Goal: Transaction & Acquisition: Purchase product/service

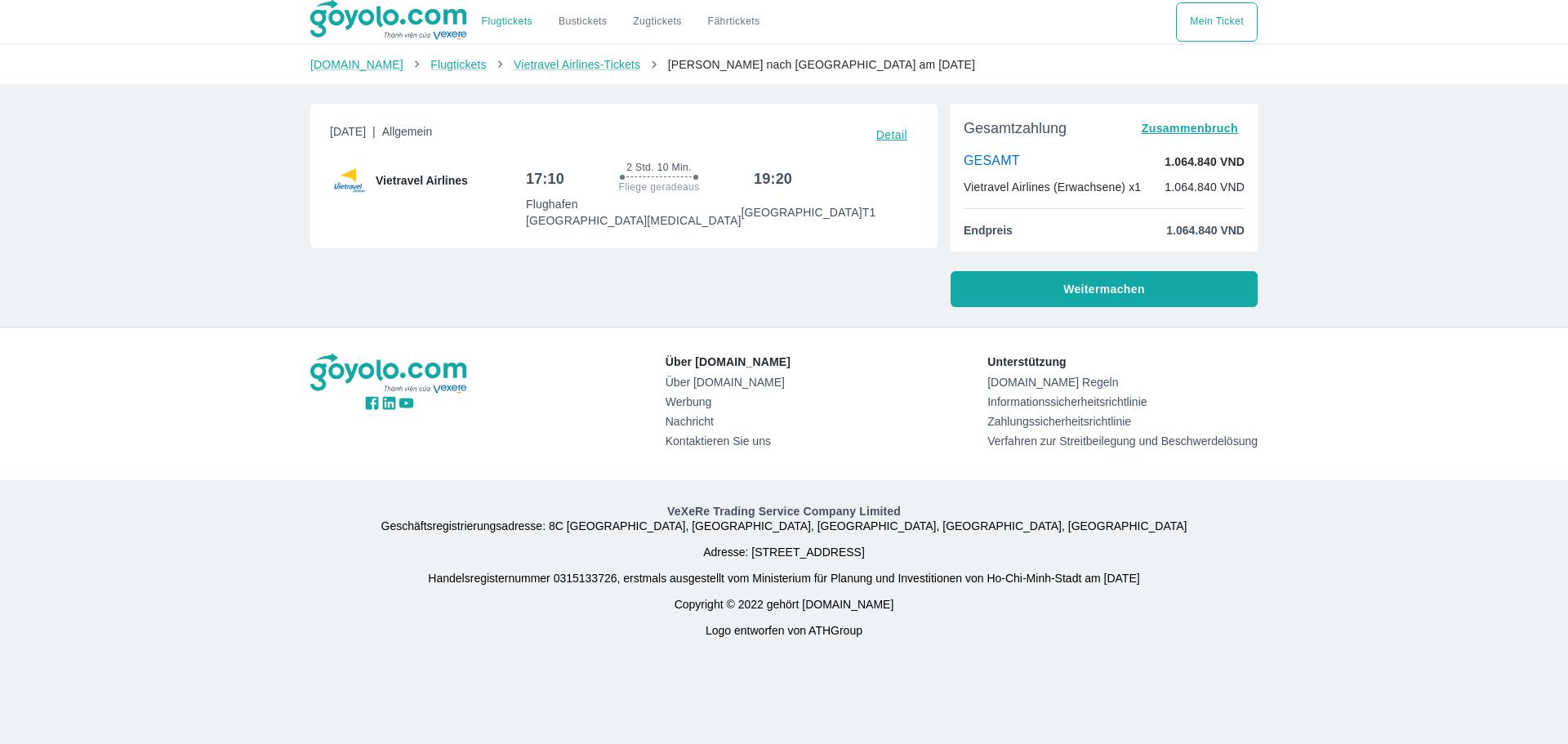
click at [1344, 184] on div "Flugtickets Bustickets Zugtickets Fährtickets Mein Ticket Goyolo.com Flugticket…" at bounding box center [784, 372] width 1568 height 744
click at [540, 68] on font "Vietravel Airlines-Tickets" at bounding box center [577, 64] width 127 height 13
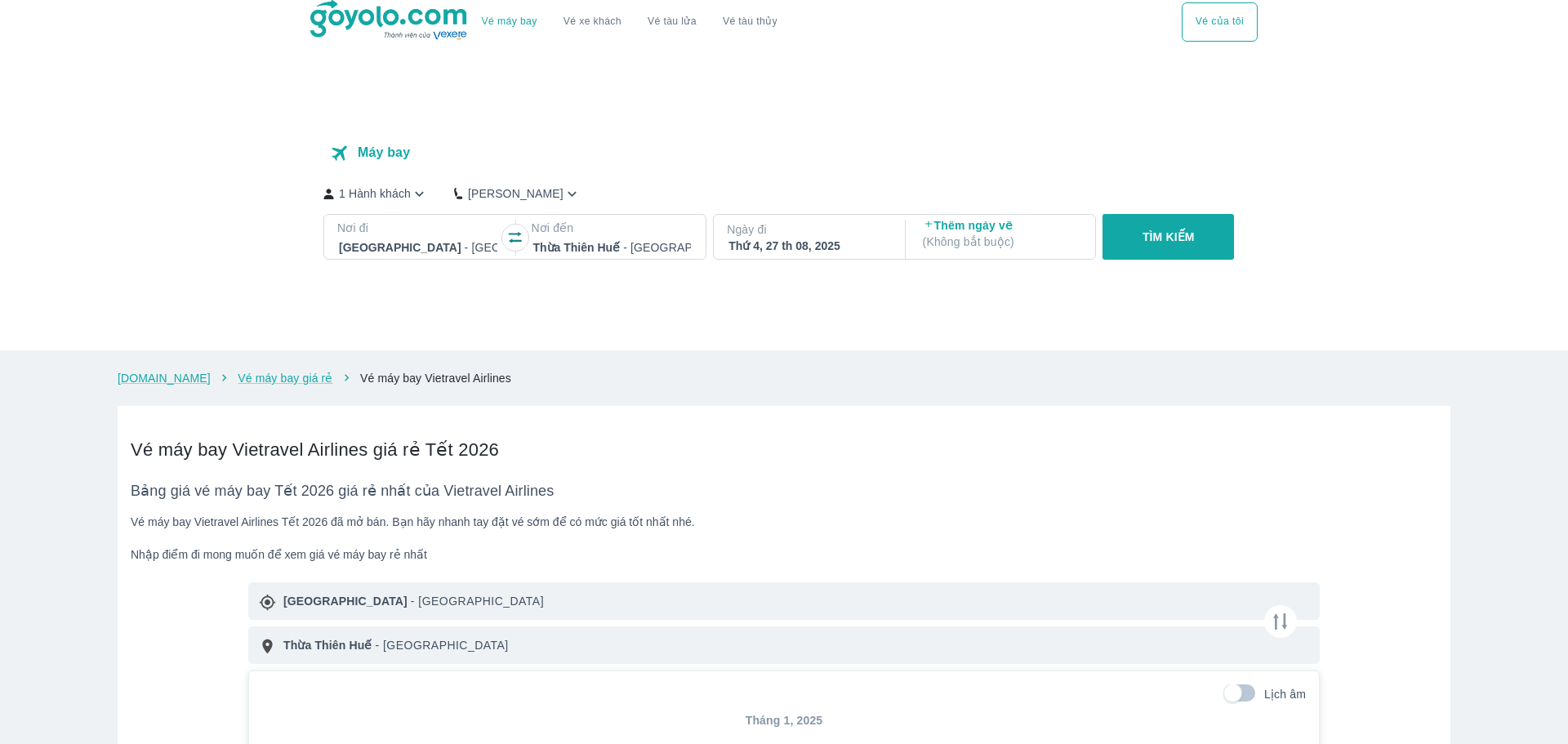
checkbox input "true"
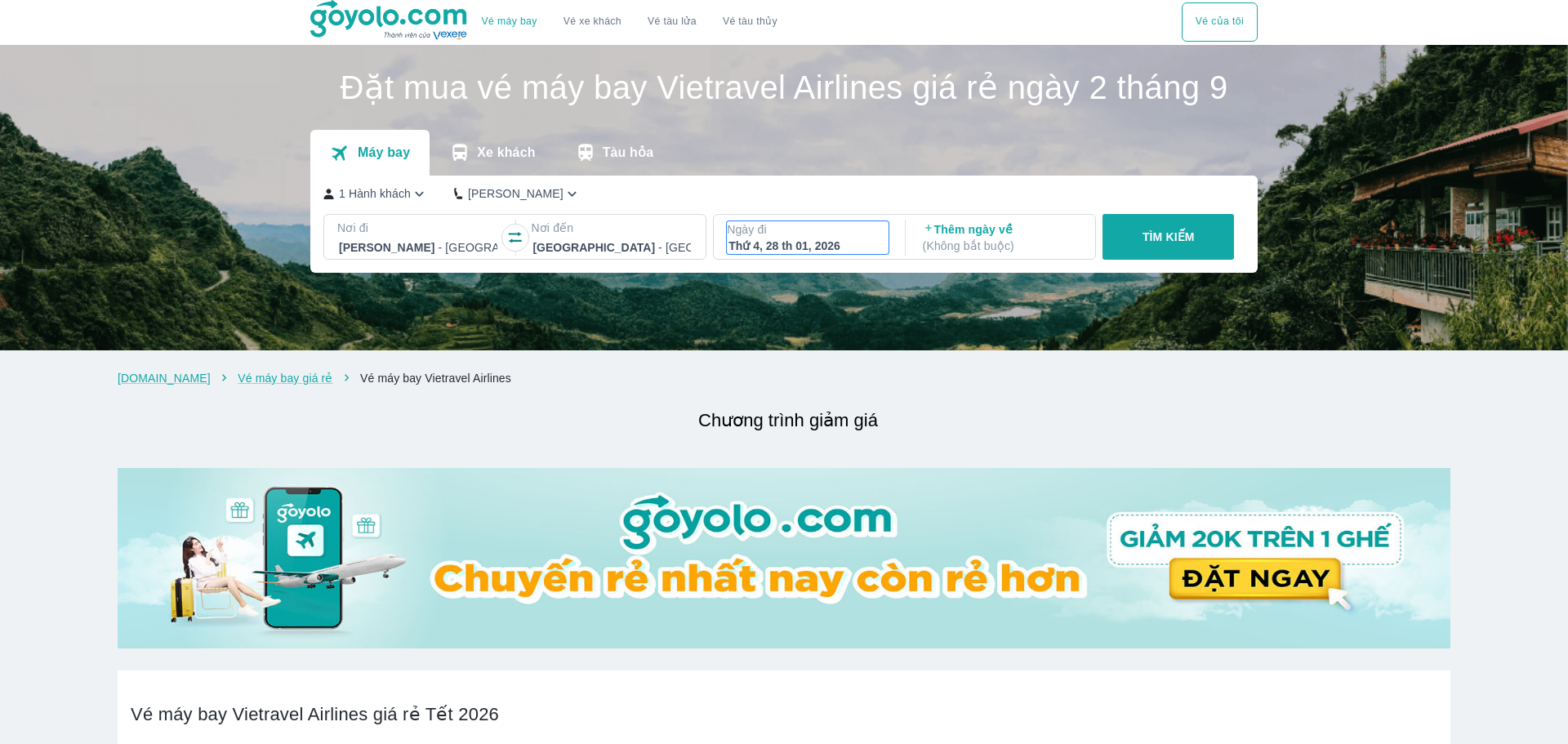
drag, startPoint x: 827, startPoint y: 274, endPoint x: 825, endPoint y: 256, distance: 18.1
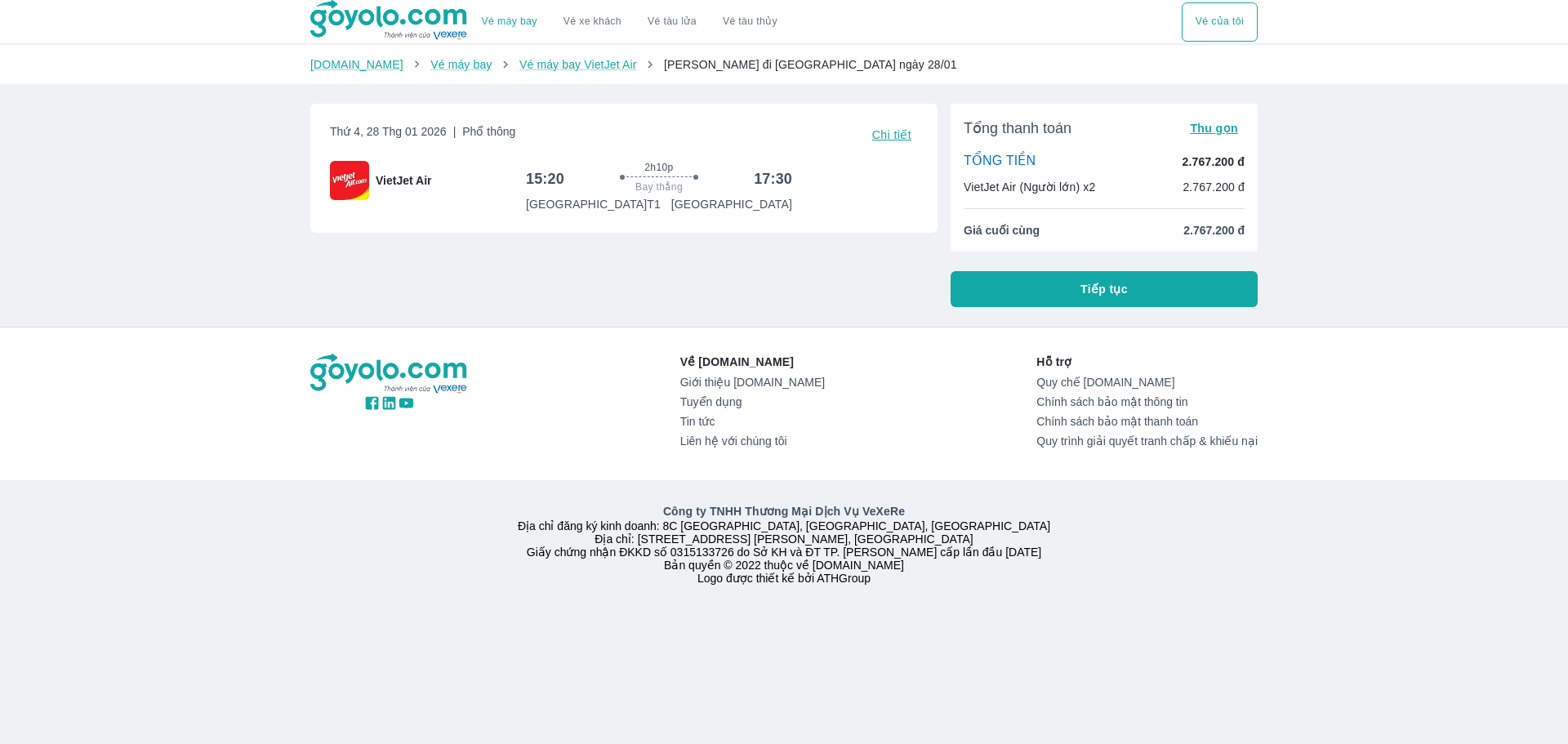
click at [797, 278] on div "[DATE] | Phổ thông Chi tiết VietJet Air 15:20 2h10p Bay thẳng 17:30 [GEOGRAPHIC…" at bounding box center [618, 199] width 641 height 216
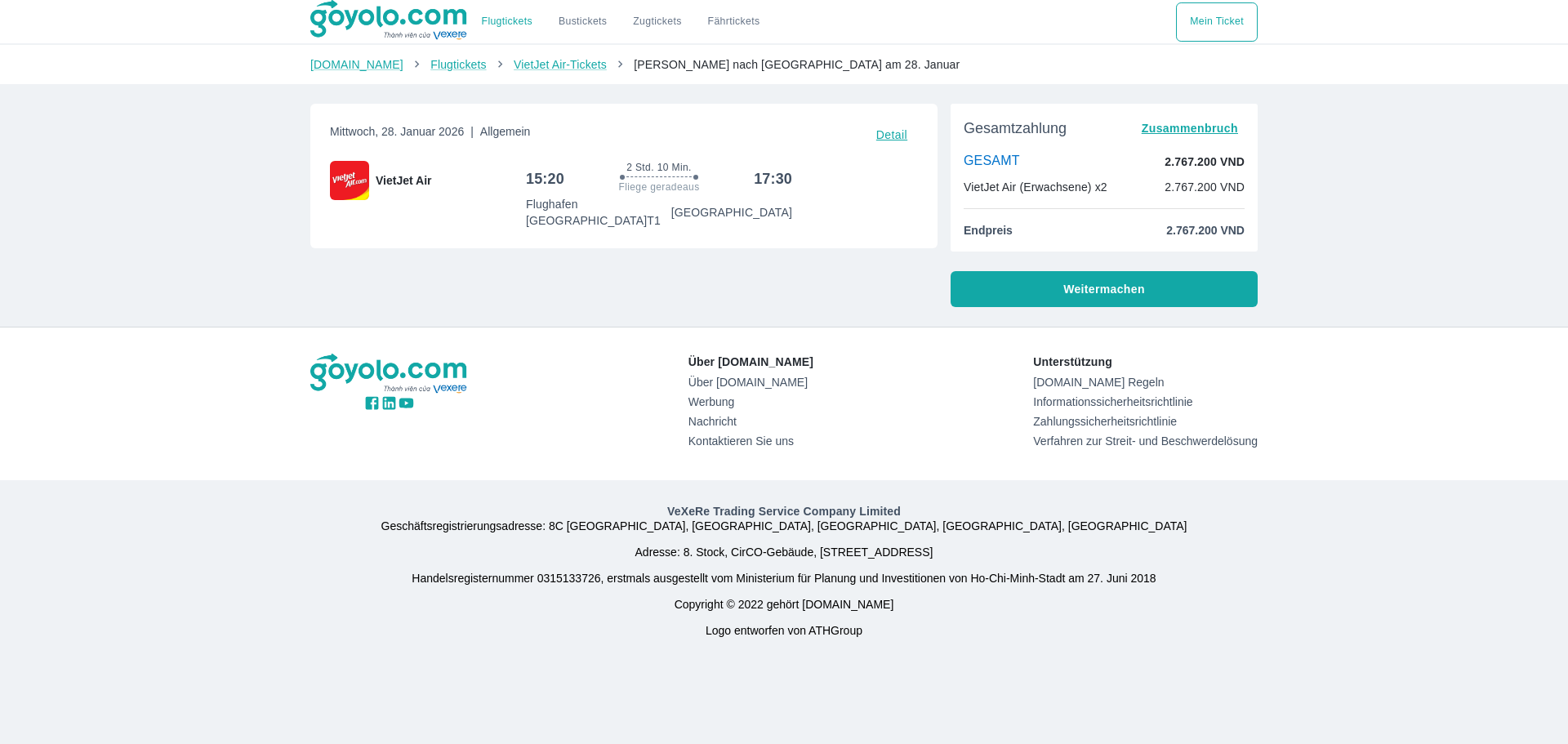
click at [1361, 220] on div "Flugtickets Bustickets Zugtickets Fährtickets Mein Ticket [DOMAIN_NAME] Flugtic…" at bounding box center [784, 372] width 1568 height 744
drag, startPoint x: 821, startPoint y: 65, endPoint x: 835, endPoint y: 59, distance: 15.2
click at [835, 59] on ol "Goyolo.com Flugtickets VietJet Air-Tickets Ho Chi Minh nach Hanoi am 28. Januar" at bounding box center [784, 64] width 947 height 17
drag, startPoint x: 816, startPoint y: 68, endPoint x: 632, endPoint y: 60, distance: 184.2
click at [632, 60] on ol "Goyolo.com Flugtickets VietJet Air-Tickets Ho Chi Minh nach Hanoi am 28. Januar" at bounding box center [784, 64] width 947 height 17
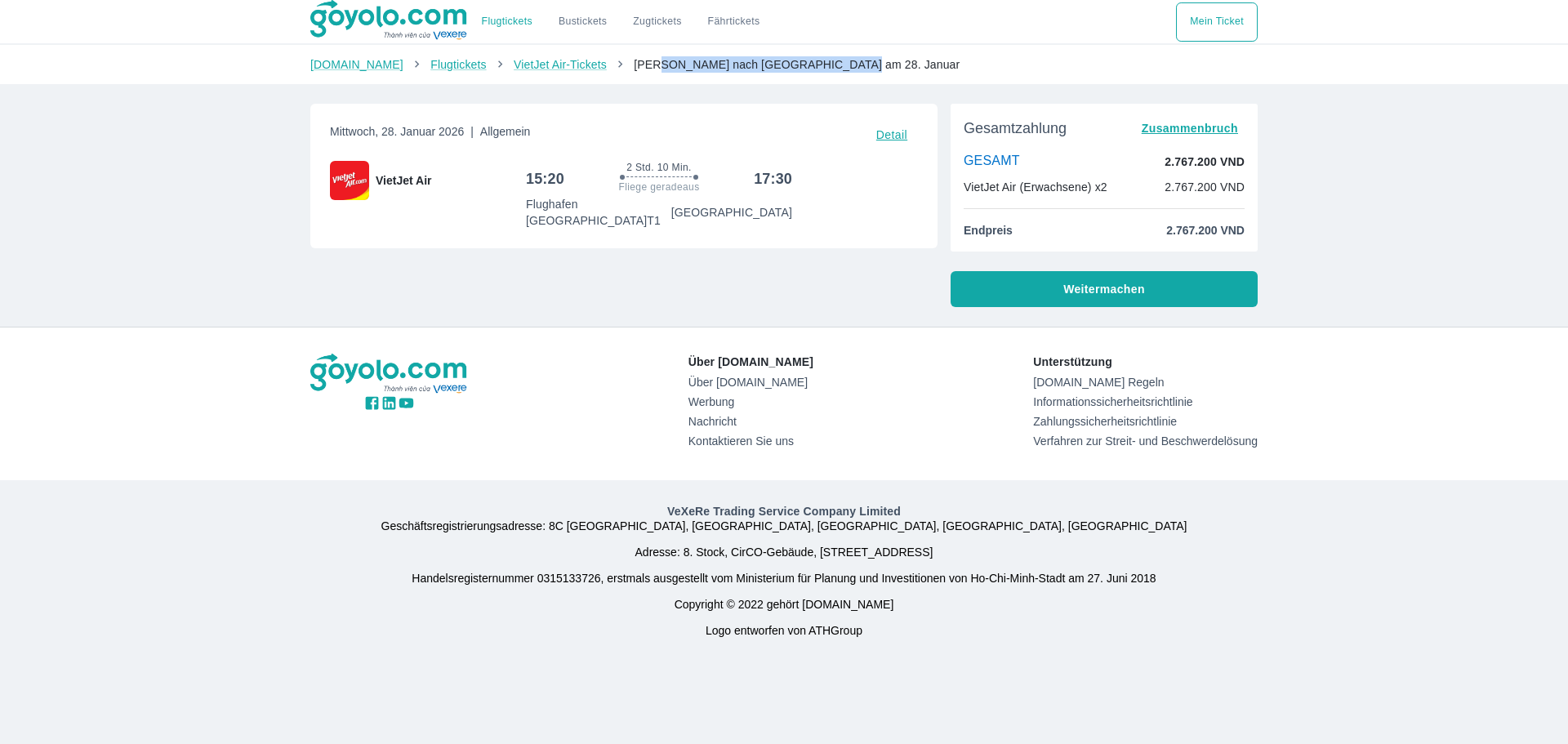
click at [834, 65] on ol "Goyolo.com Flugtickets VietJet Air-Tickets Ho Chi Minh nach Hanoi am 28. Januar" at bounding box center [784, 64] width 947 height 17
click at [828, 62] on ol "Goyolo.com Flugtickets VietJet Air-Tickets Ho Chi Minh nach Hanoi am 28. Januar" at bounding box center [784, 64] width 947 height 17
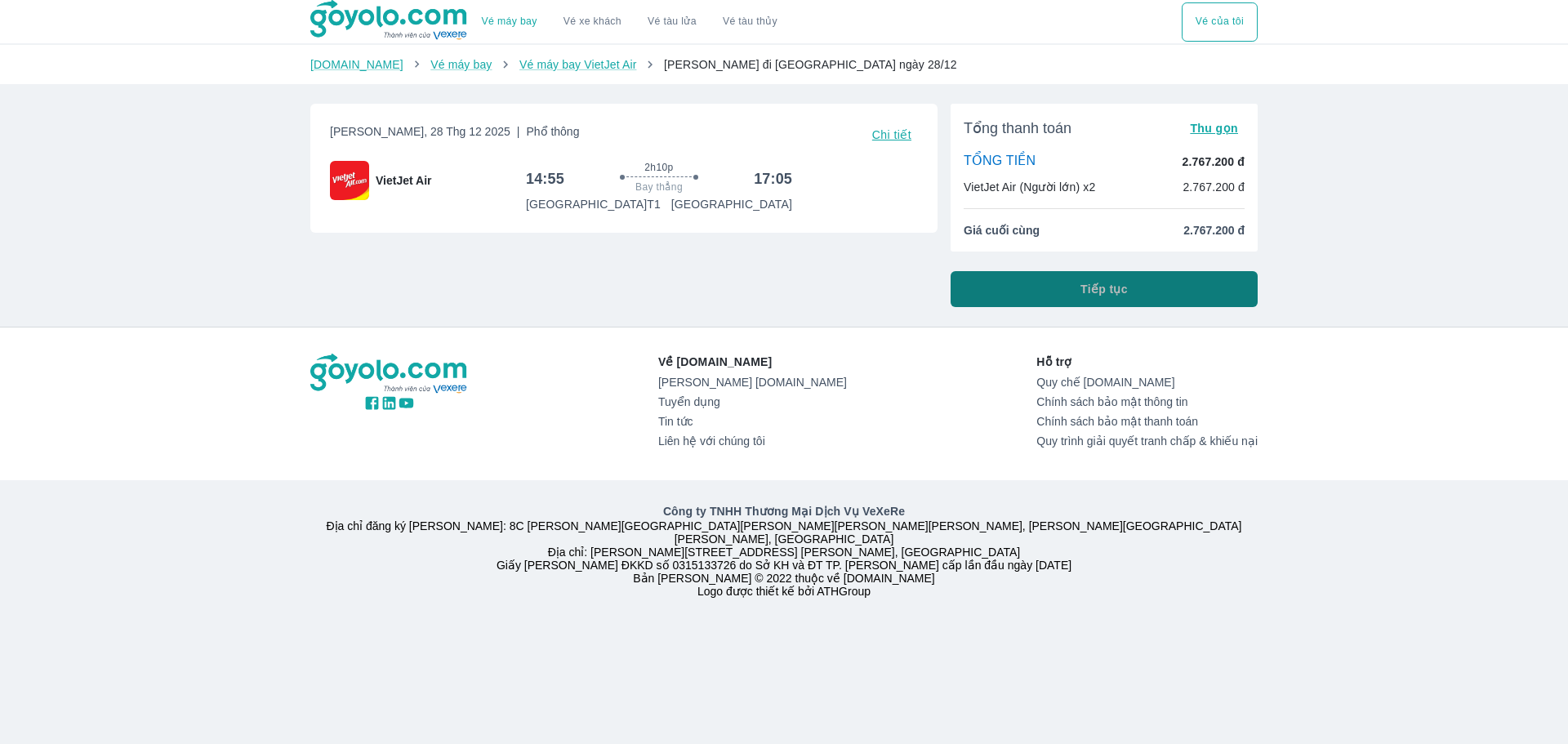
click at [1163, 293] on button "Tiếp tục" at bounding box center [1104, 289] width 308 height 36
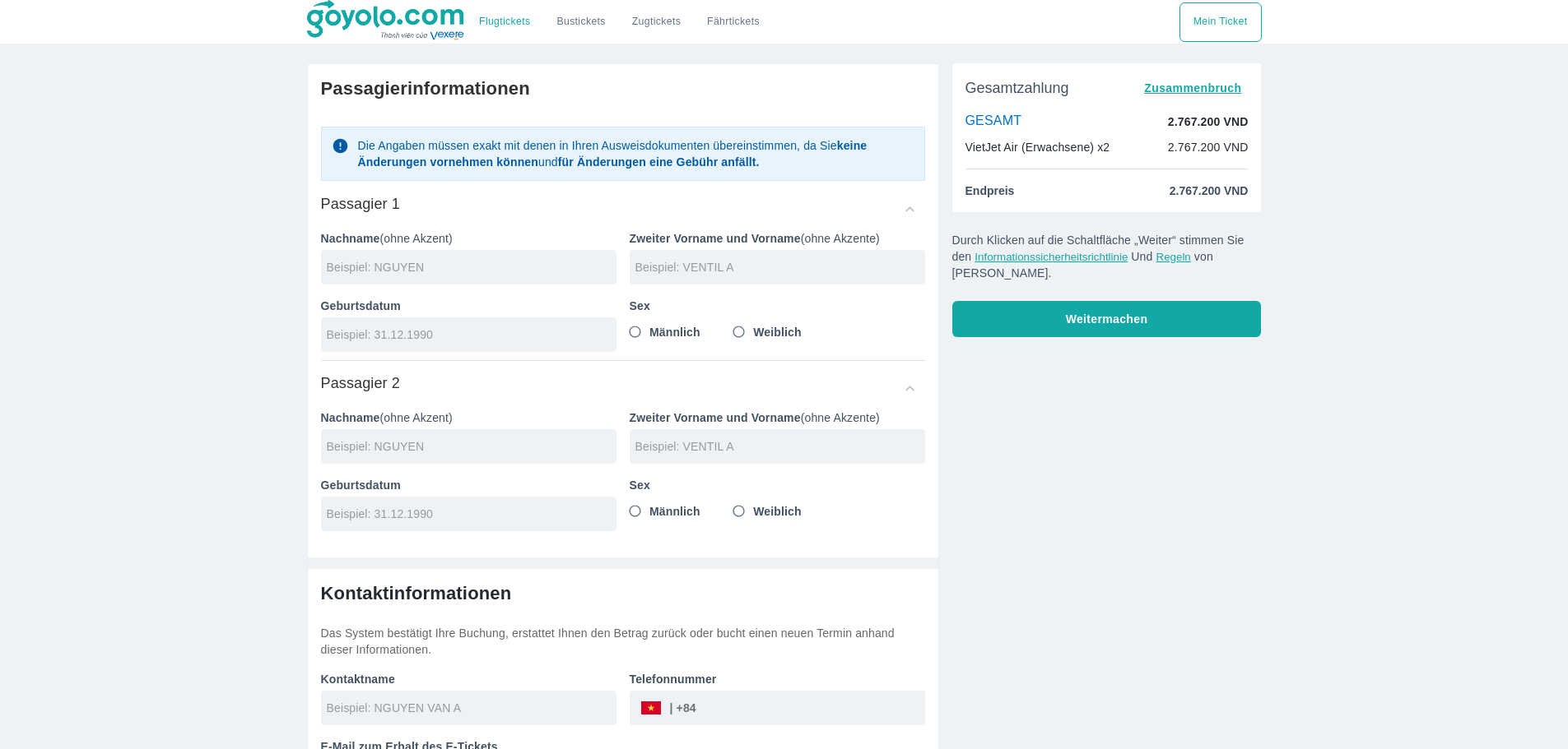
drag, startPoint x: 1398, startPoint y: 414, endPoint x: 1389, endPoint y: 416, distance: 9.2
click at [1394, 415] on div "Flugtickets Bustickets Zugtickets Fährtickets Mein Ticket Passagierinformatione…" at bounding box center [784, 404] width 1568 height 807
click at [417, 271] on input "text" at bounding box center [471, 267] width 290 height 17
click at [481, 262] on input "text" at bounding box center [471, 267] width 290 height 17
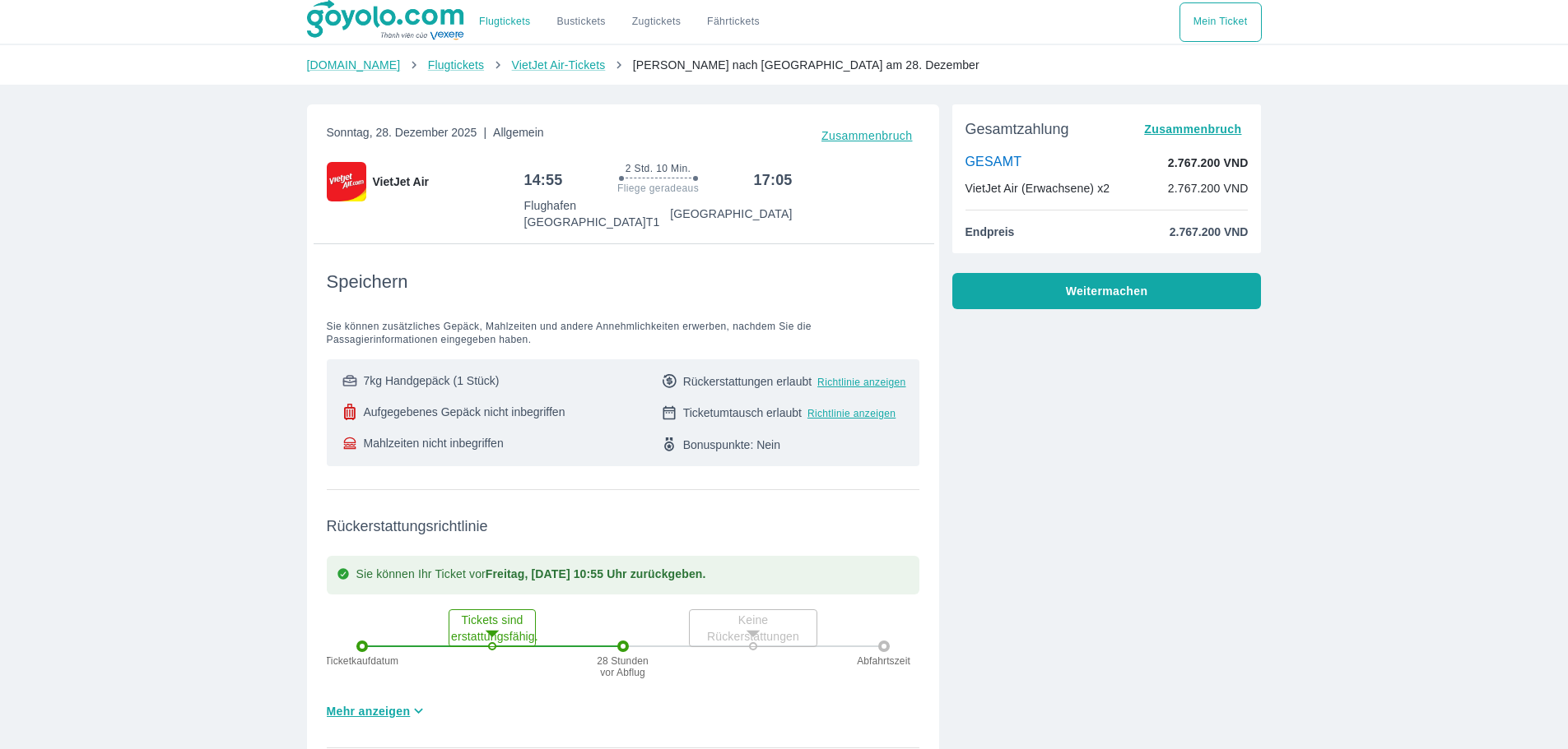
click at [1041, 295] on button "Weitermachen" at bounding box center [1107, 291] width 310 height 37
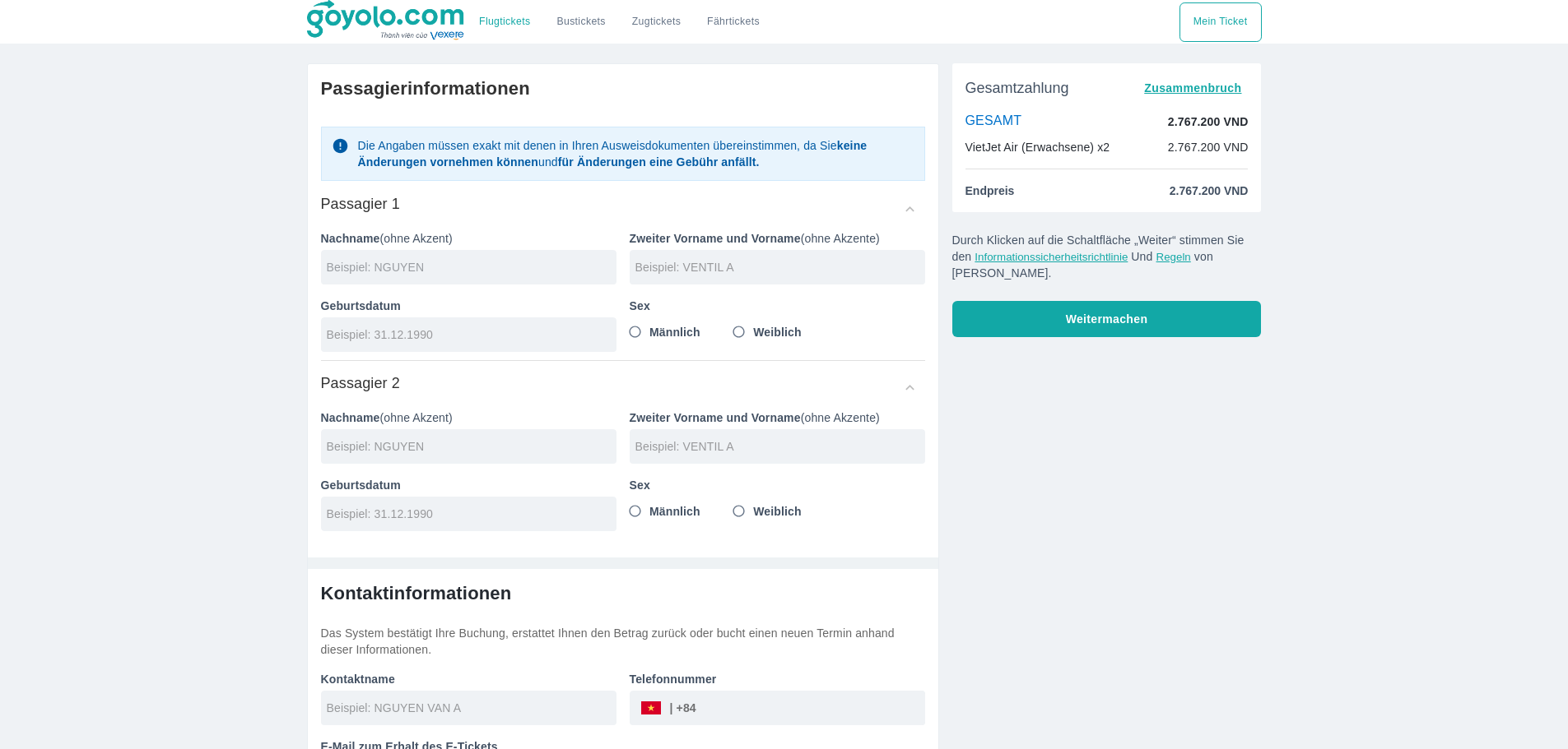
click at [421, 266] on input "text" at bounding box center [471, 267] width 290 height 17
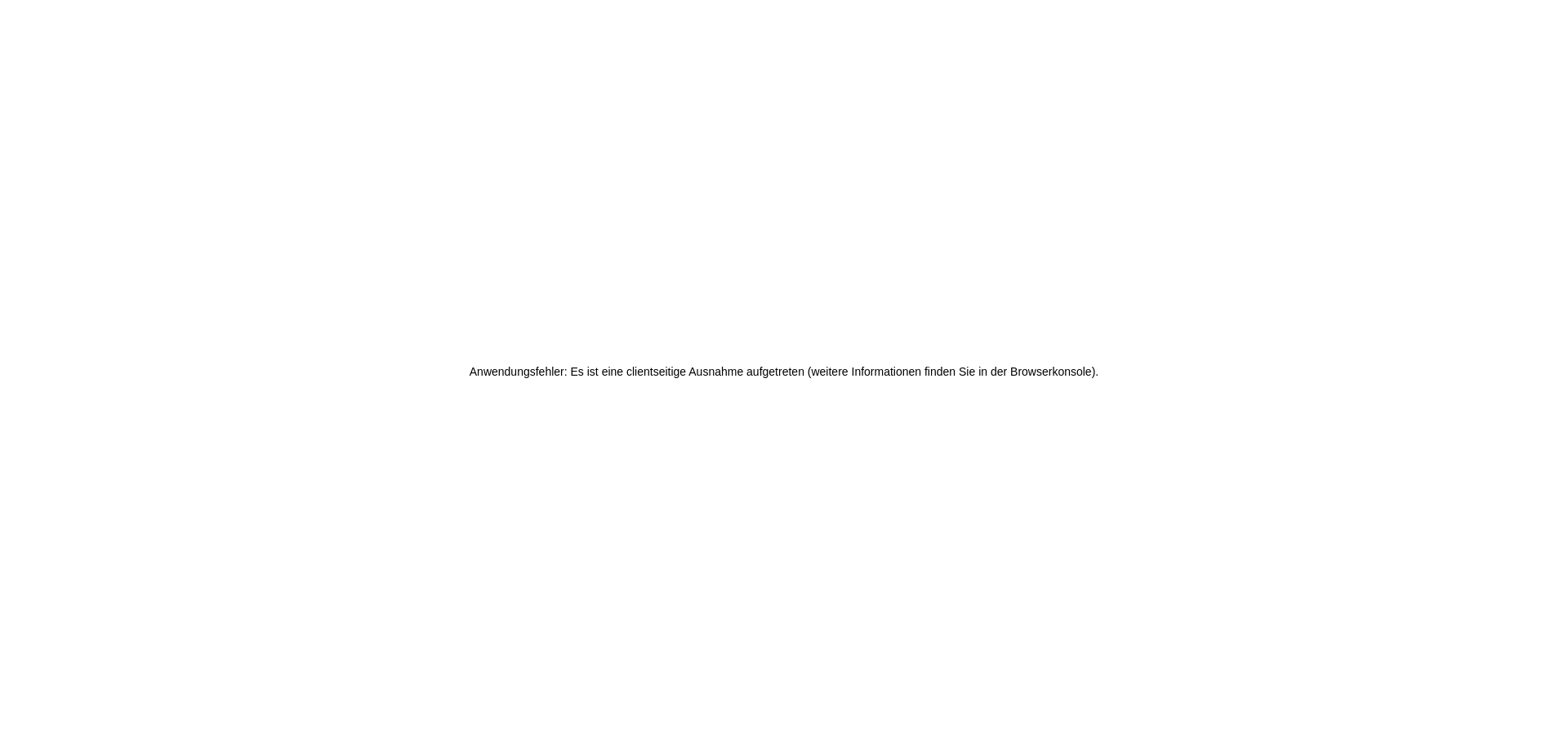
drag, startPoint x: 506, startPoint y: 267, endPoint x: 540, endPoint y: 249, distance: 38.5
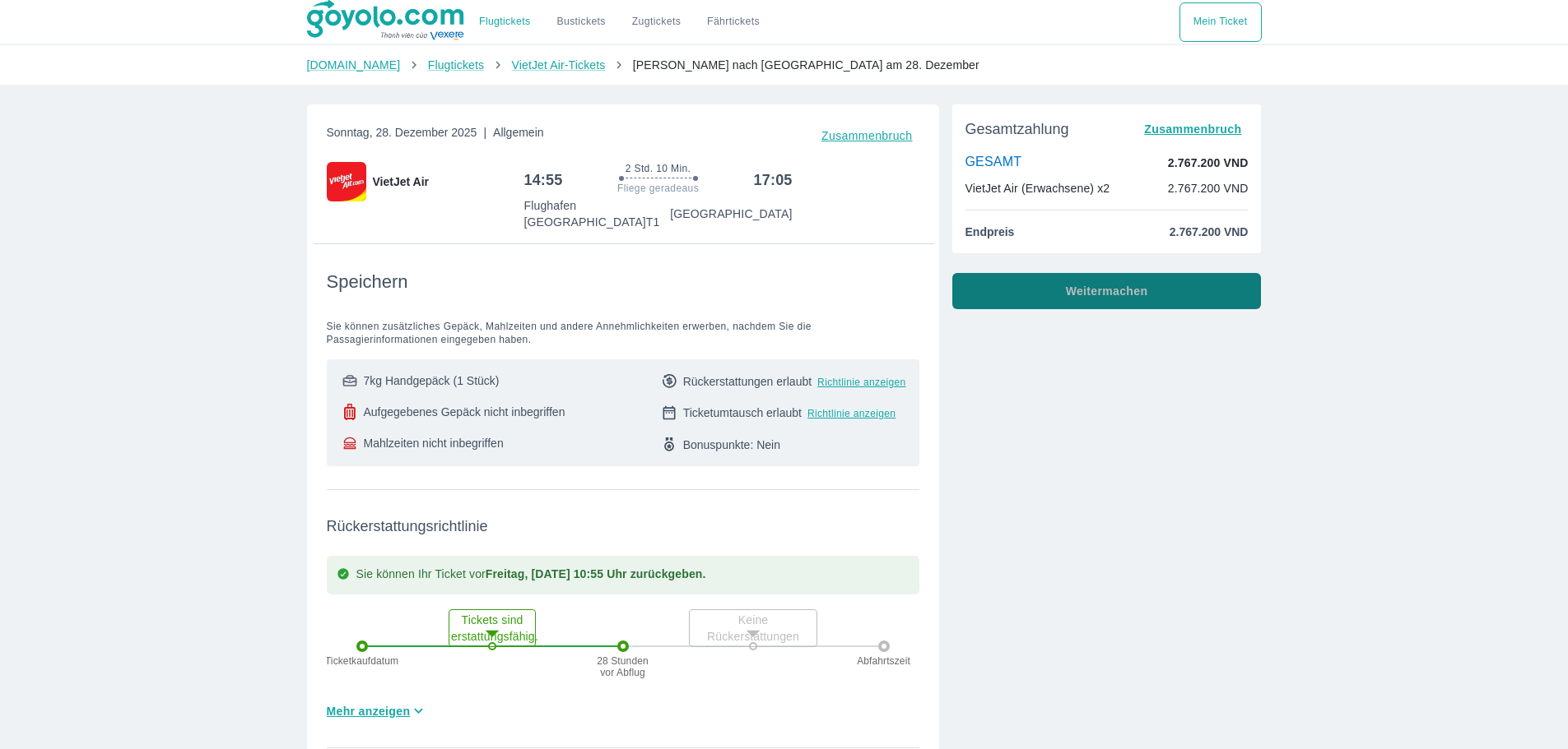
click at [1066, 295] on font "Weitermachen" at bounding box center [1107, 291] width 82 height 13
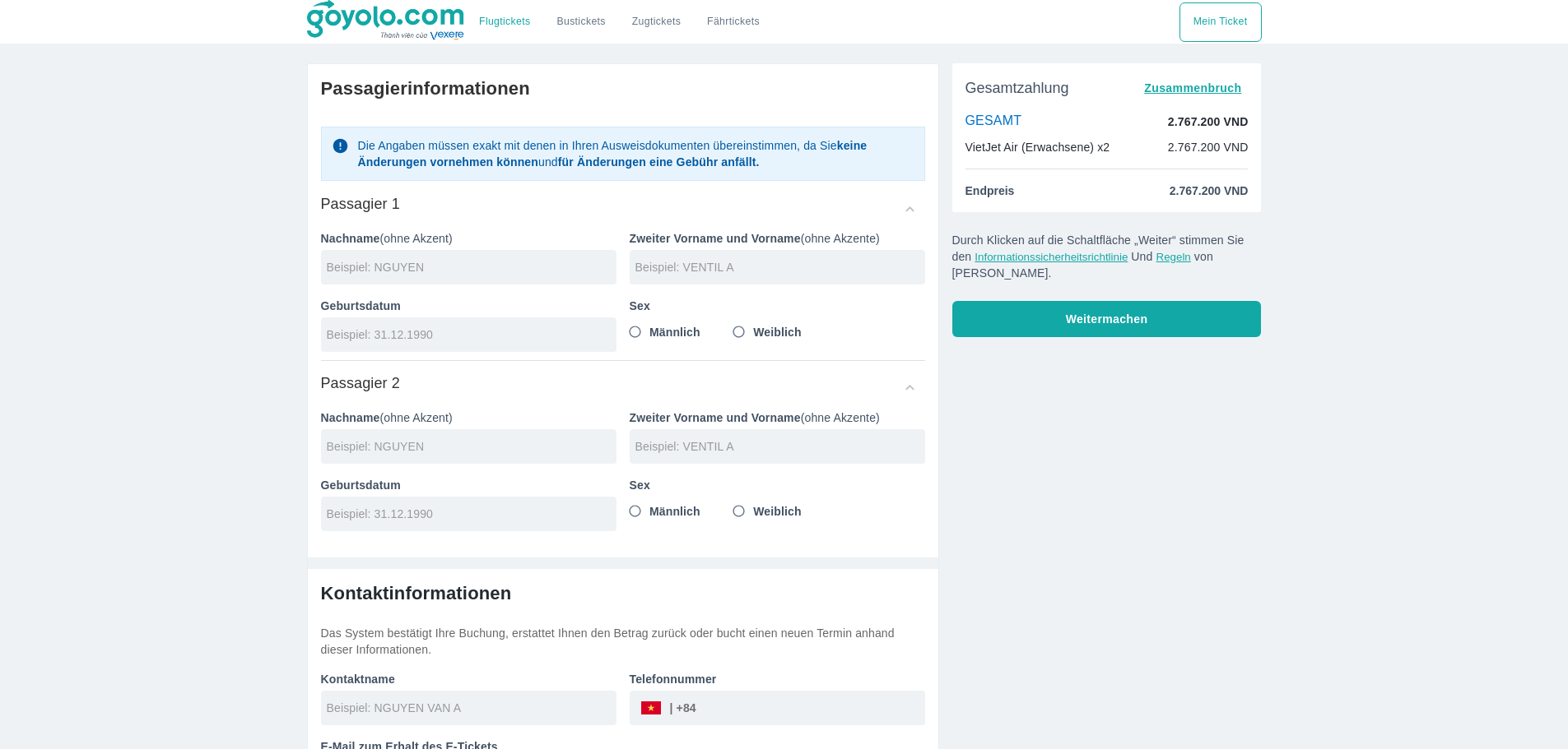
click at [404, 442] on input "text" at bounding box center [471, 446] width 290 height 17
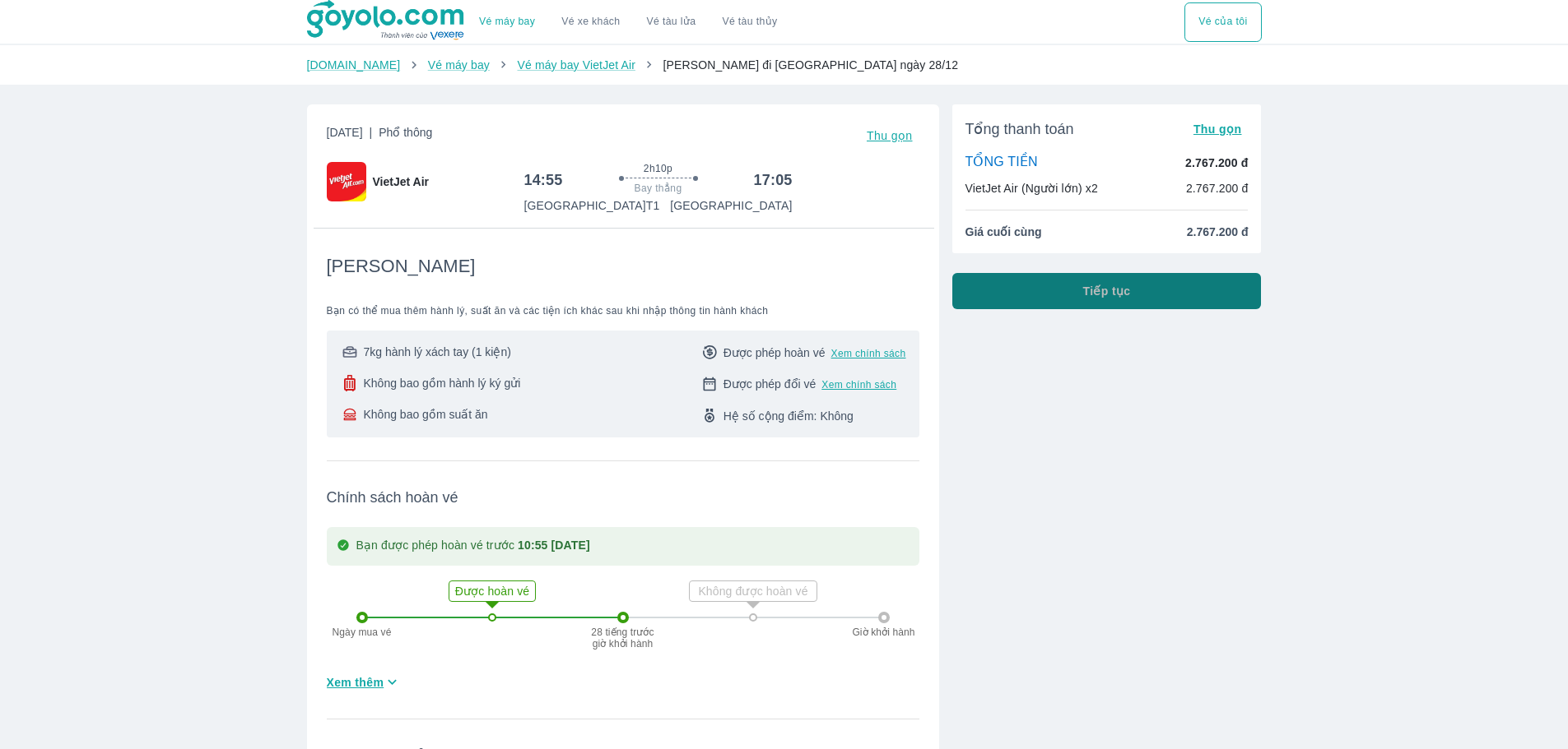
click at [1075, 299] on button "Tiếp tục" at bounding box center [1107, 291] width 310 height 37
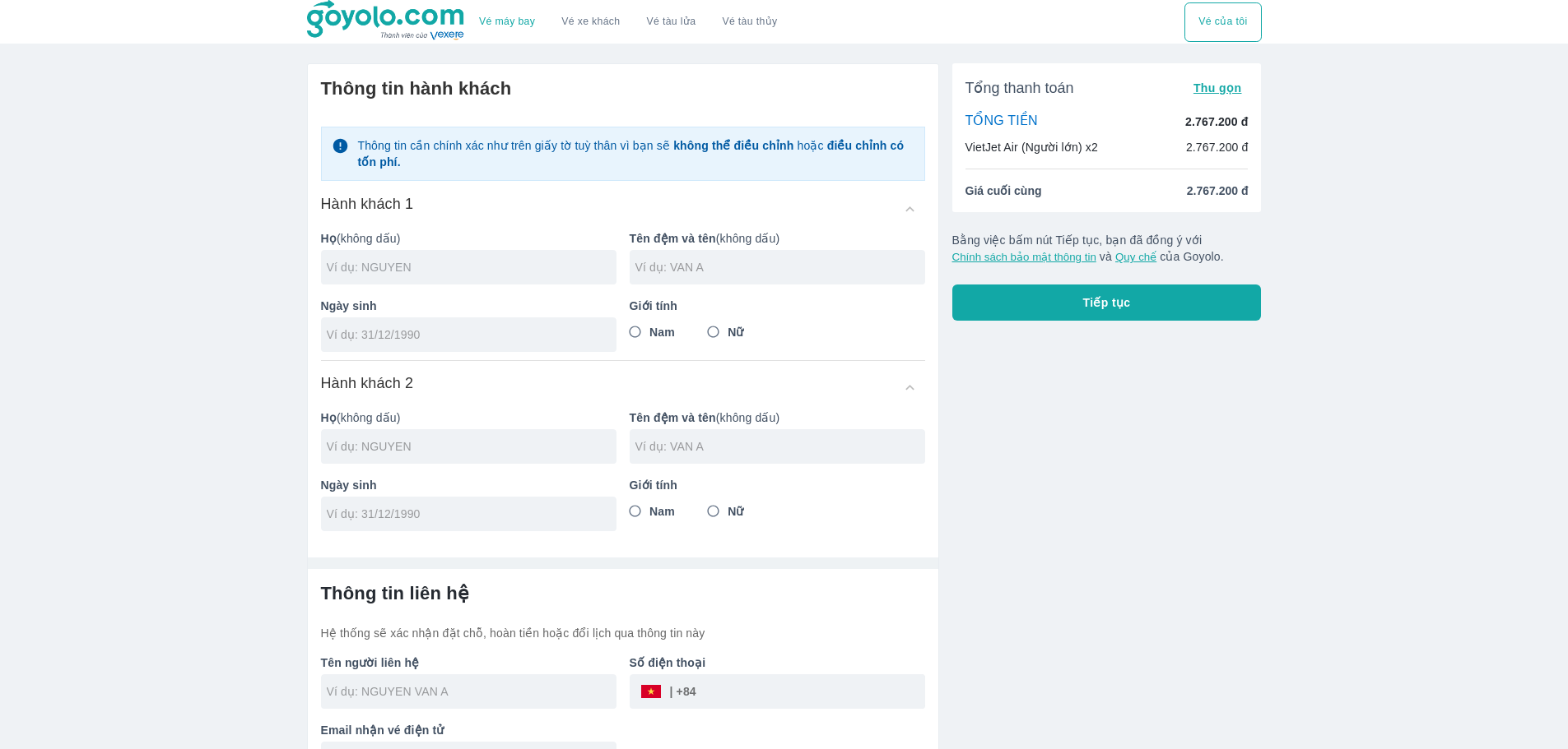
click at [418, 263] on input "text" at bounding box center [471, 267] width 290 height 17
type input "SPEY"
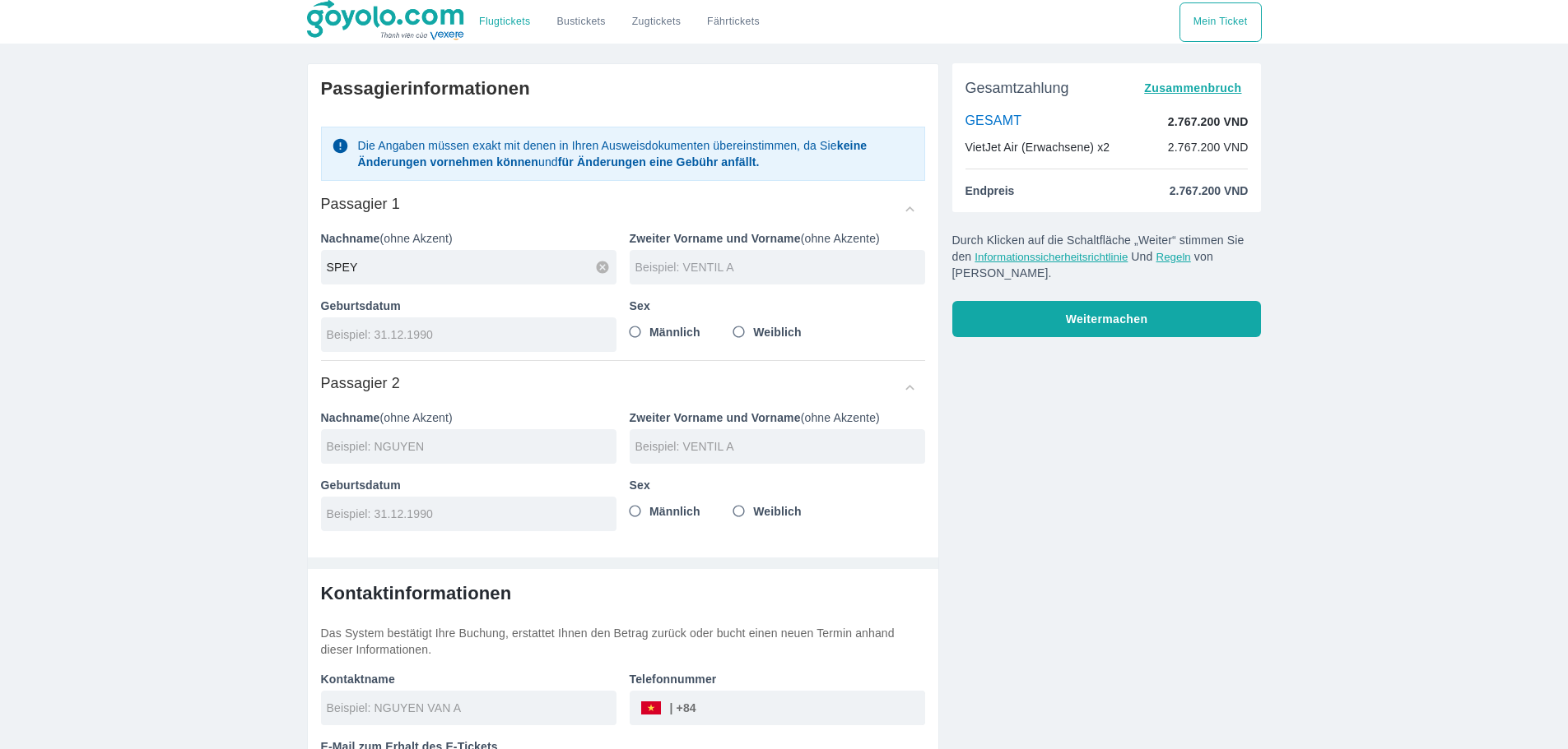
click at [676, 265] on input "text" at bounding box center [780, 267] width 290 height 17
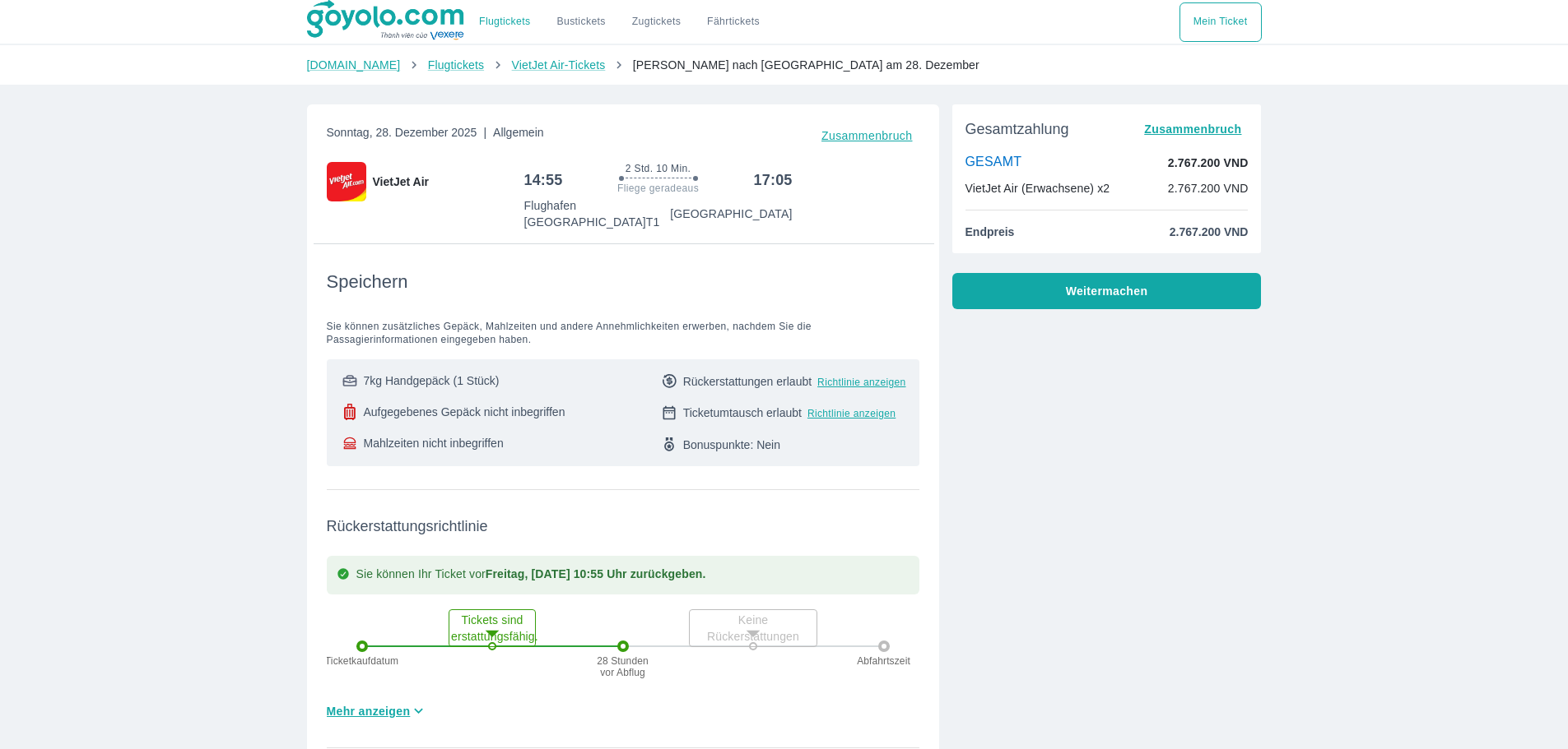
click at [1139, 287] on font "Weitermachen" at bounding box center [1107, 291] width 82 height 13
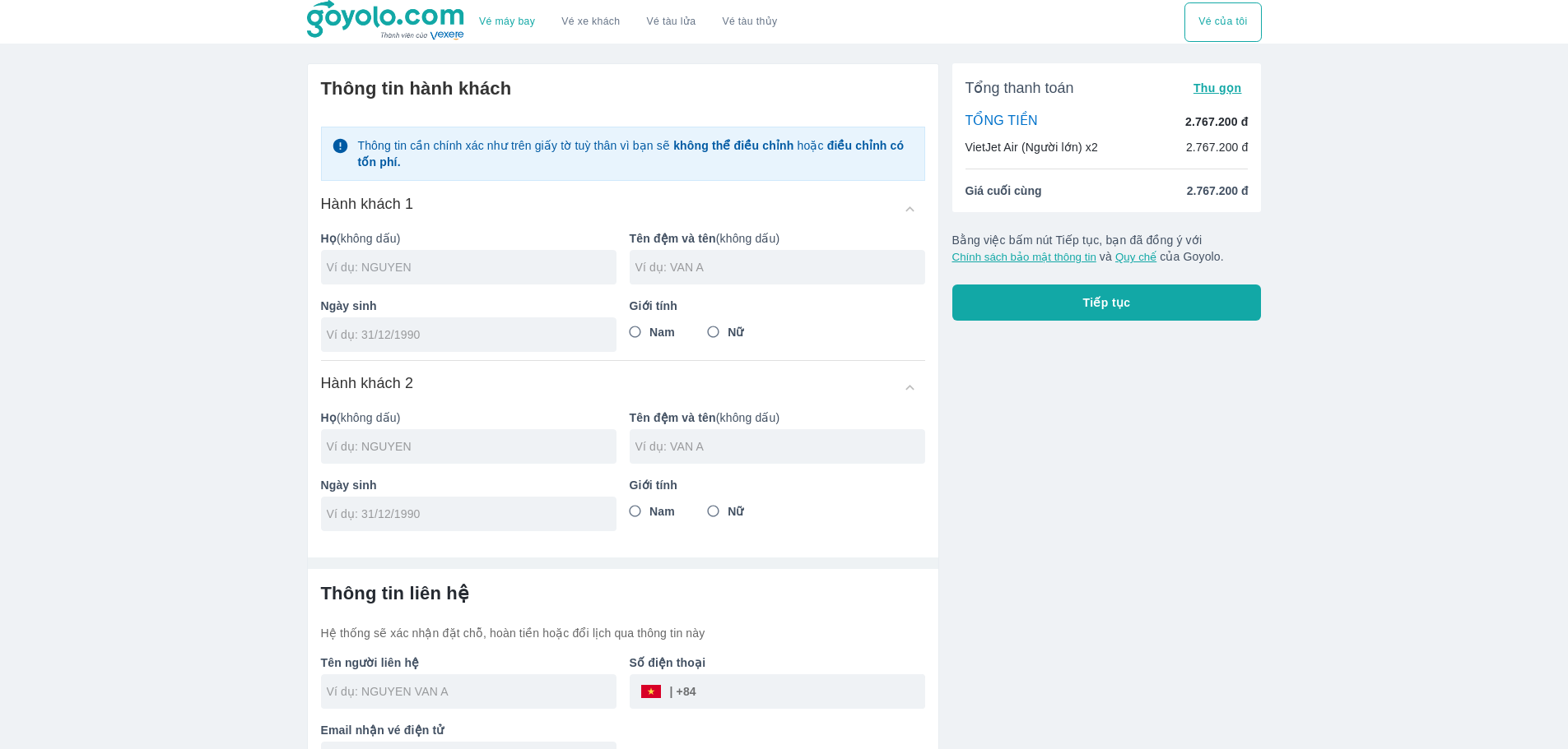
click at [435, 271] on input "text" at bounding box center [471, 267] width 290 height 17
type input "SPEY"
click at [666, 273] on input "text" at bounding box center [780, 267] width 290 height 17
type input "M"
type input "MARVIN ANDREAS"
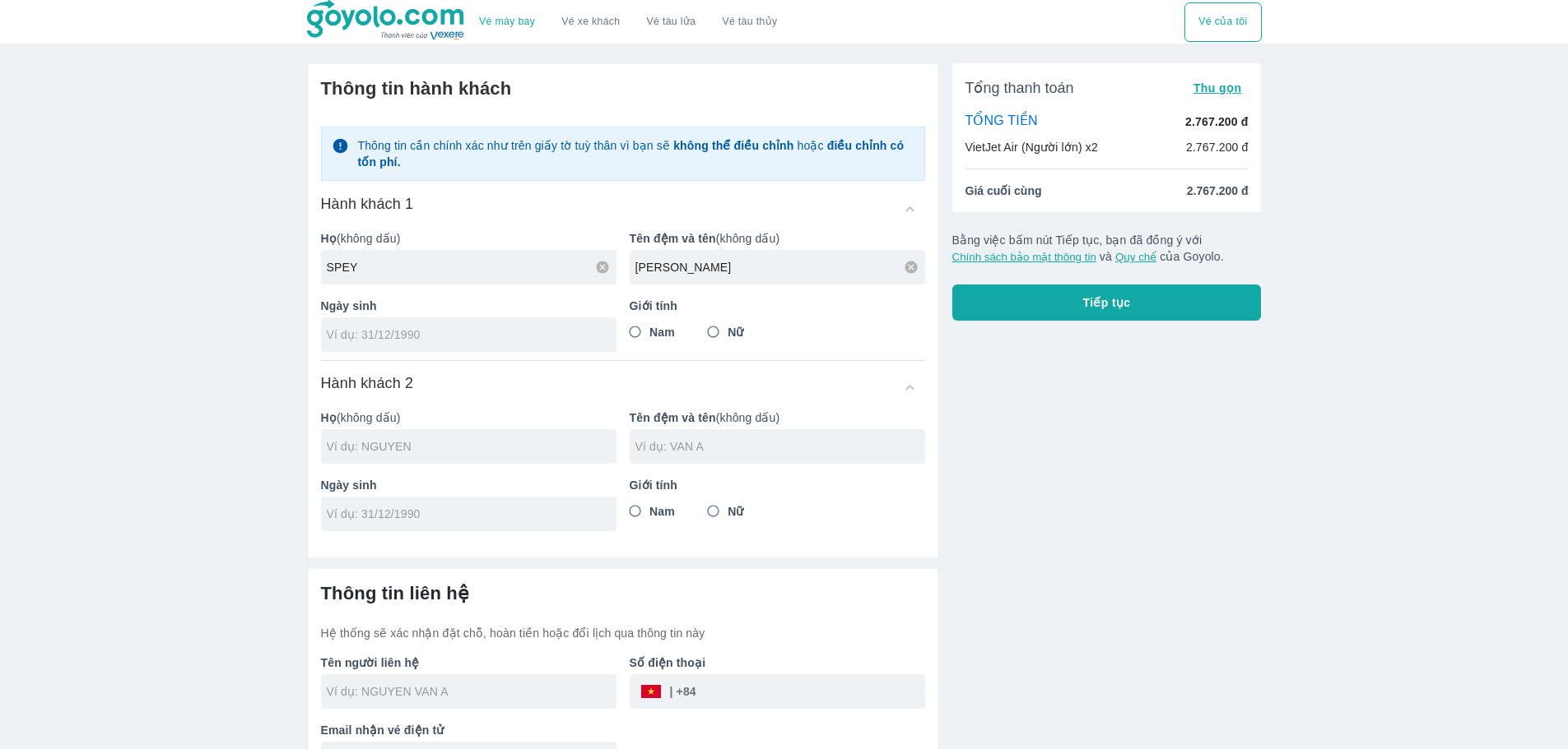
click at [451, 342] on input "tel" at bounding box center [463, 334] width 273 height 17
type input "16/01/2002"
click at [648, 333] on input "Nam" at bounding box center [636, 332] width 30 height 30
radio input "true"
click at [710, 516] on input "Nữ" at bounding box center [714, 512] width 30 height 30
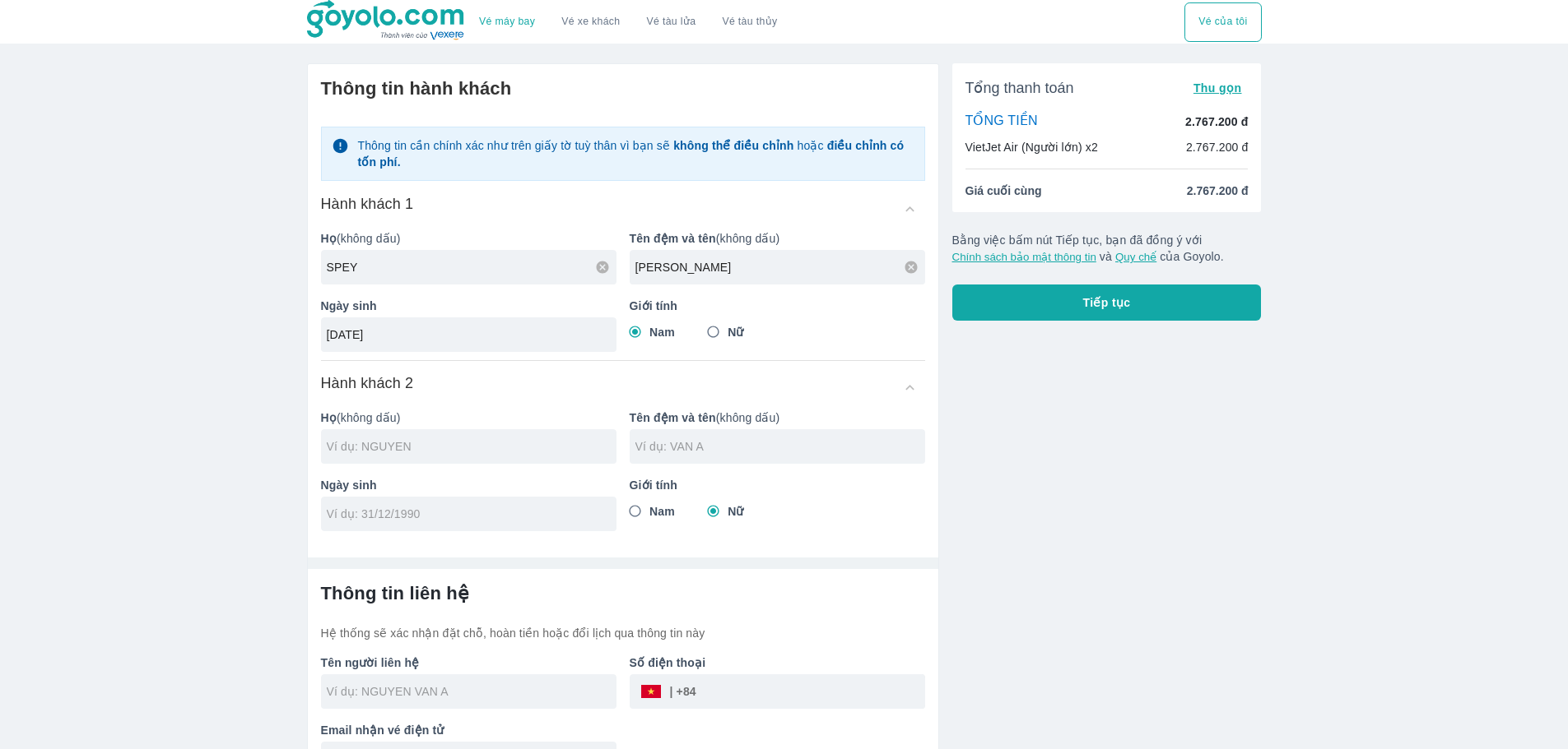
radio input "false"
type input "SPEY MARVIN ANDREAS"
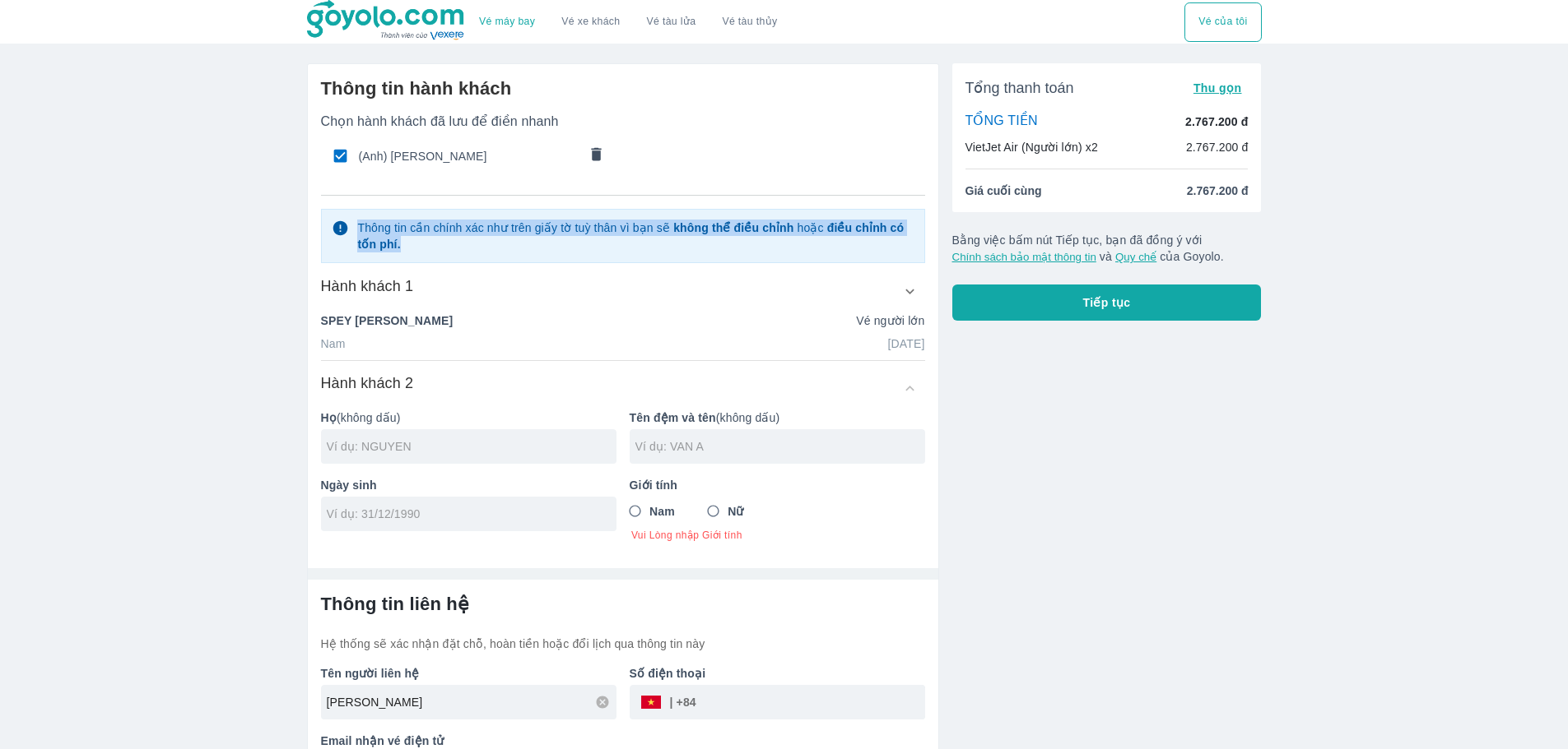
drag, startPoint x: 385, startPoint y: 246, endPoint x: 343, endPoint y: 229, distance: 45.3
click at [343, 229] on div "Thông tin cần chính xác như trên giấy tờ tuỳ thân vì bạn sẽ không thể điều chỉn…" at bounding box center [623, 235] width 583 height 33
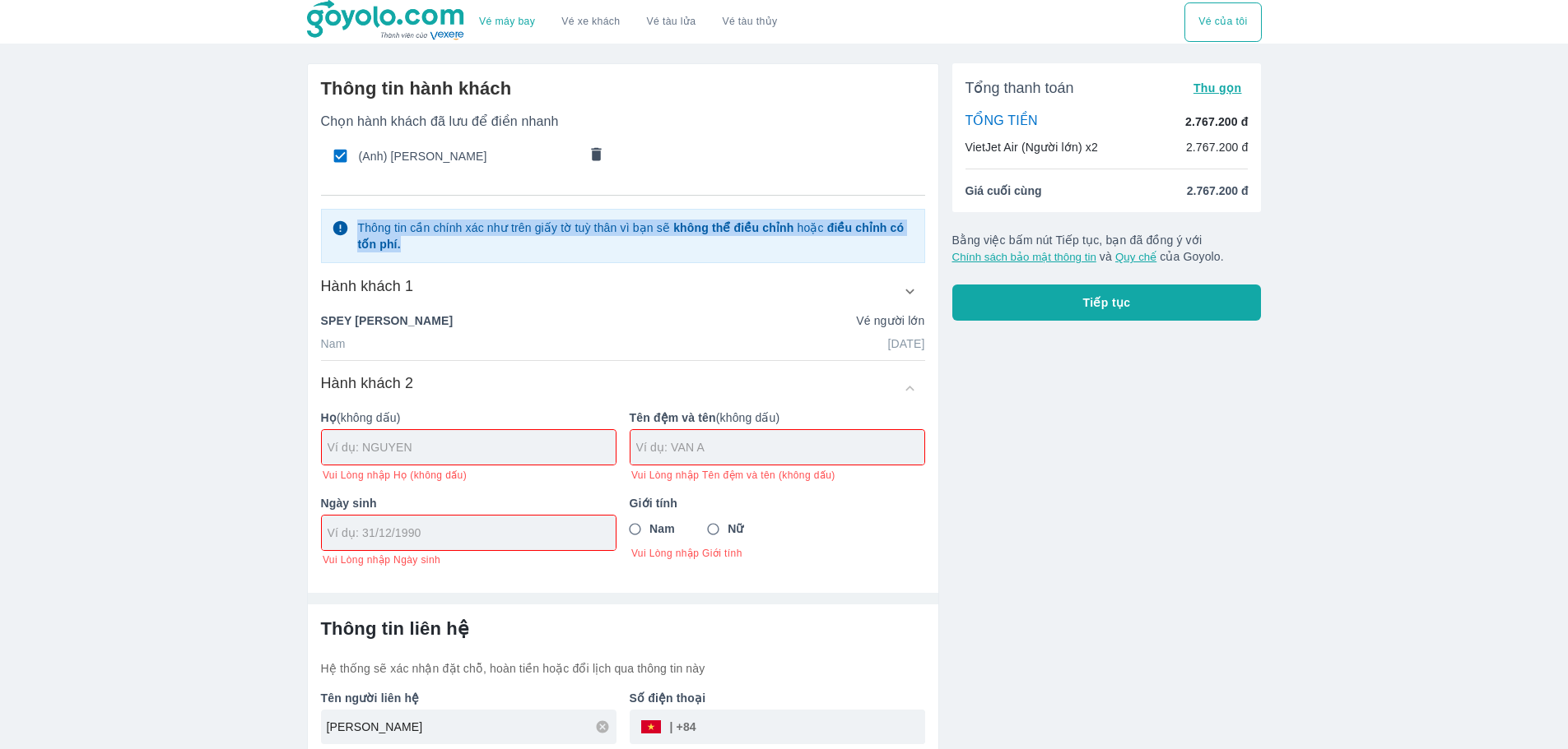
drag, startPoint x: 385, startPoint y: 236, endPoint x: 358, endPoint y: 231, distance: 27.5
click at [358, 231] on p "Thông tin cần chính xác như trên giấy tờ tuỳ thân vì bạn sẽ không thể điều chỉn…" at bounding box center [636, 235] width 556 height 33
drag, startPoint x: 424, startPoint y: 252, endPoint x: 352, endPoint y: 232, distance: 74.7
click at [352, 232] on div "Thông tin cần chính xác như trên giấy tờ tuỳ thân vì bạn sẽ không thể điều chỉn…" at bounding box center [623, 235] width 583 height 33
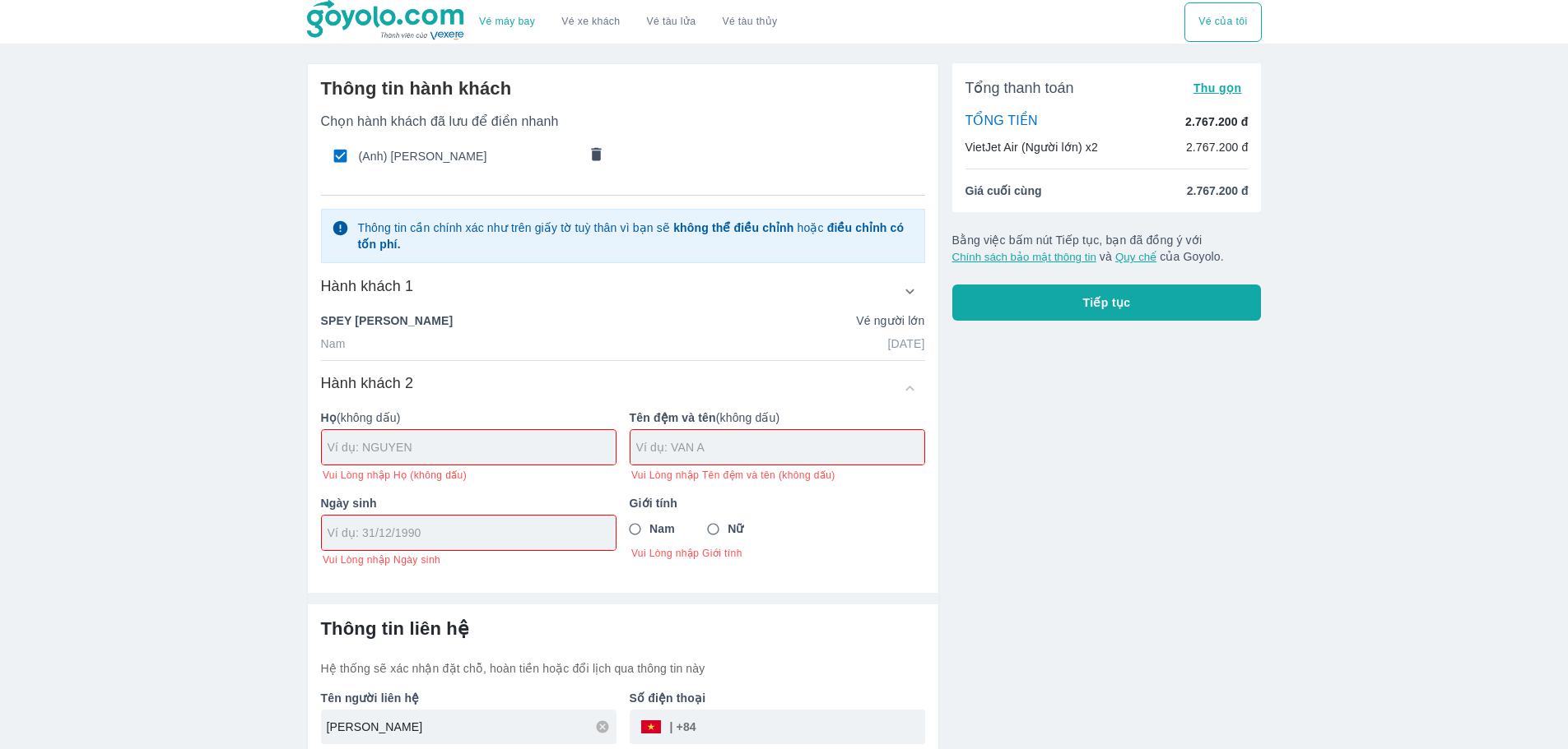
click at [909, 295] on icon "button" at bounding box center [909, 291] width 17 height 17
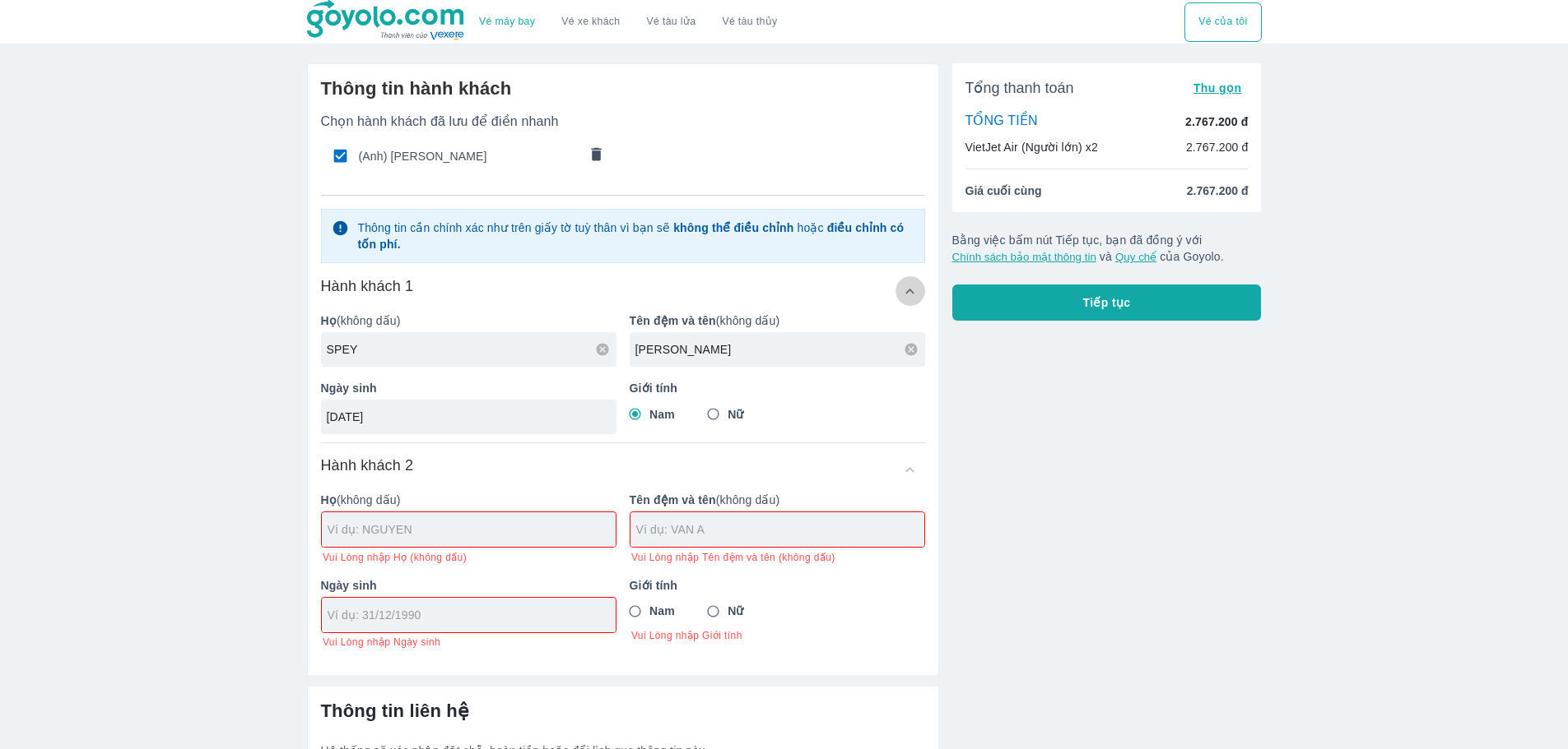
click at [909, 295] on icon "button" at bounding box center [909, 291] width 17 height 17
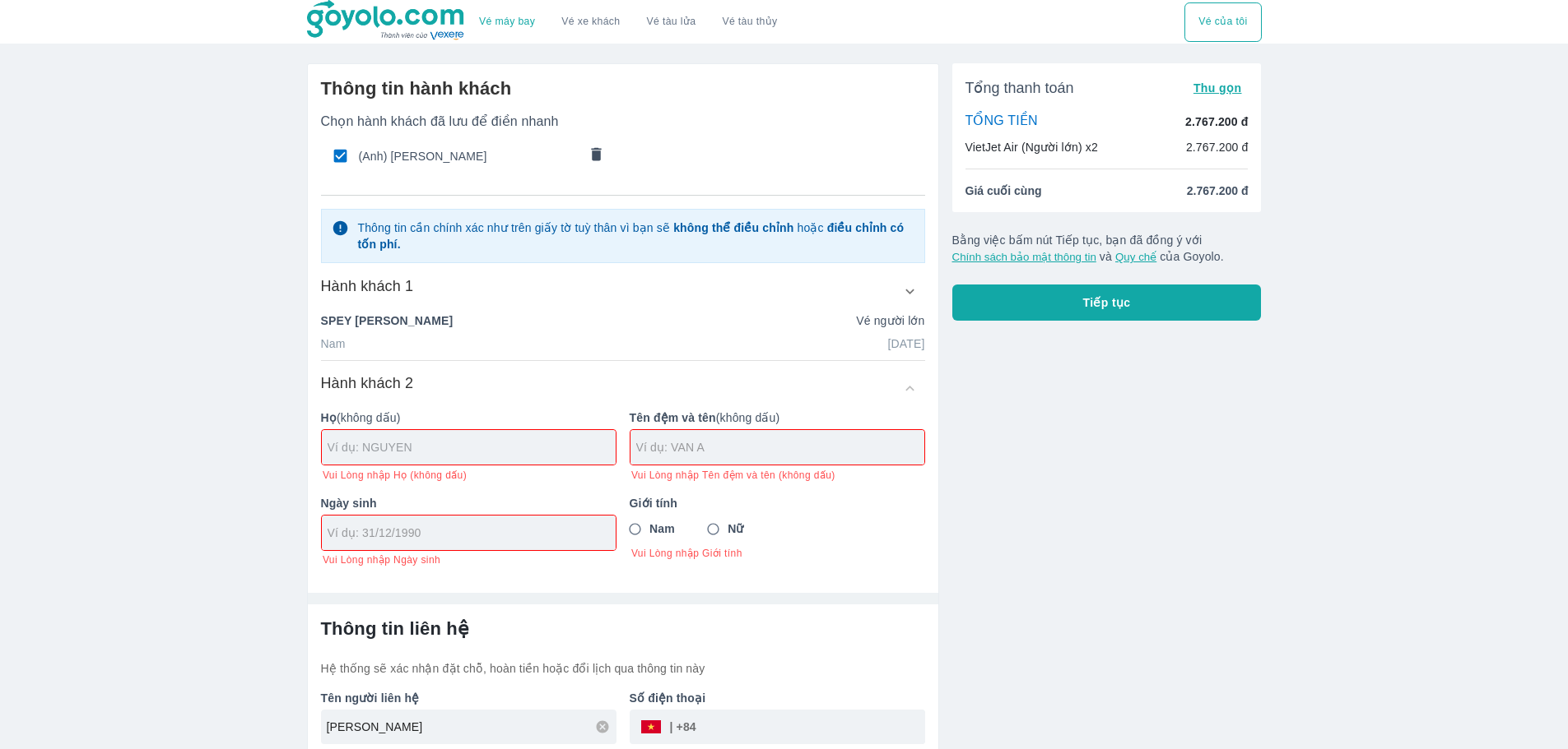
click at [380, 450] on input "text" at bounding box center [471, 447] width 288 height 17
paste input "NGAN KIM NGUYEN"
drag, startPoint x: 382, startPoint y: 446, endPoint x: 312, endPoint y: 453, distance: 70.3
click at [312, 453] on div "Thông tin hành khách Chọn hành khách đã lưu để điền nhanh (Anh) SPEY MARVIN AND…" at bounding box center [623, 322] width 631 height 515
click at [330, 449] on input "NGUYEN" at bounding box center [471, 446] width 290 height 17
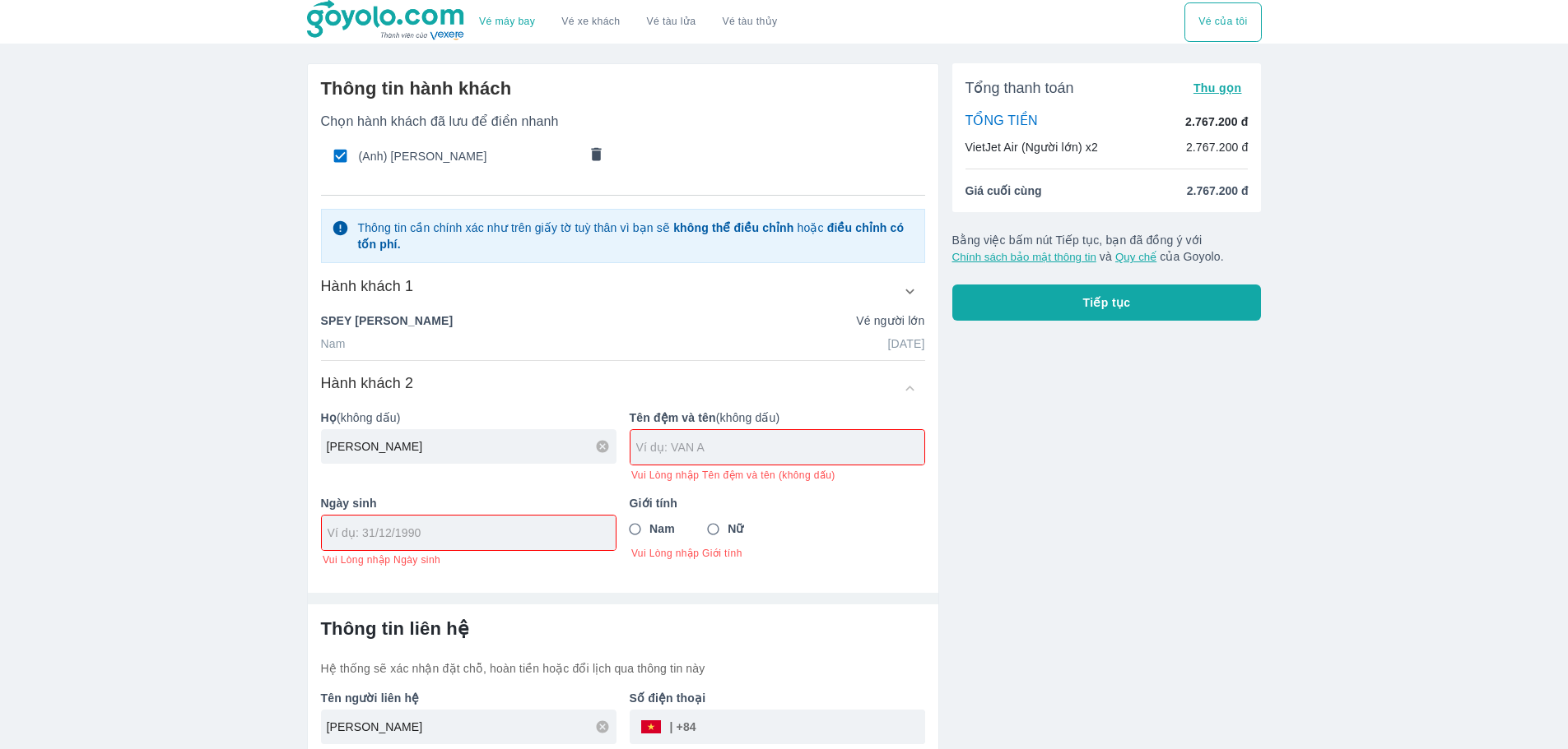
type input "NGUYEN"
click at [711, 453] on input "text" at bounding box center [780, 447] width 288 height 17
paste input "NGAN KIM NGUYEN"
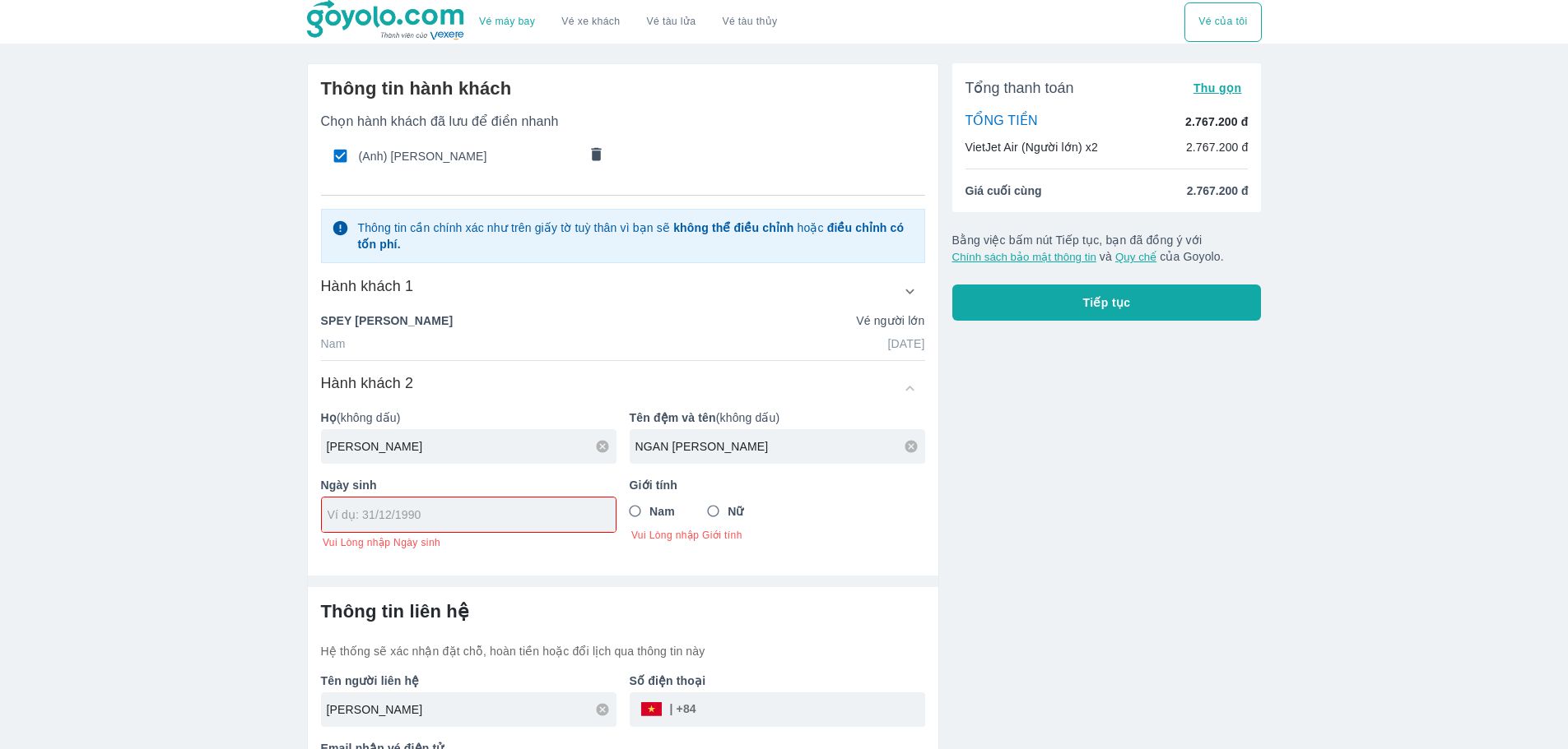
type input "NGAN KIM"
click at [909, 291] on icon "button" at bounding box center [909, 291] width 17 height 17
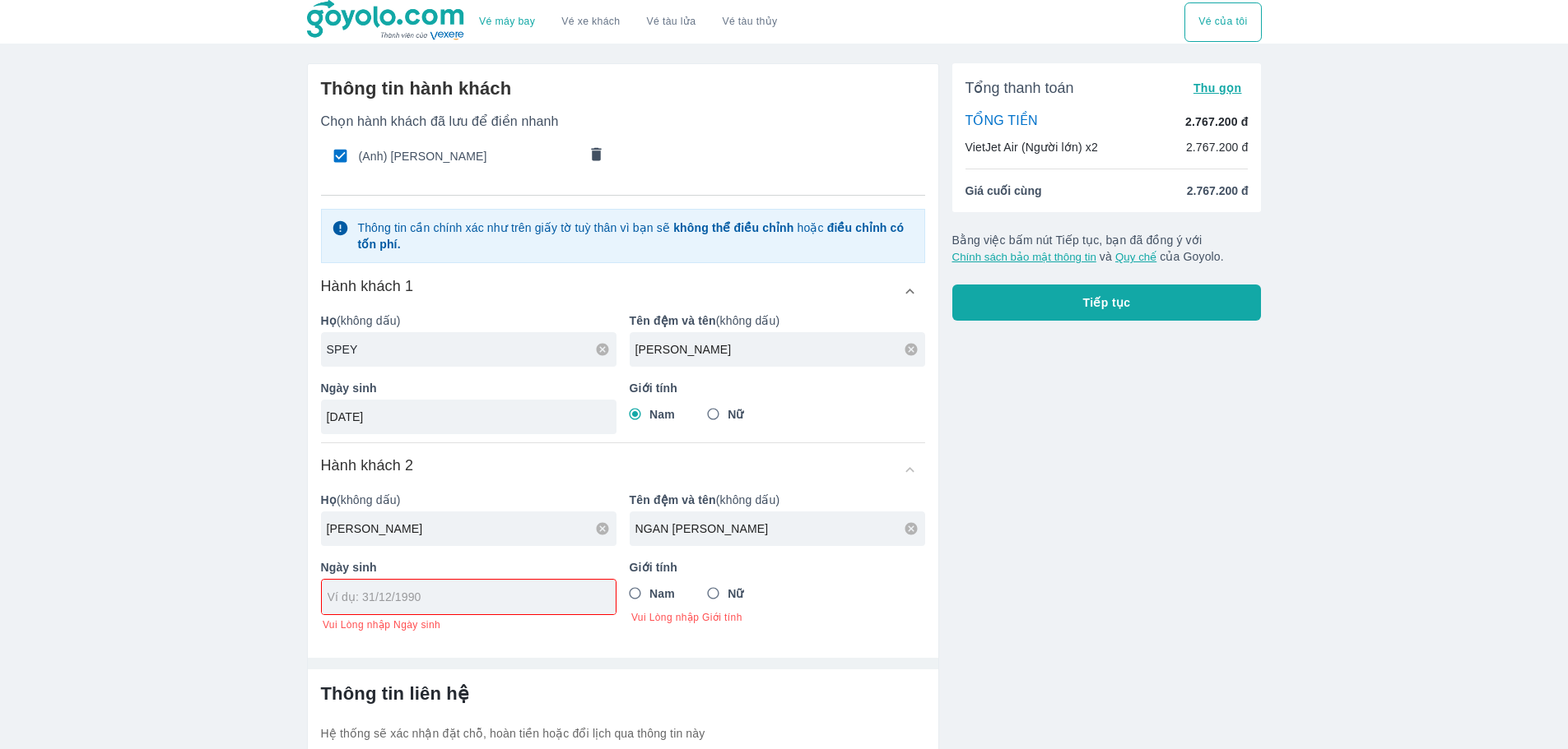
drag, startPoint x: 744, startPoint y: 351, endPoint x: 576, endPoint y: 351, distance: 168.0
click at [576, 351] on div "Họ (không dấu) SPEY Tên đệm và tên (không dấu) MARVIN ANDREAS Ngày sinh 16/01/2…" at bounding box center [616, 367] width 617 height 135
click at [912, 354] on icon at bounding box center [911, 349] width 12 height 12
click at [691, 365] on div at bounding box center [777, 349] width 295 height 35
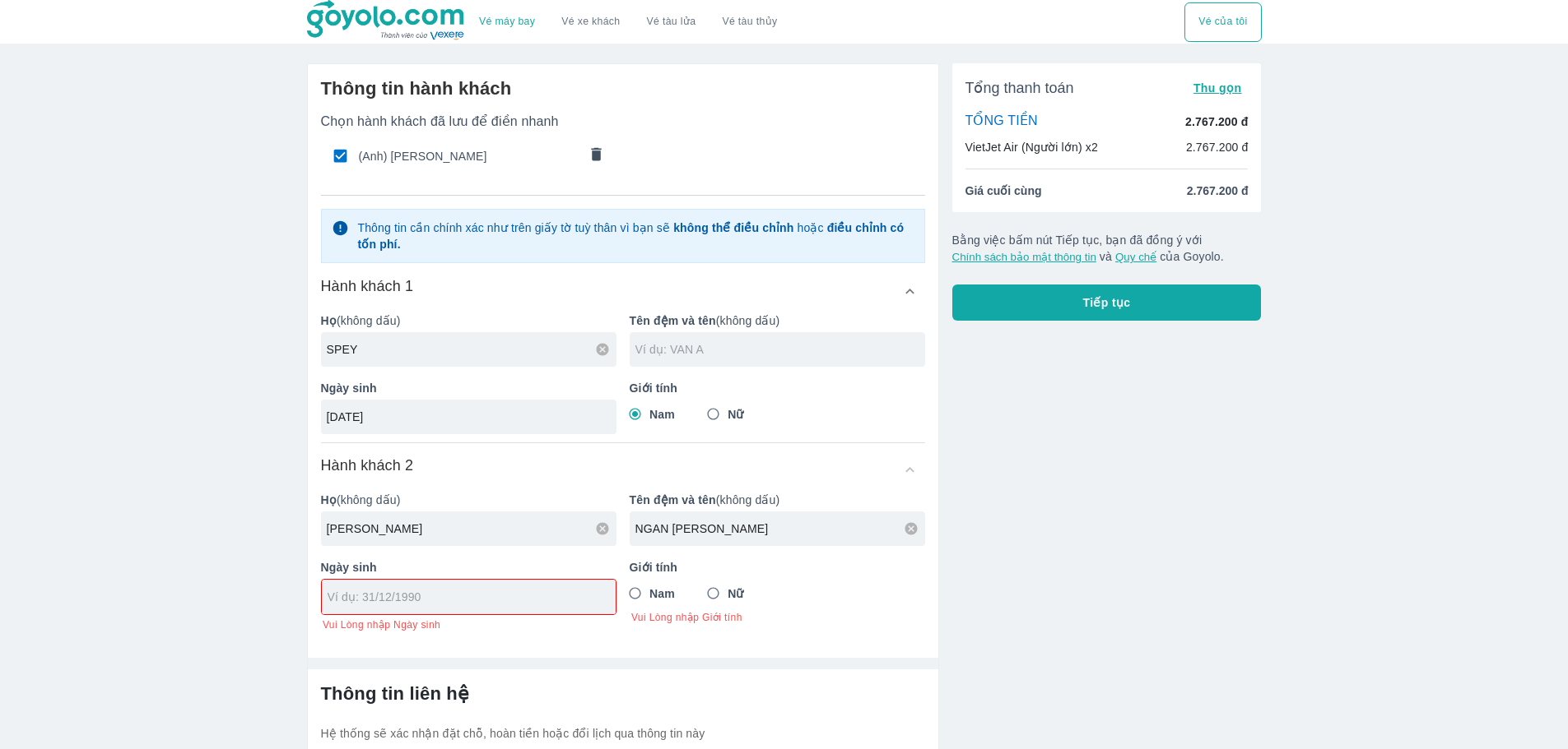
click at [690, 358] on input "text" at bounding box center [780, 349] width 290 height 17
click at [688, 353] on input "text" at bounding box center [780, 349] width 290 height 17
click at [598, 160] on icon "comments" at bounding box center [596, 153] width 10 height 13
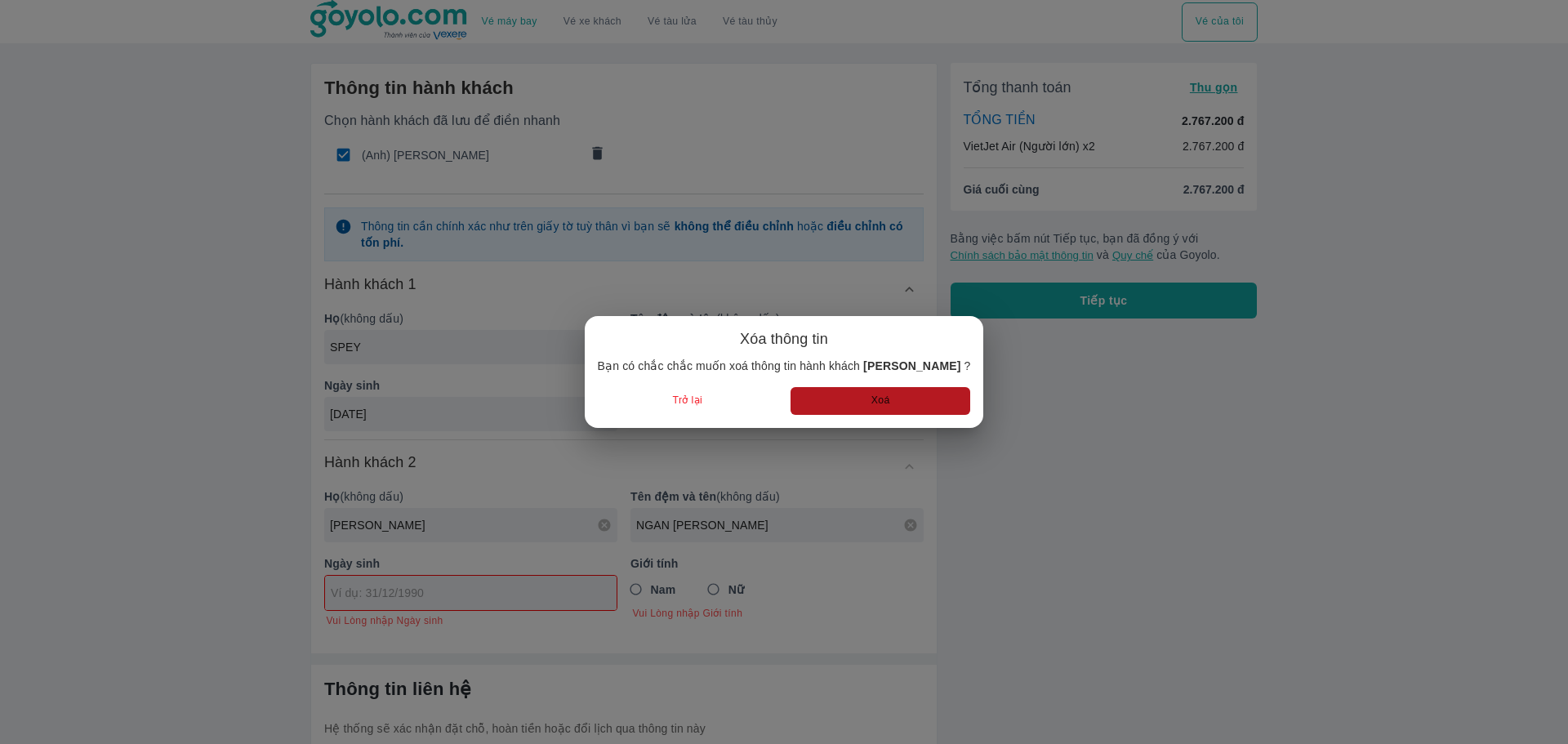
click at [844, 400] on button "Xoá" at bounding box center [880, 400] width 180 height 27
radio input "false"
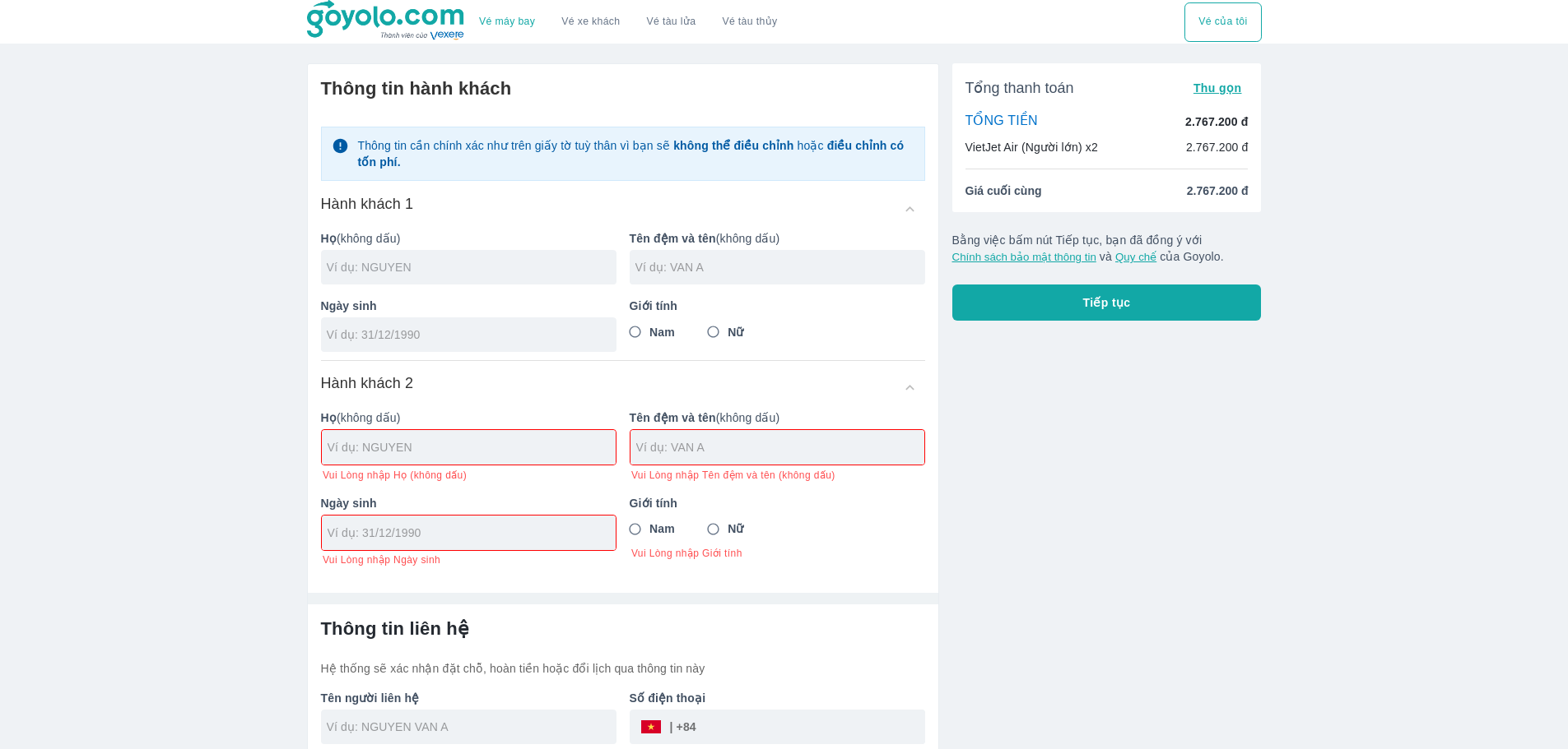
click at [393, 261] on input "text" at bounding box center [471, 267] width 290 height 17
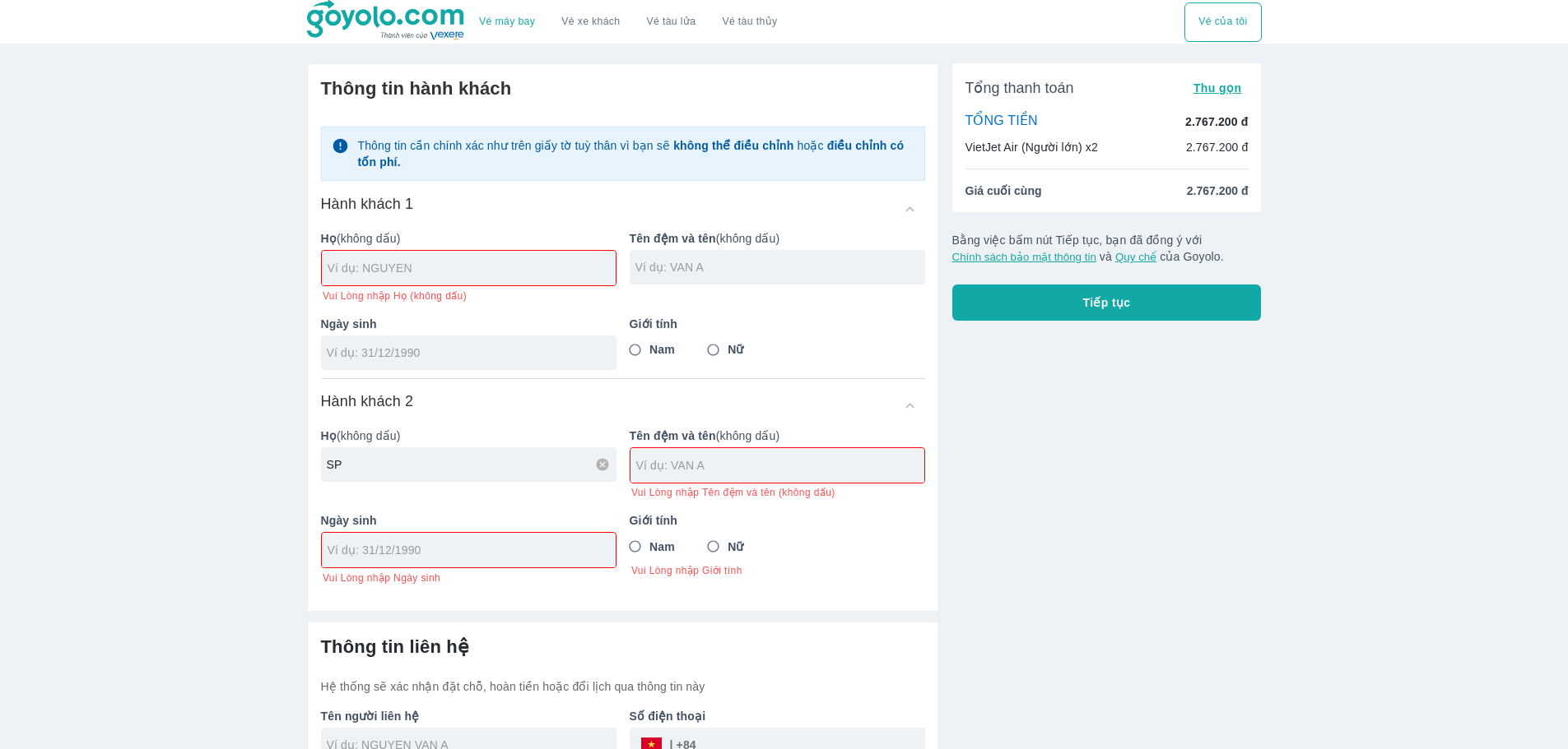
type input "SP"
click at [446, 274] on input "text" at bounding box center [471, 268] width 288 height 17
type input "S"
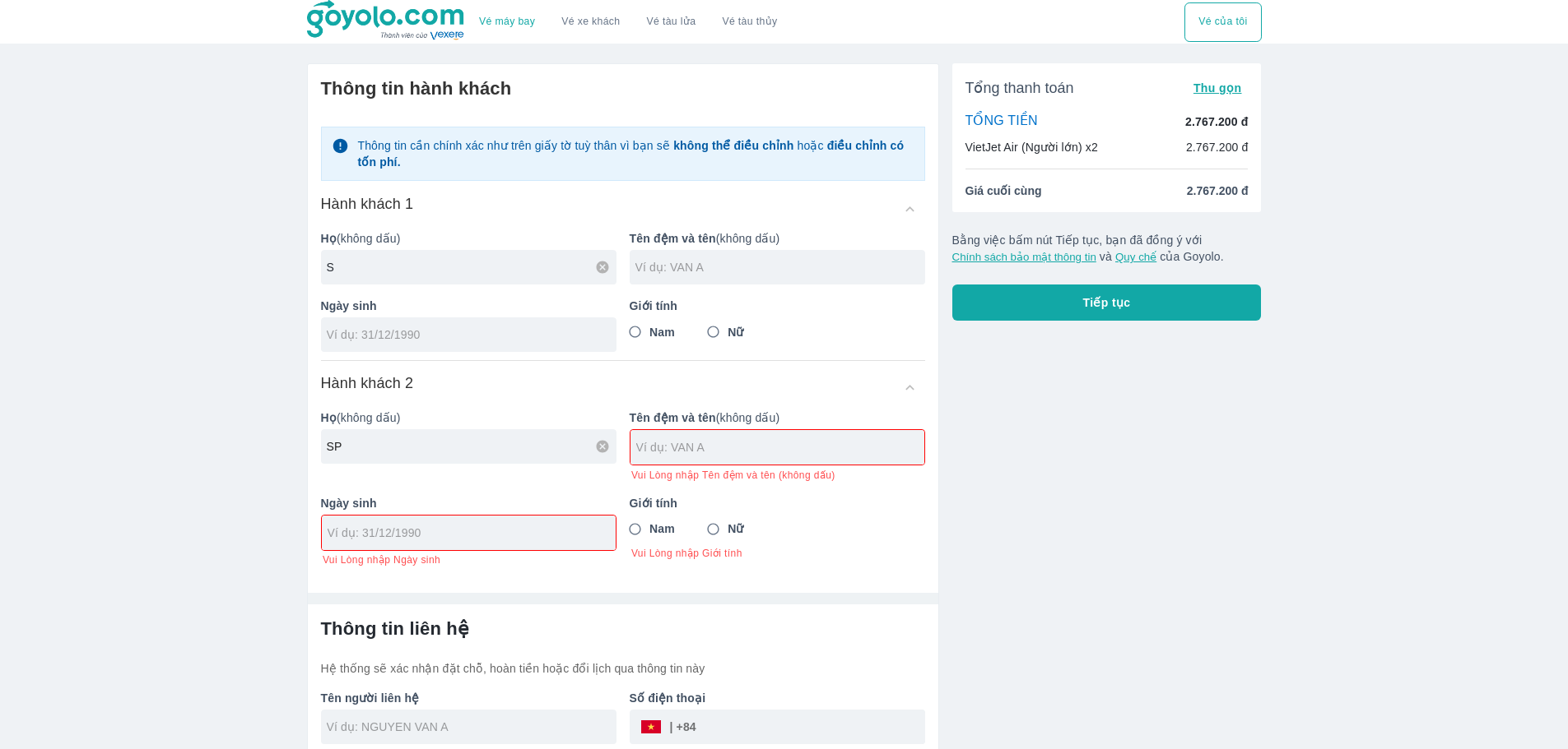
click at [446, 274] on input "S" at bounding box center [471, 267] width 290 height 17
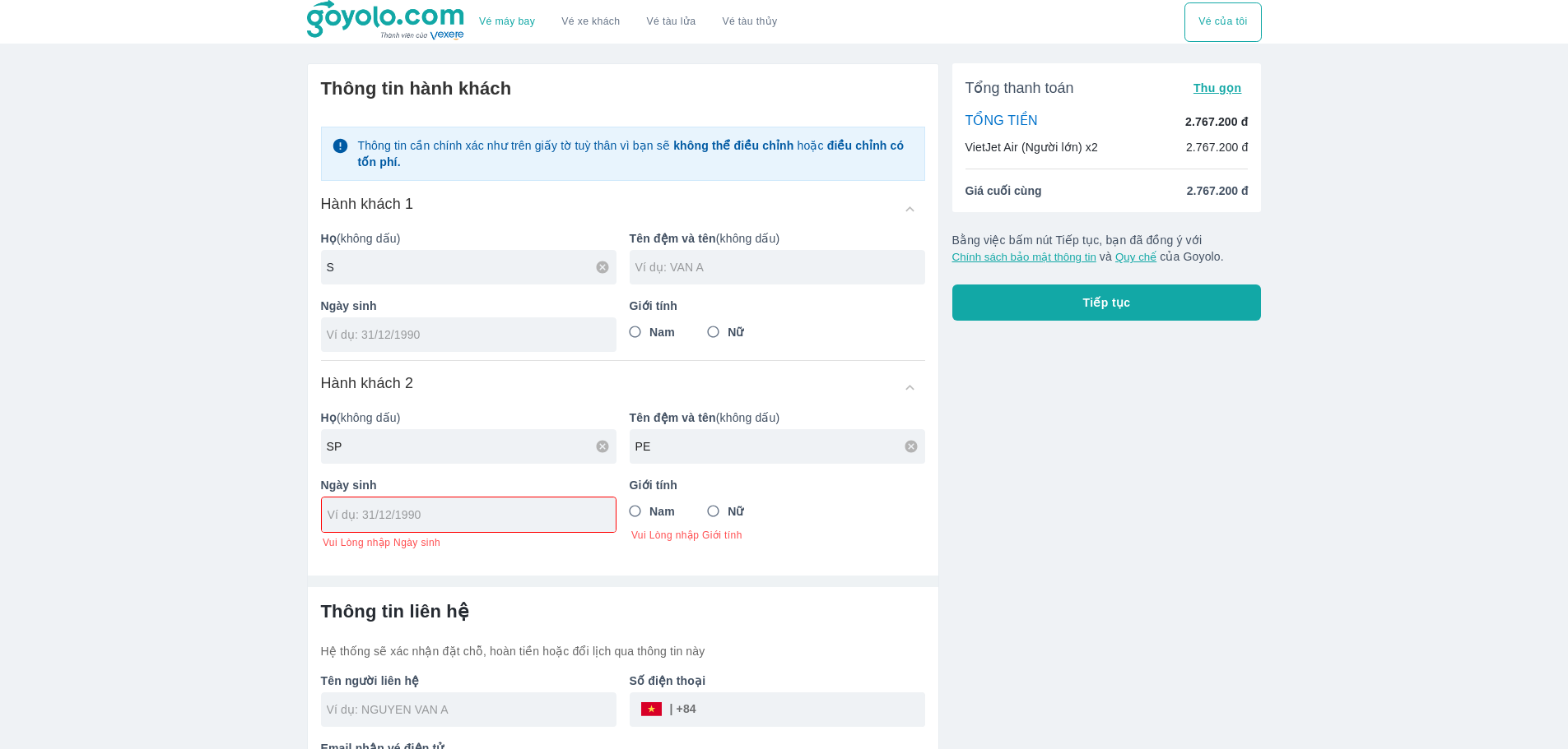
type input "P"
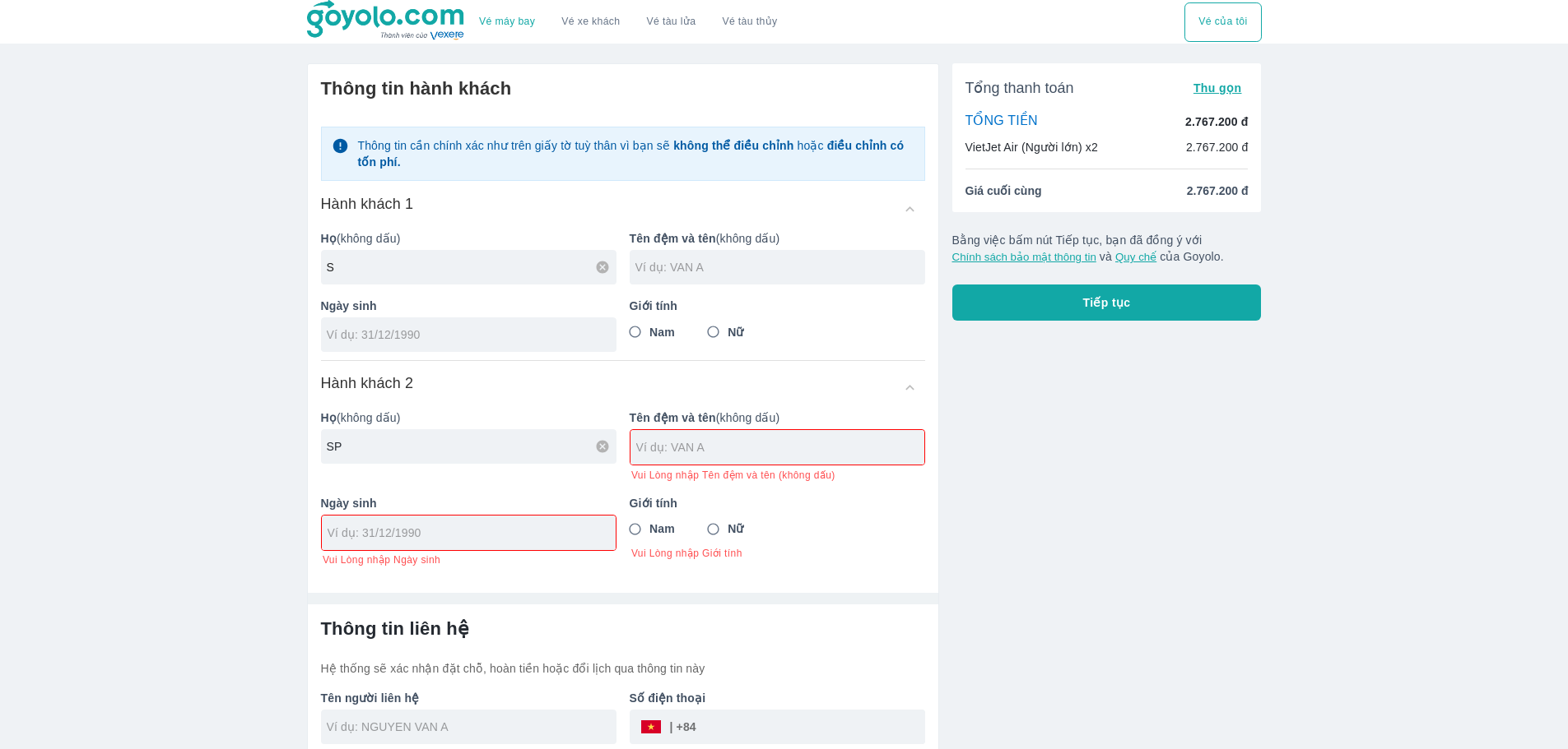
click at [432, 451] on input "SP" at bounding box center [471, 446] width 290 height 17
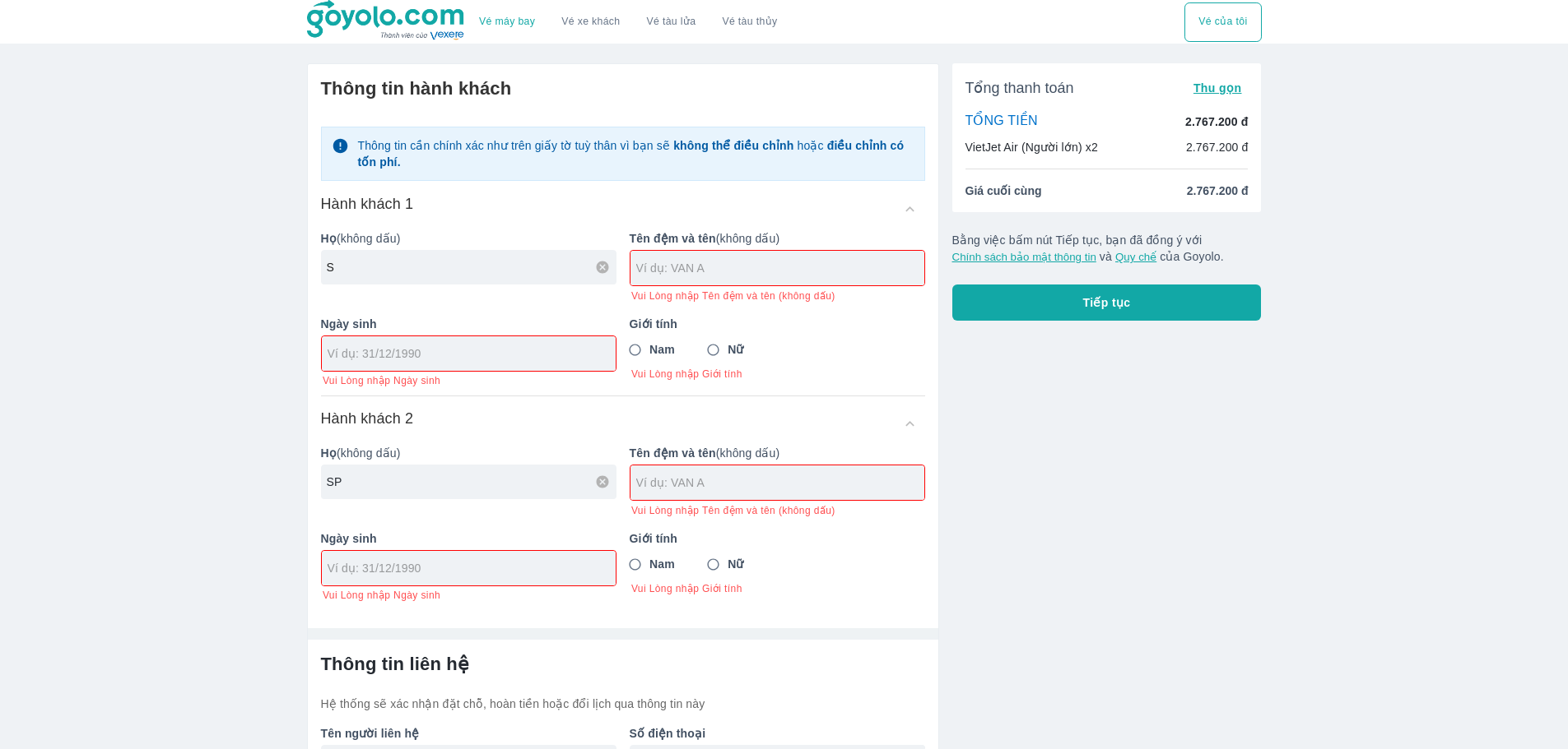
click at [427, 494] on div "SP" at bounding box center [468, 482] width 295 height 35
click at [431, 487] on input "SP" at bounding box center [471, 482] width 290 height 17
click at [607, 487] on icon at bounding box center [603, 482] width 12 height 12
click at [583, 247] on div "Họ (không dấu) S" at bounding box center [462, 259] width 309 height 85
click at [607, 259] on div "S" at bounding box center [468, 267] width 295 height 35
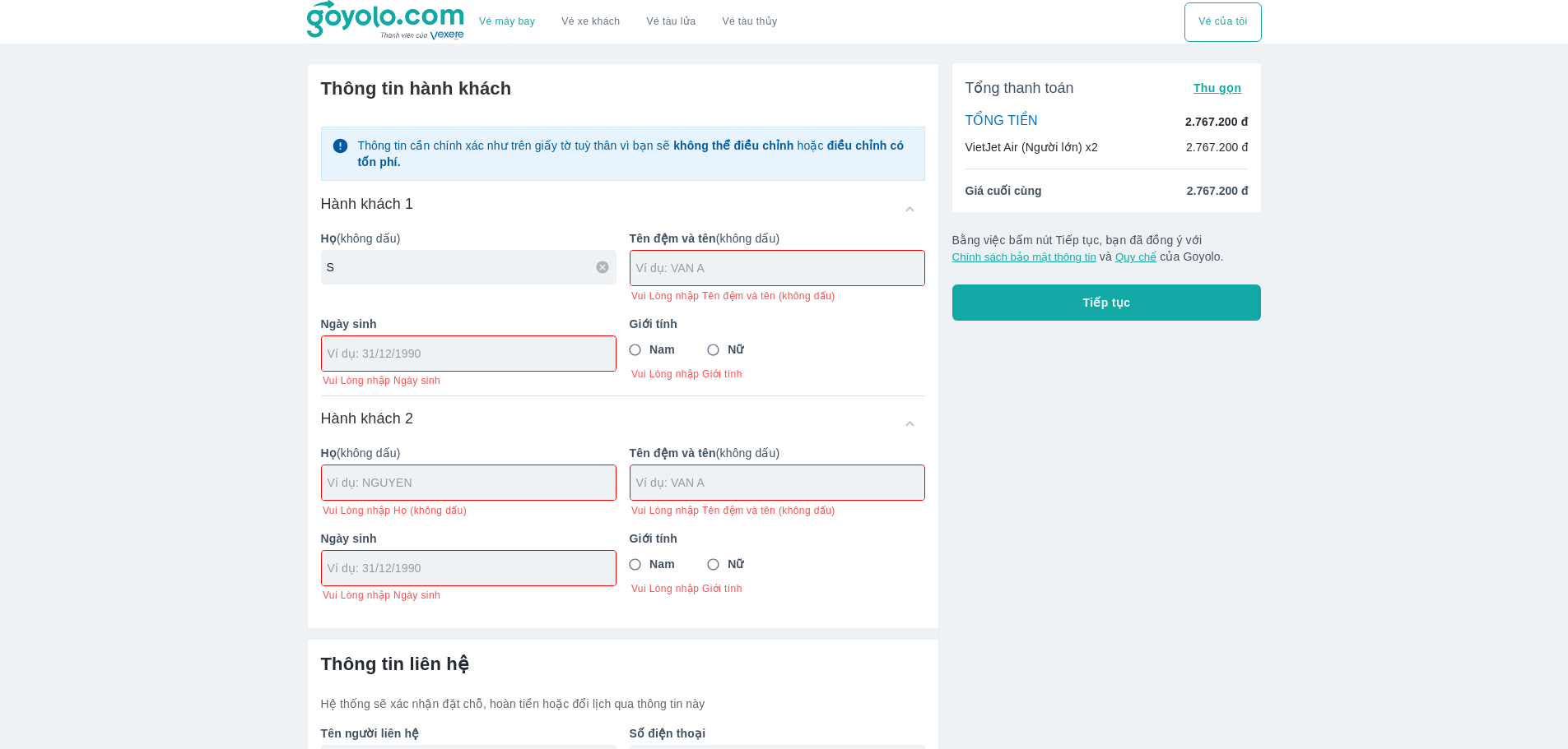
click at [603, 266] on icon at bounding box center [603, 267] width 12 height 12
click at [522, 266] on input "text" at bounding box center [471, 267] width 290 height 17
click at [521, 266] on input "text" at bounding box center [471, 267] width 290 height 17
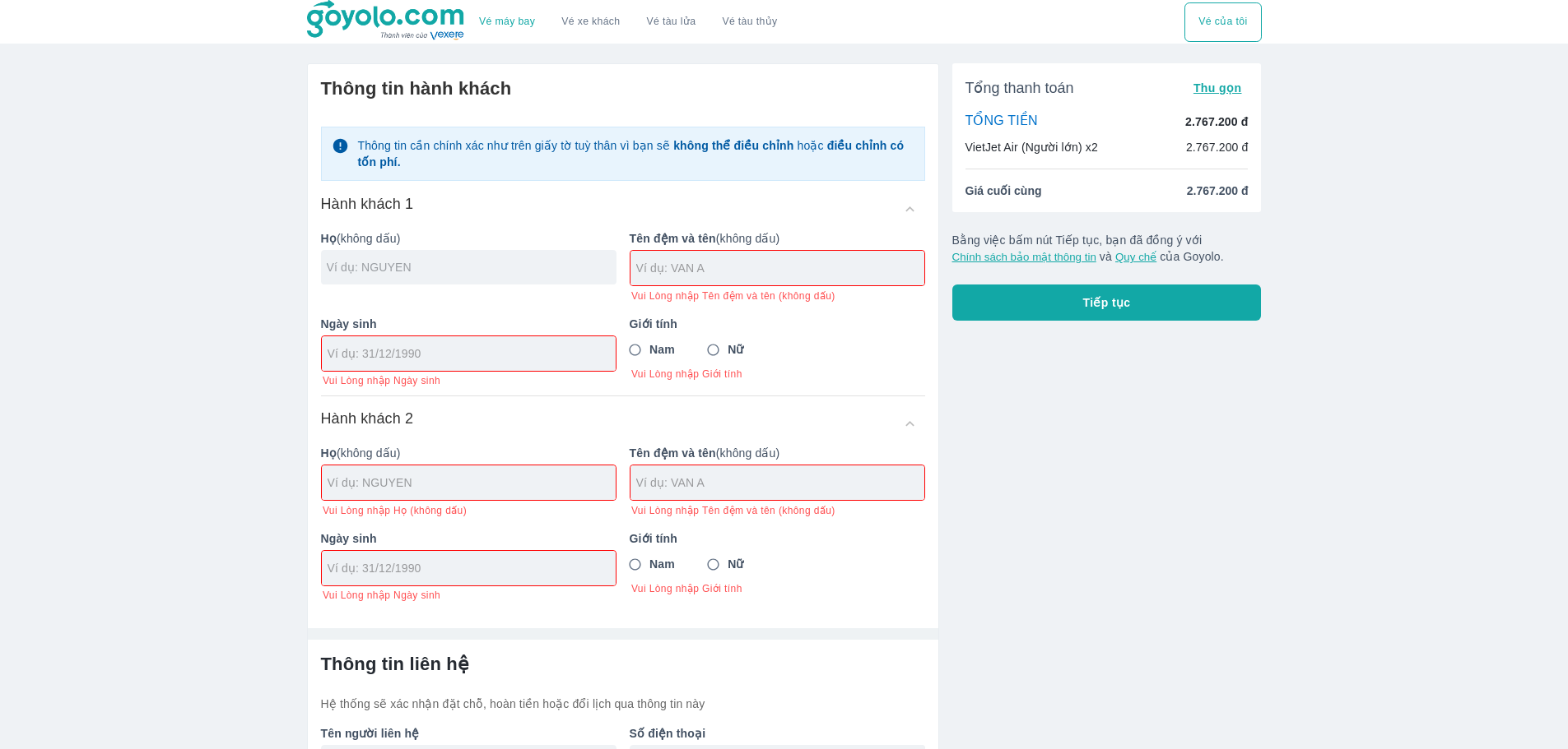
click at [521, 266] on input "text" at bounding box center [471, 267] width 290 height 17
click at [378, 368] on div at bounding box center [468, 353] width 294 height 35
click at [412, 273] on input "text" at bounding box center [471, 267] width 290 height 17
drag, startPoint x: 705, startPoint y: 337, endPoint x: 701, endPoint y: 327, distance: 10.8
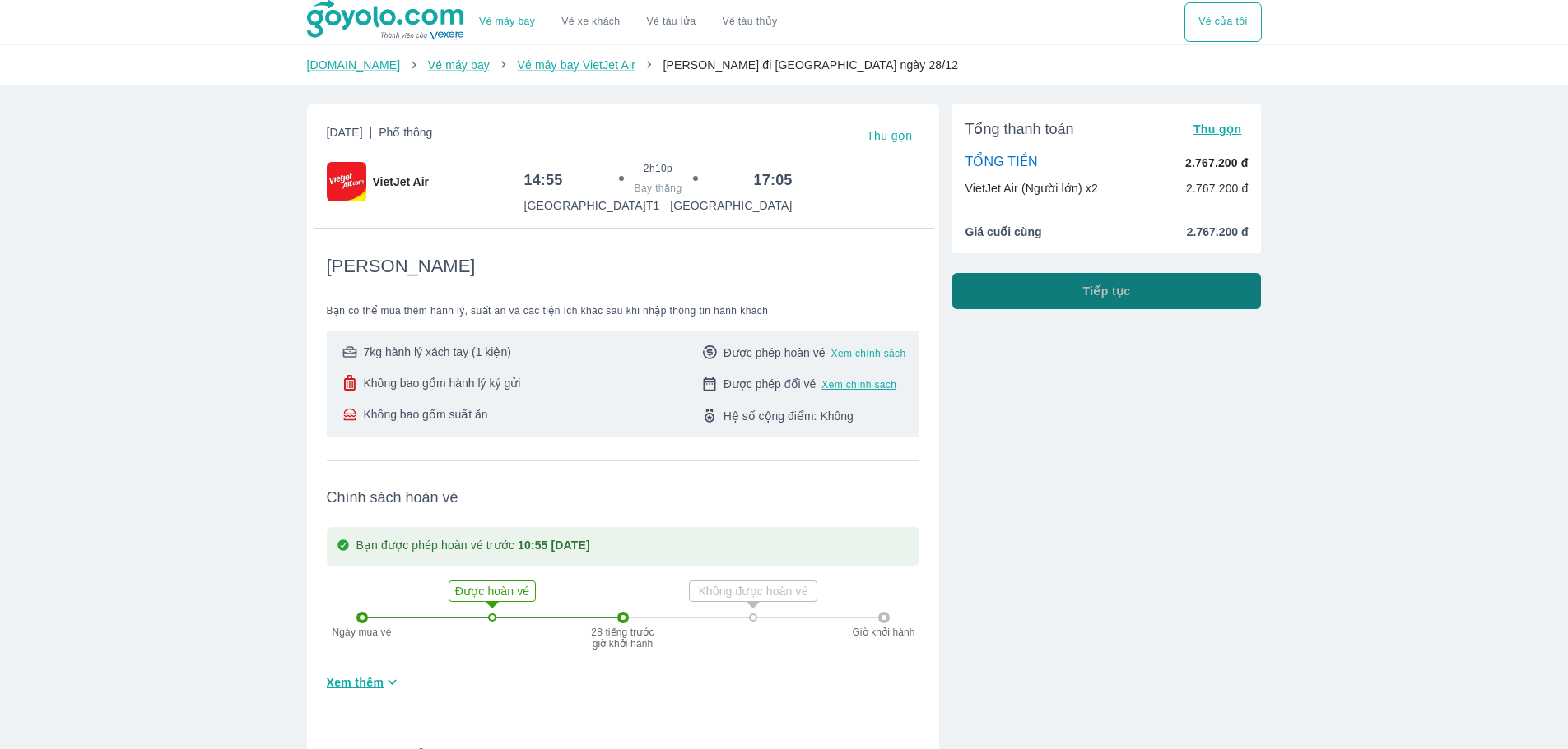
click at [1089, 299] on span "Tiếp tục" at bounding box center [1107, 291] width 48 height 17
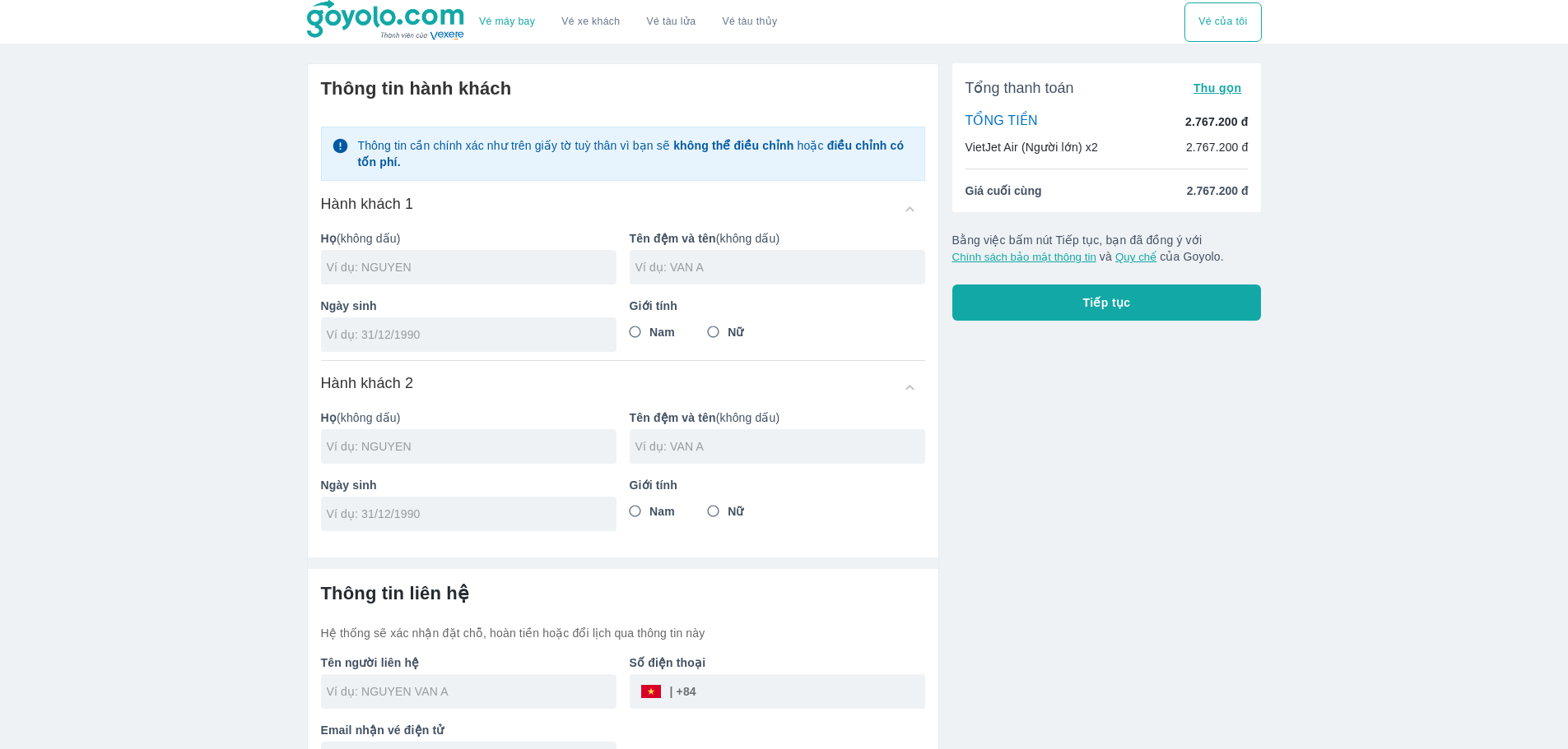
click at [1040, 307] on button "Tiếp tục" at bounding box center [1107, 303] width 310 height 37
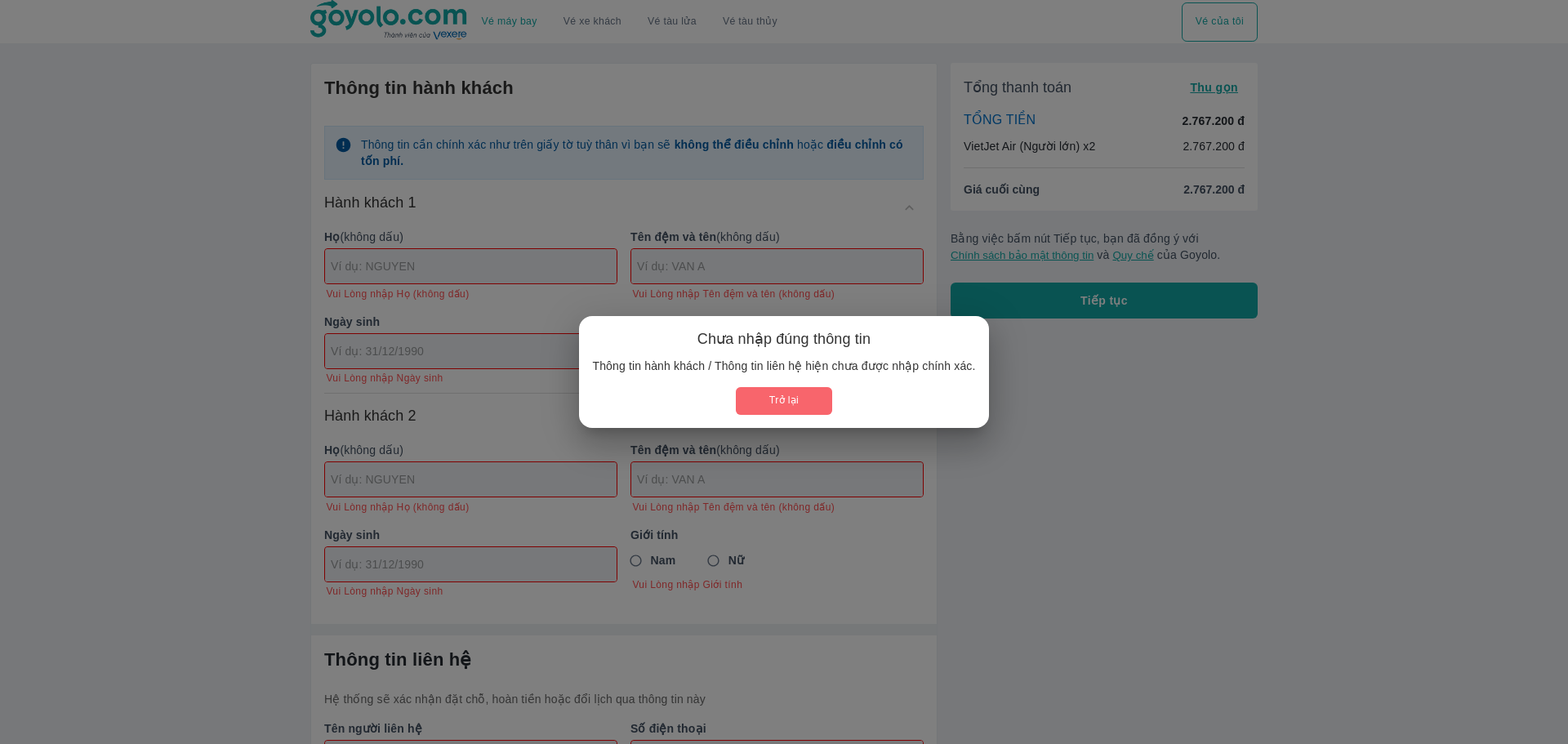
click at [790, 397] on button "Trở lại" at bounding box center [783, 400] width 95 height 27
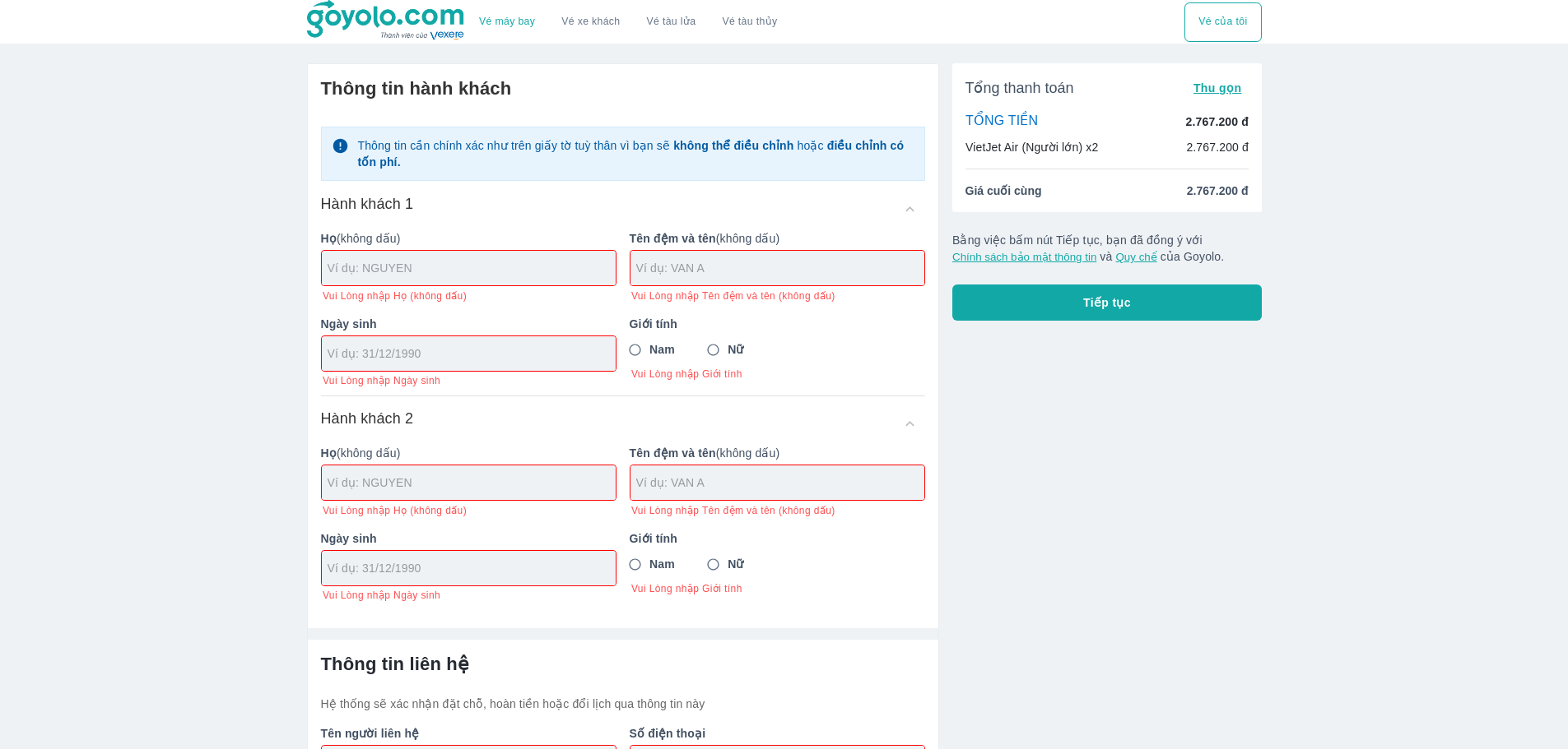
click at [479, 263] on input "text" at bounding box center [471, 268] width 288 height 17
type input "SPEY"
click at [669, 273] on input "text" at bounding box center [780, 268] width 288 height 17
type input "ANDREAS MARVIN"
click at [453, 366] on div "Ngày sinh Vui Lòng nhập Ngày sinh" at bounding box center [462, 345] width 309 height 85
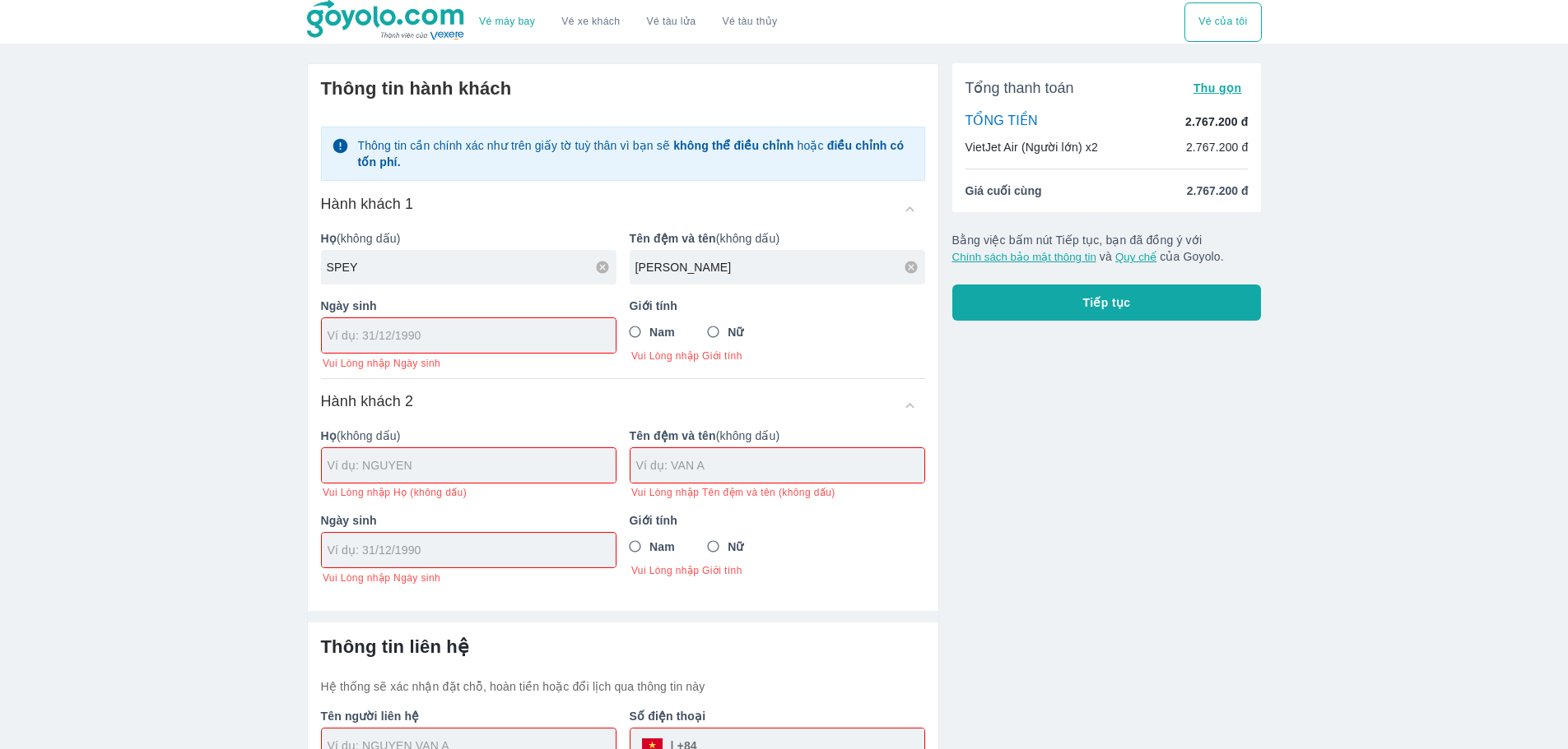
click at [456, 335] on input "tel" at bounding box center [463, 335] width 271 height 17
type input "16/01/2002"
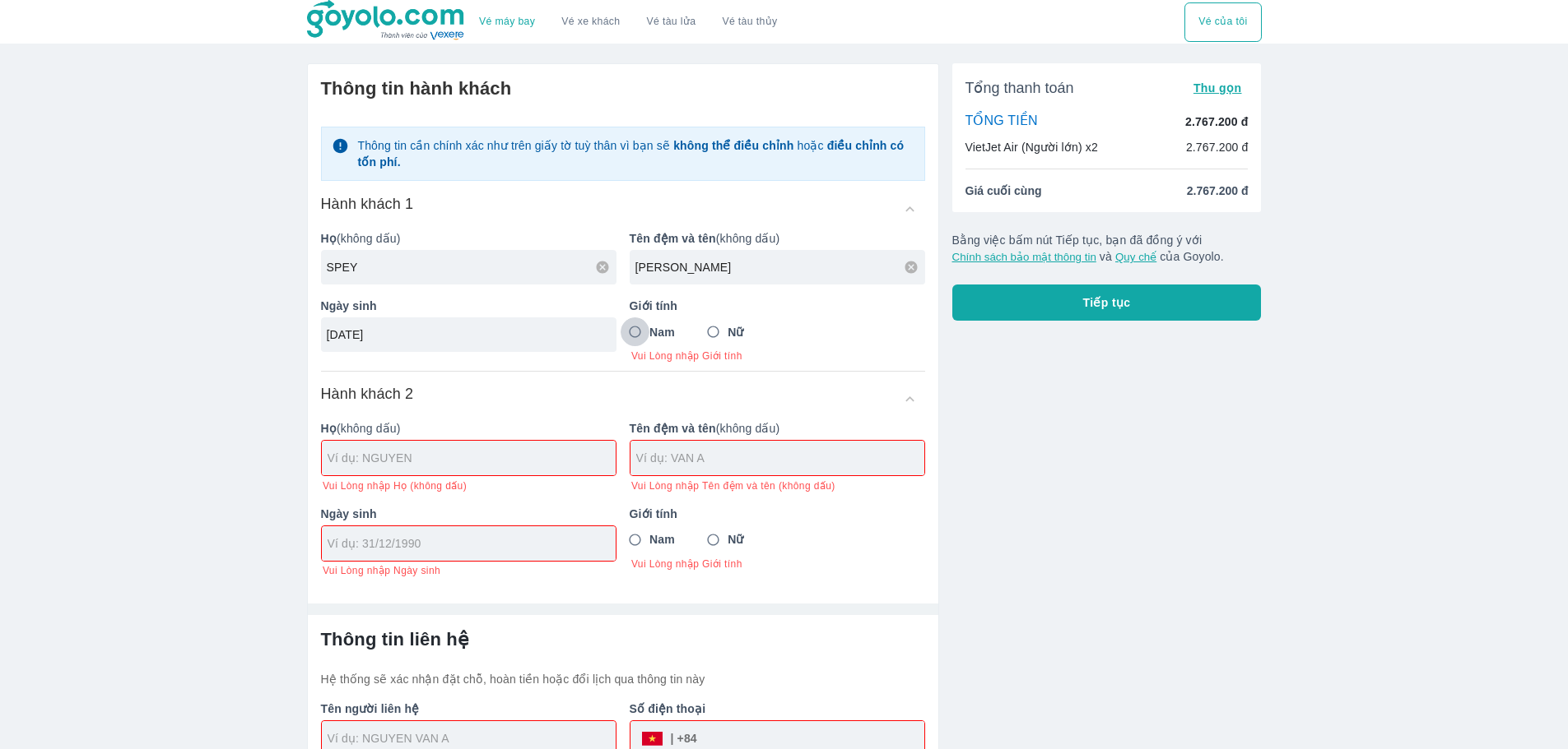
click at [645, 335] on input "Nam" at bounding box center [636, 332] width 30 height 30
radio input "true"
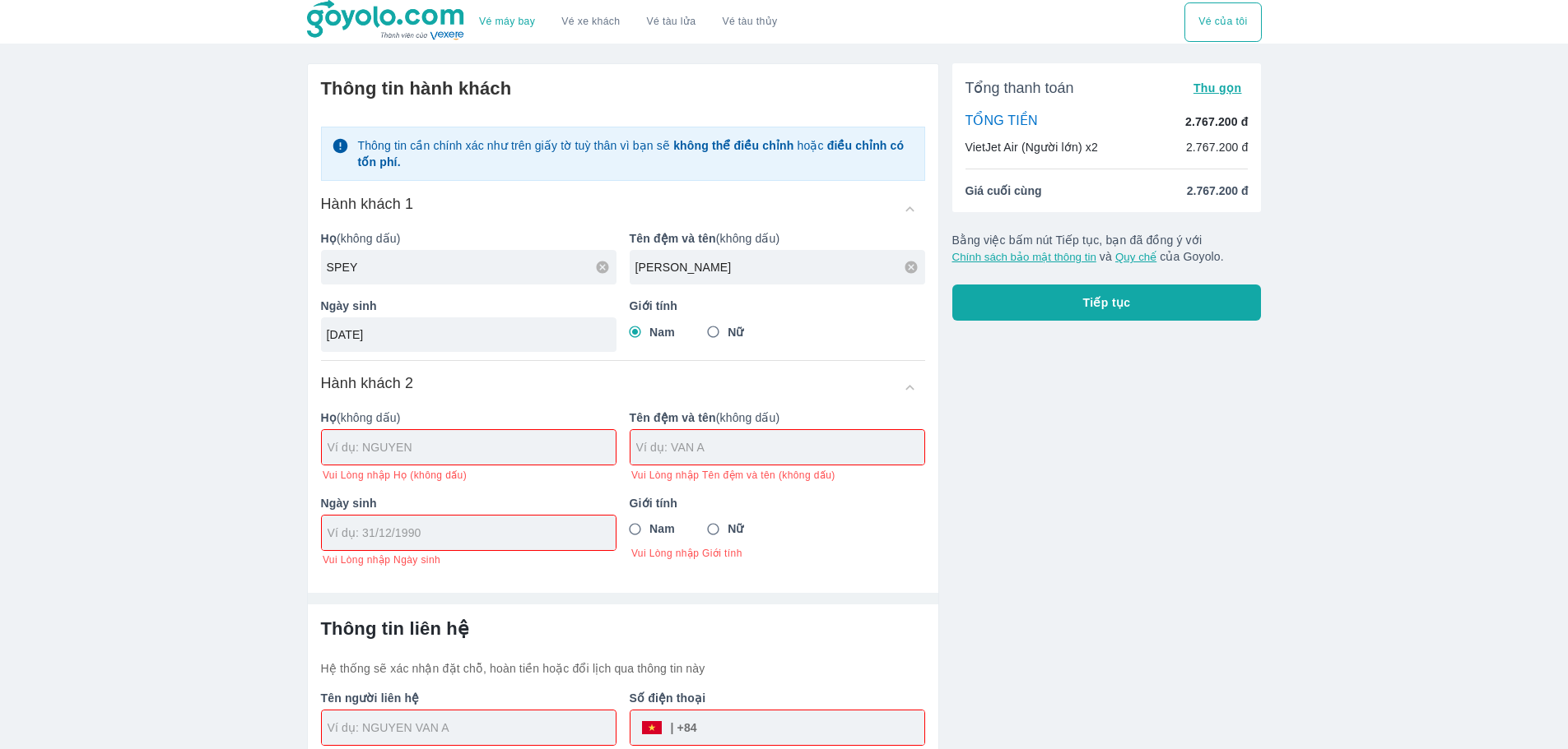
click at [446, 450] on div at bounding box center [468, 447] width 294 height 35
type input "SPEY ANDREAS MARVIN"
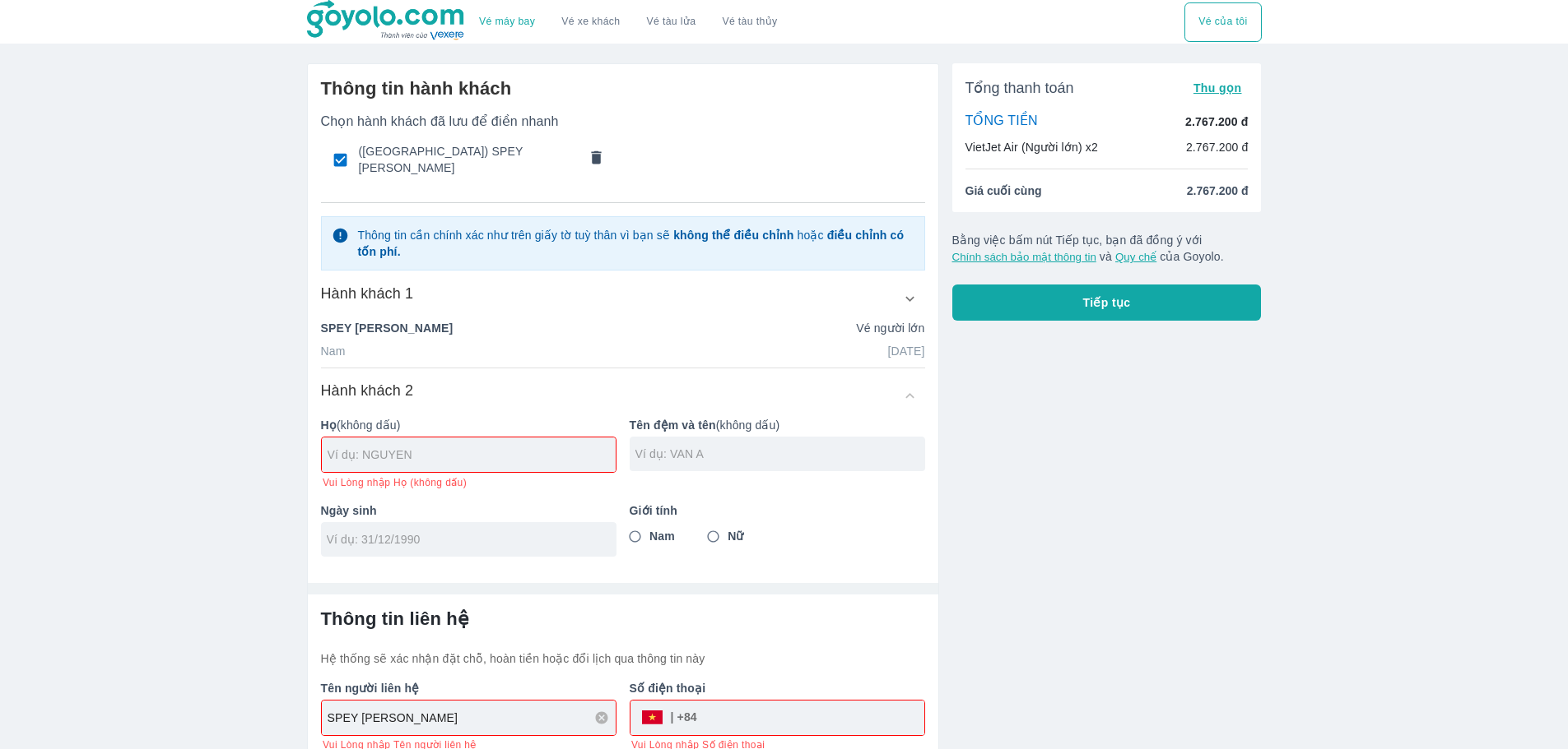
click at [457, 460] on div at bounding box center [468, 454] width 294 height 35
click at [456, 459] on div at bounding box center [468, 454] width 294 height 35
paste input "NGAN KIM NGUYEN"
drag, startPoint x: 387, startPoint y: 448, endPoint x: 302, endPoint y: 451, distance: 85.1
click at [302, 451] on div "Thông tin hành khách Chọn hành khách đã lưu để điền nhanh (Anh) SPEY ANDREAS MA…" at bounding box center [617, 451] width 645 height 801
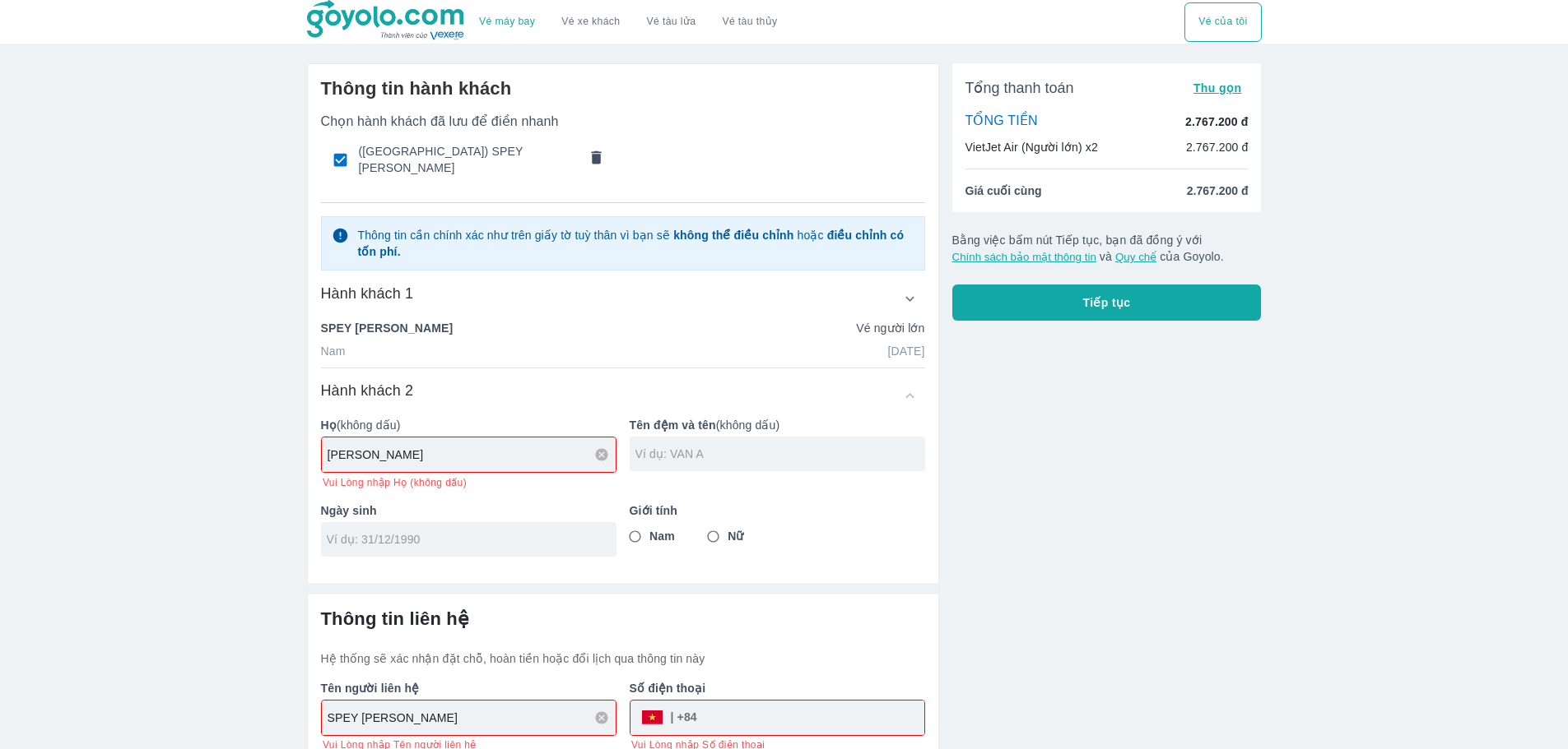
type input "NGUYEN"
click at [690, 458] on div at bounding box center [777, 453] width 295 height 35
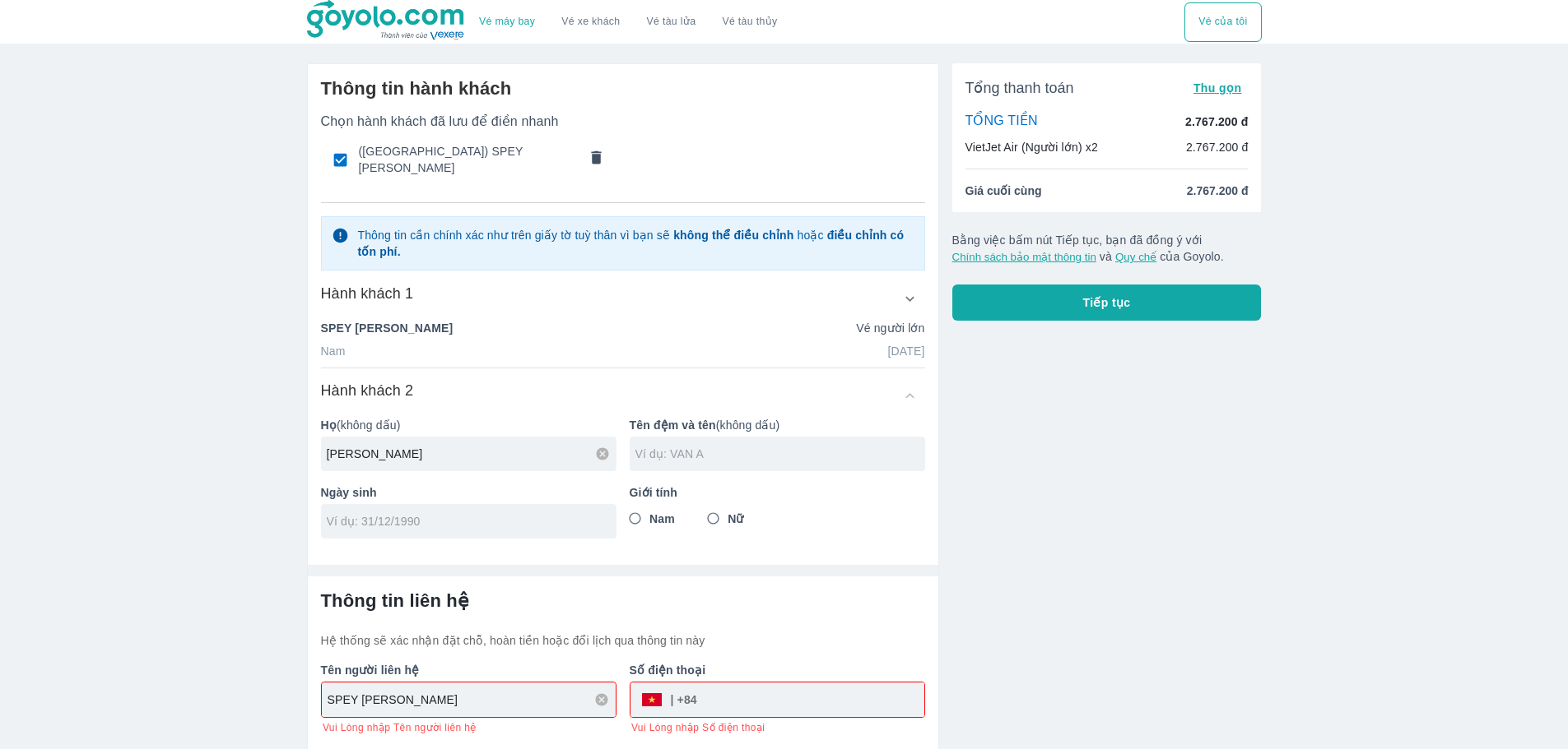
paste input "NGAN KIM"
type input "N"
type input "KIM NGAN"
click at [444, 514] on input "tel" at bounding box center [463, 521] width 273 height 17
type input "29/08/2004"
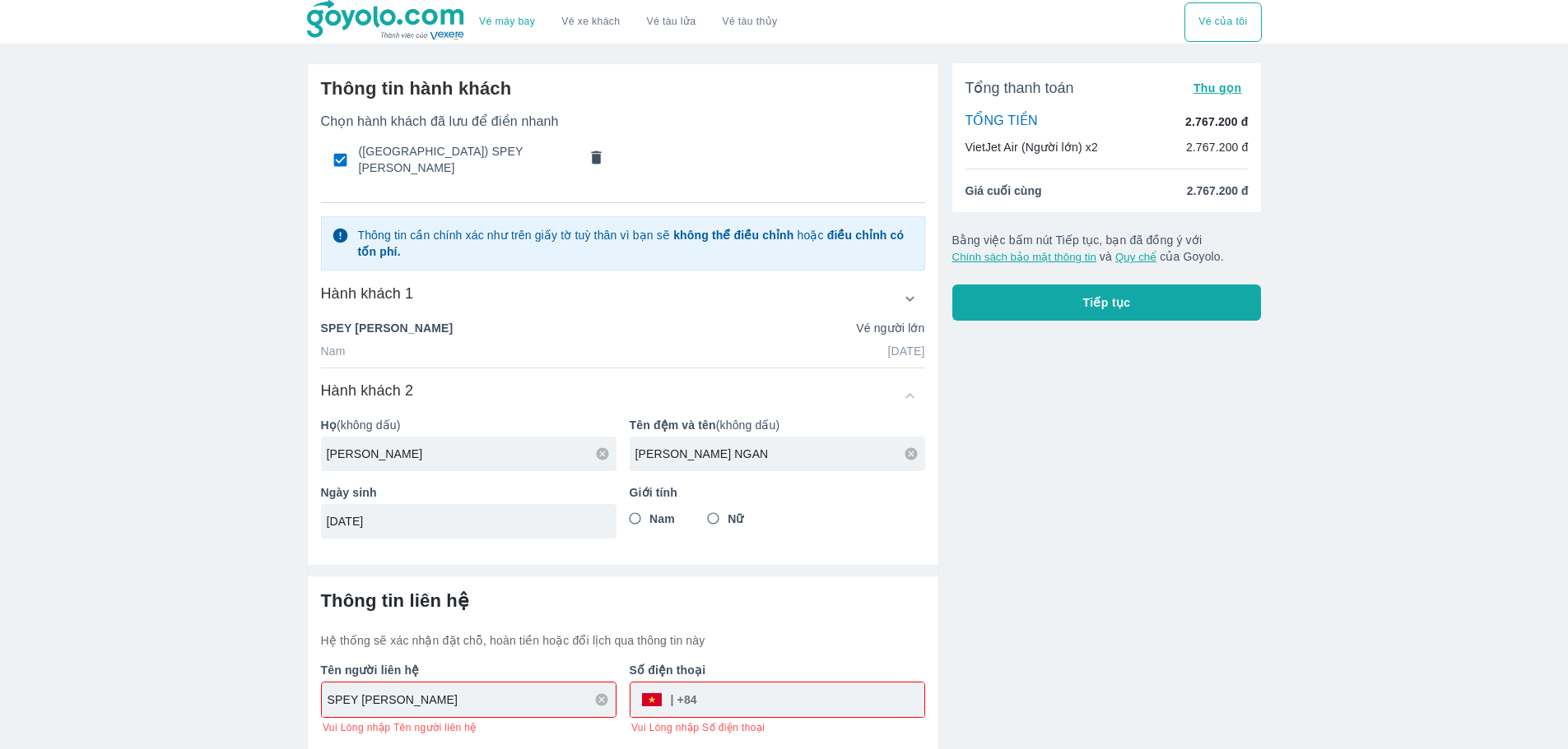
click at [716, 518] on input "Nữ" at bounding box center [714, 519] width 30 height 30
radio input "true"
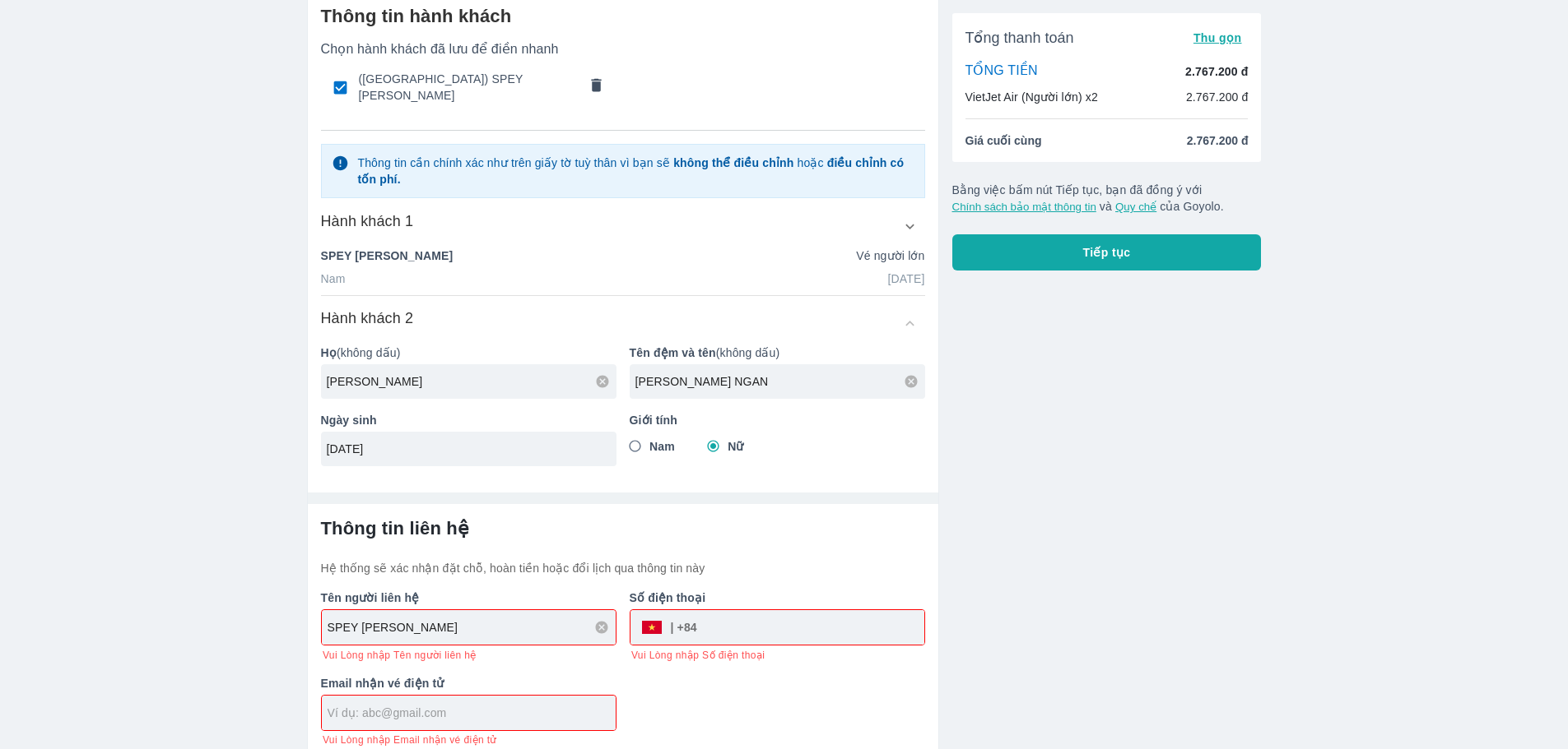
scroll to position [79, 0]
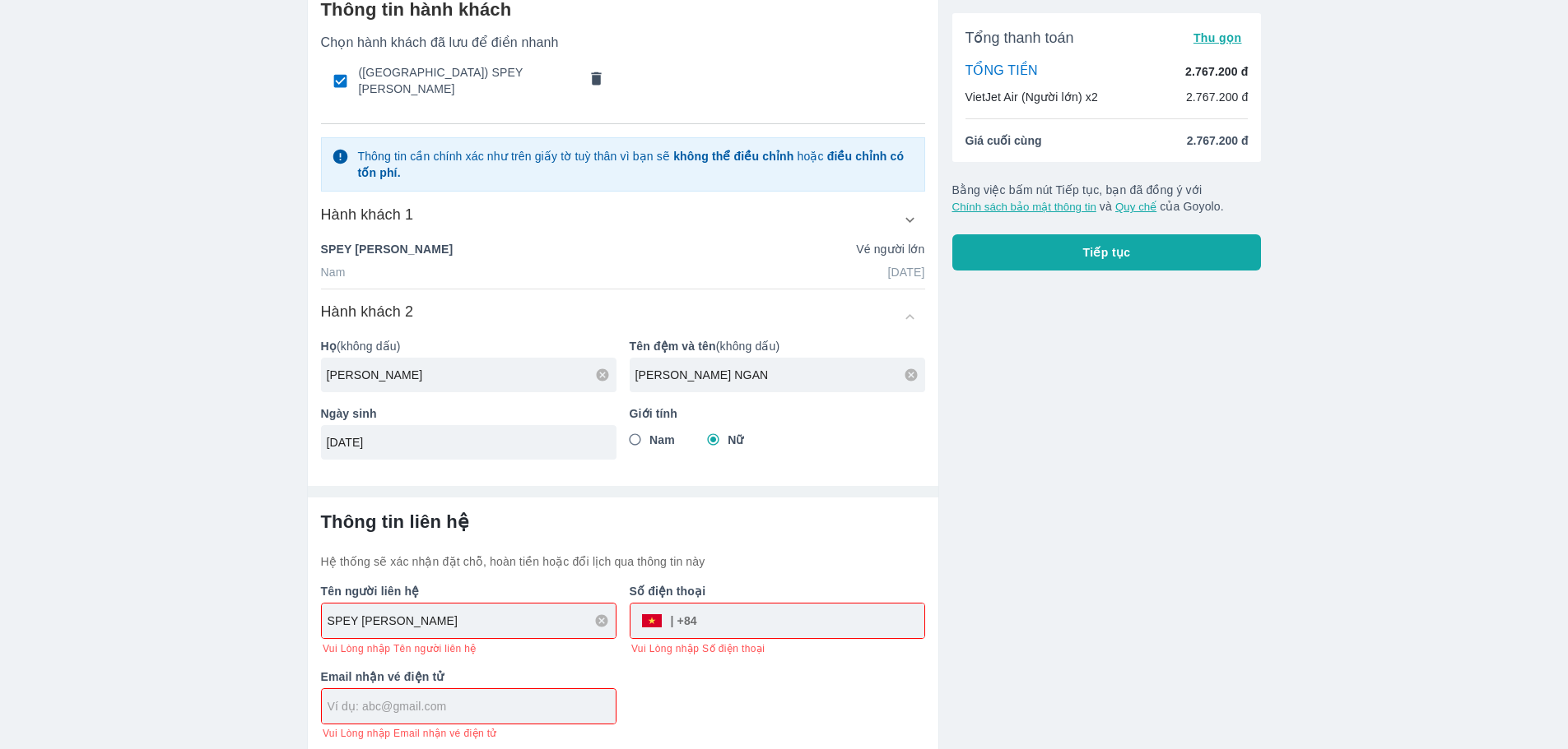
click at [654, 612] on div "​" at bounding box center [777, 620] width 294 height 35
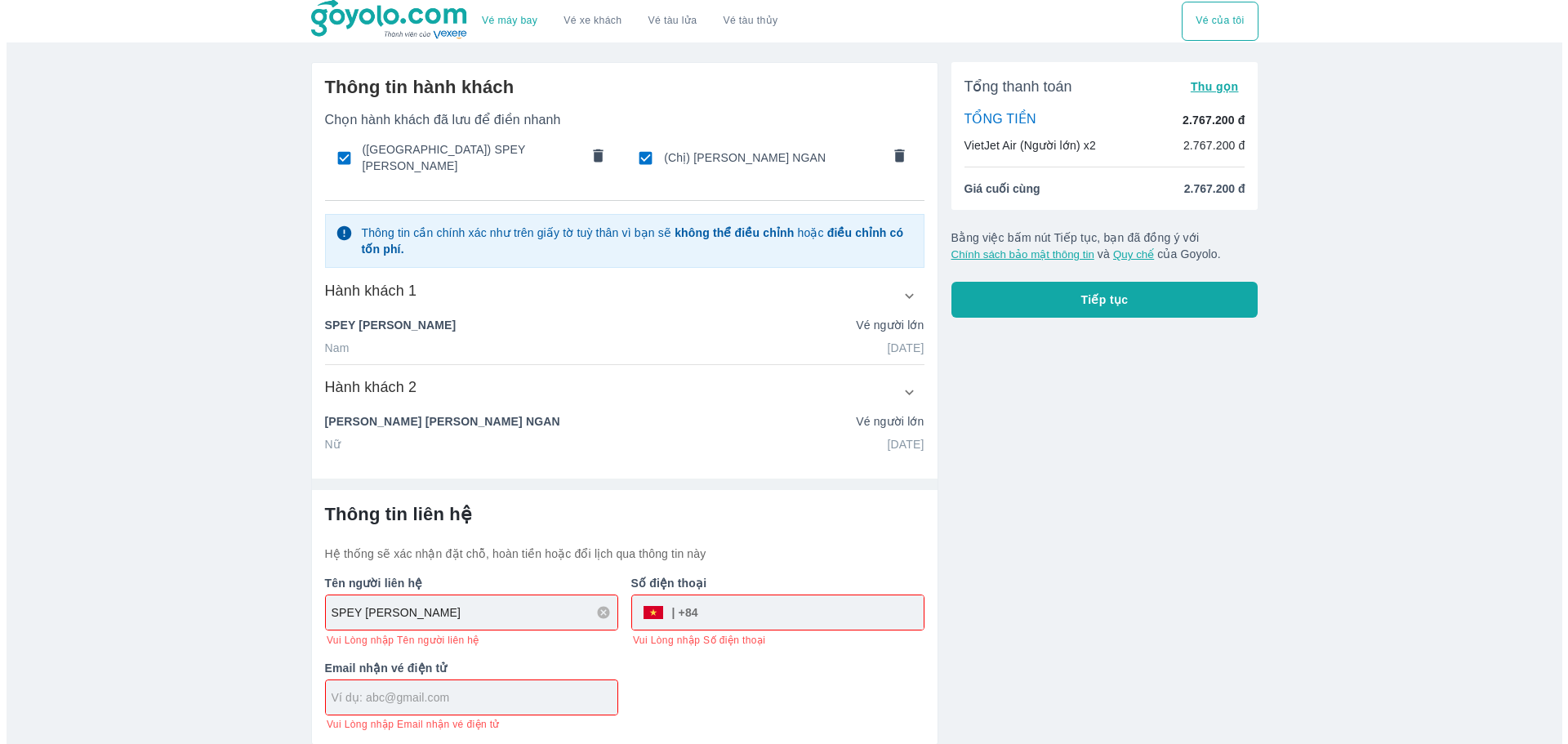
scroll to position [0, 0]
click at [704, 605] on input "tel" at bounding box center [810, 613] width 225 height 39
drag, startPoint x: 658, startPoint y: 615, endPoint x: 650, endPoint y: 609, distance: 10.0
click at [654, 613] on div "​" at bounding box center [777, 613] width 292 height 34
click at [648, 608] on div "​" at bounding box center [777, 613] width 292 height 34
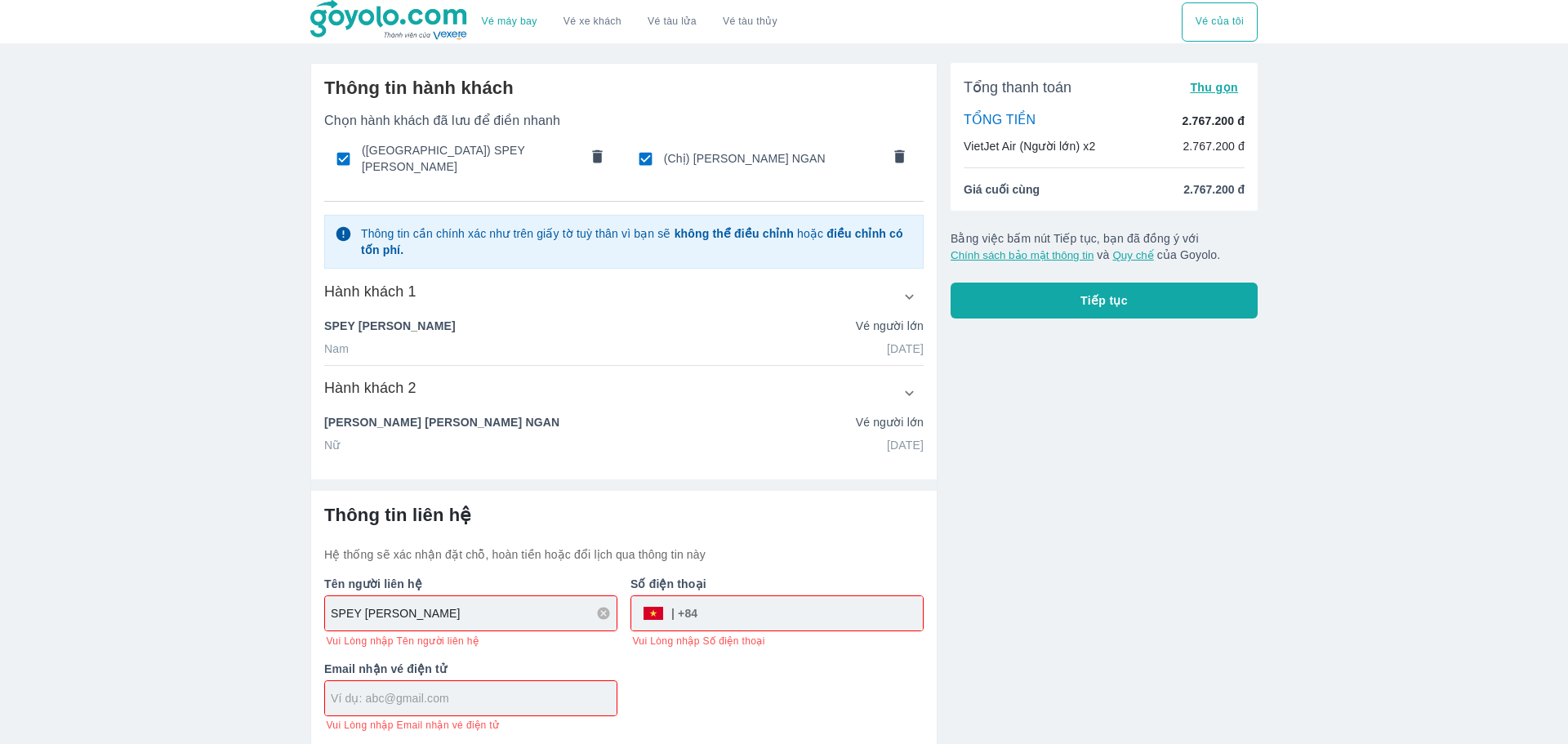
click at [642, 613] on div "​" at bounding box center [669, 613] width 56 height 0
click at [641, 607] on div "​" at bounding box center [777, 613] width 292 height 34
click at [666, 600] on div "​" at bounding box center [777, 613] width 292 height 34
click at [673, 613] on div "​" at bounding box center [669, 613] width 56 height 0
click at [676, 584] on b "Số điện thoại" at bounding box center [668, 584] width 76 height 13
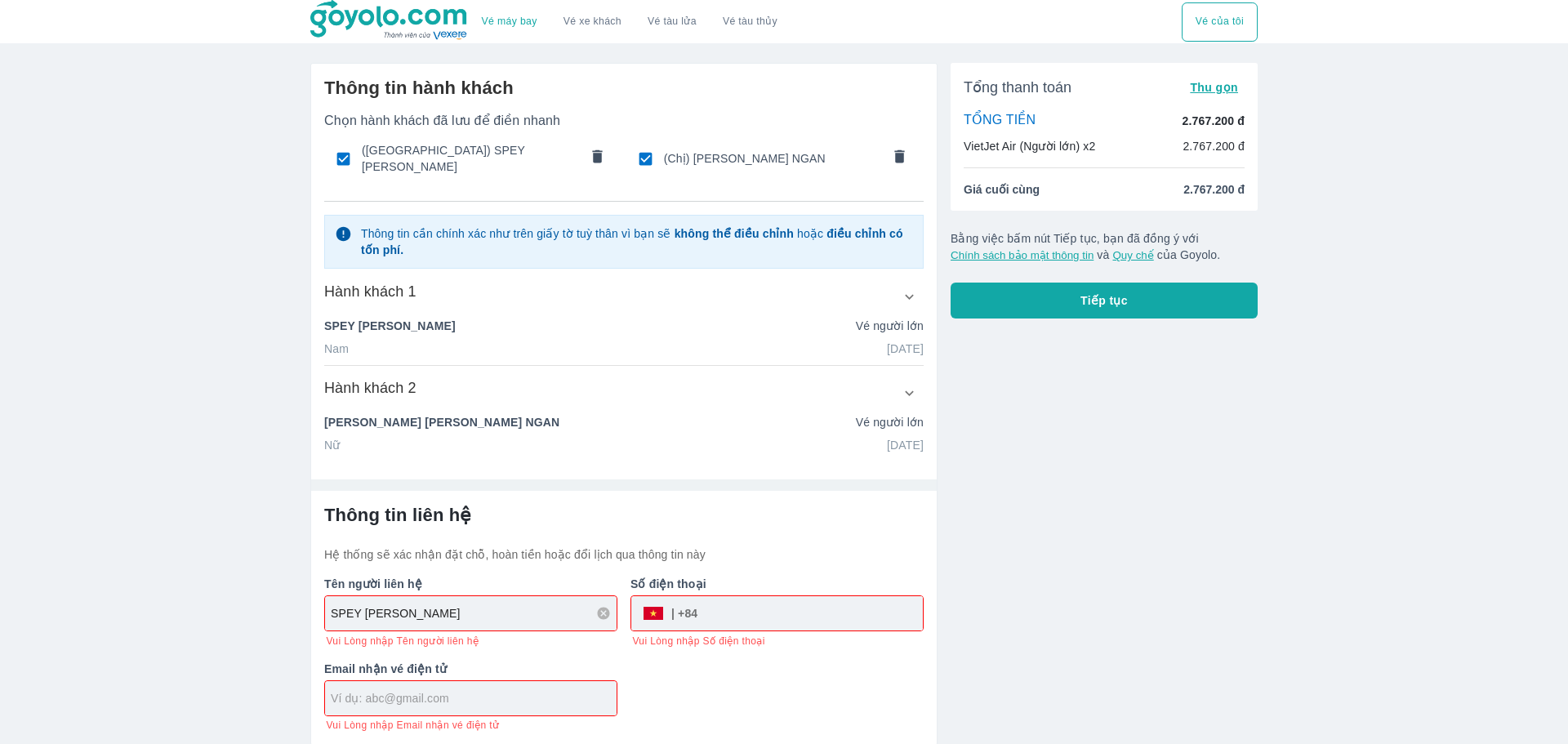
click at [676, 580] on b "Số điện thoại" at bounding box center [668, 584] width 76 height 13
click at [528, 608] on input "SPEY ANDREAS MARVIN" at bounding box center [474, 613] width 286 height 17
click at [529, 681] on div at bounding box center [471, 698] width 292 height 34
click at [739, 609] on input "tel" at bounding box center [810, 613] width 225 height 39
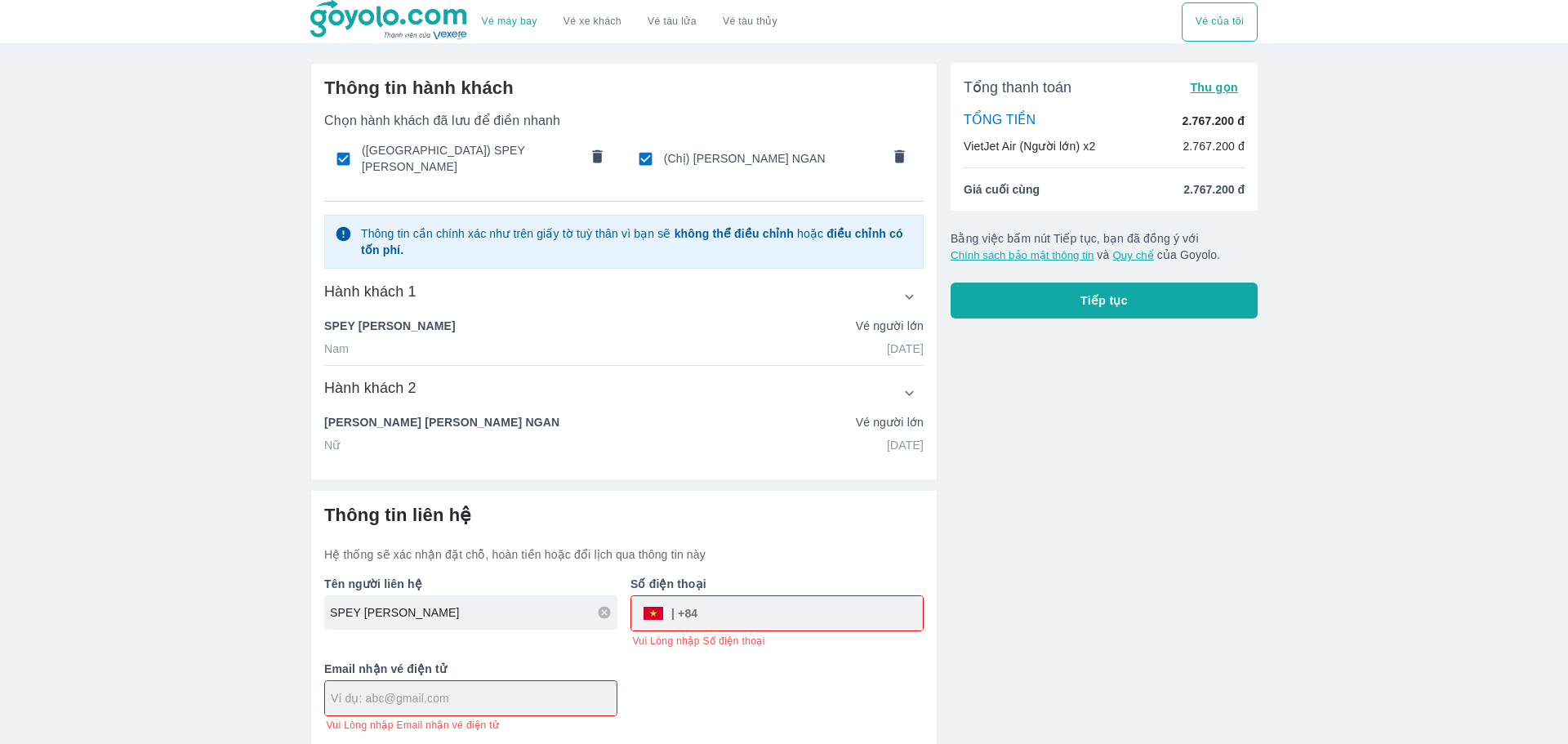
click at [739, 609] on input "tel" at bounding box center [810, 613] width 225 height 39
click at [650, 608] on div "​" at bounding box center [777, 613] width 292 height 34
click at [736, 604] on input "tel" at bounding box center [810, 613] width 225 height 39
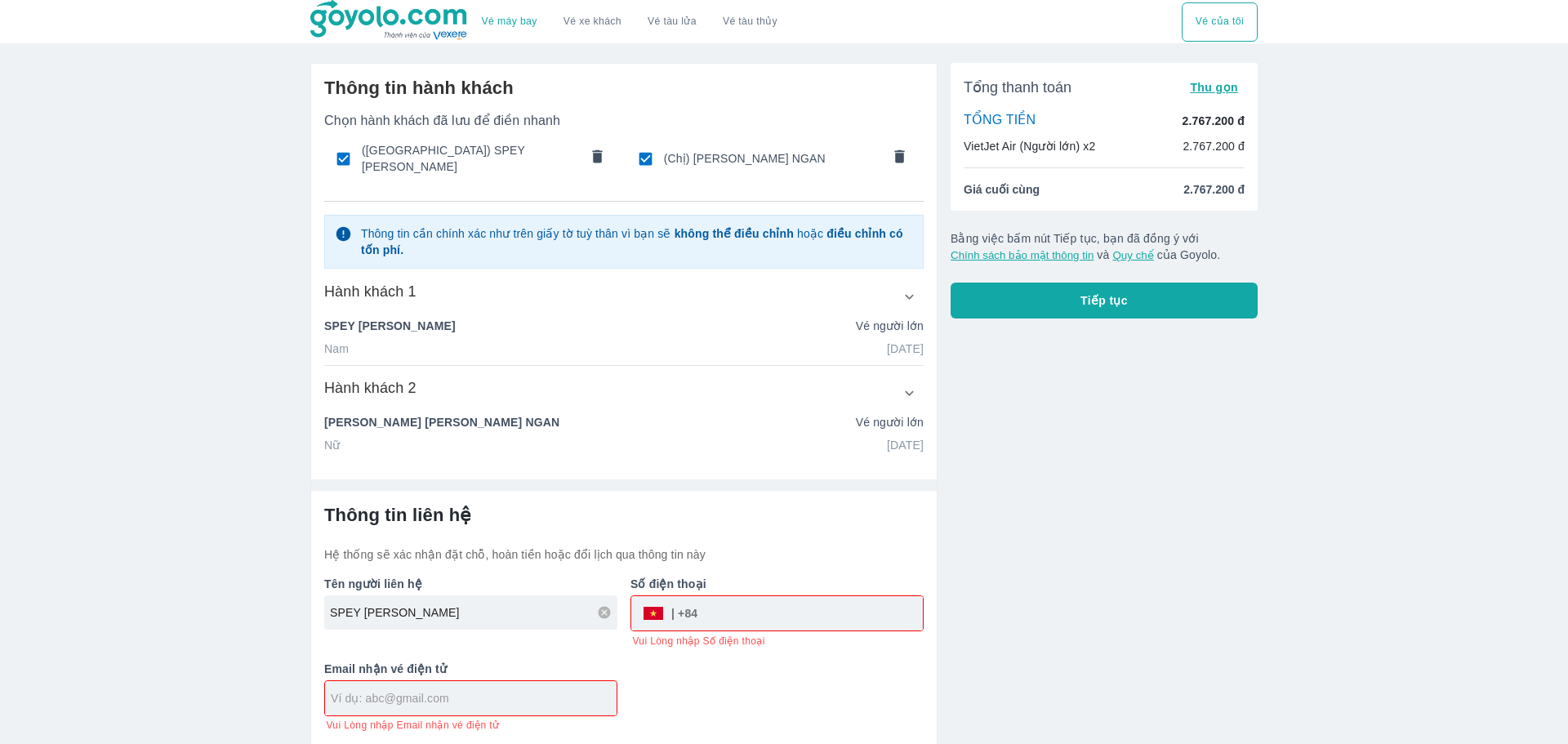
click at [651, 608] on div "​" at bounding box center [777, 613] width 292 height 34
click at [672, 635] on span "Vui Lòng nhập Số điện thoại" at bounding box center [698, 641] width 133 height 13
click at [654, 608] on div "​" at bounding box center [777, 613] width 292 height 34
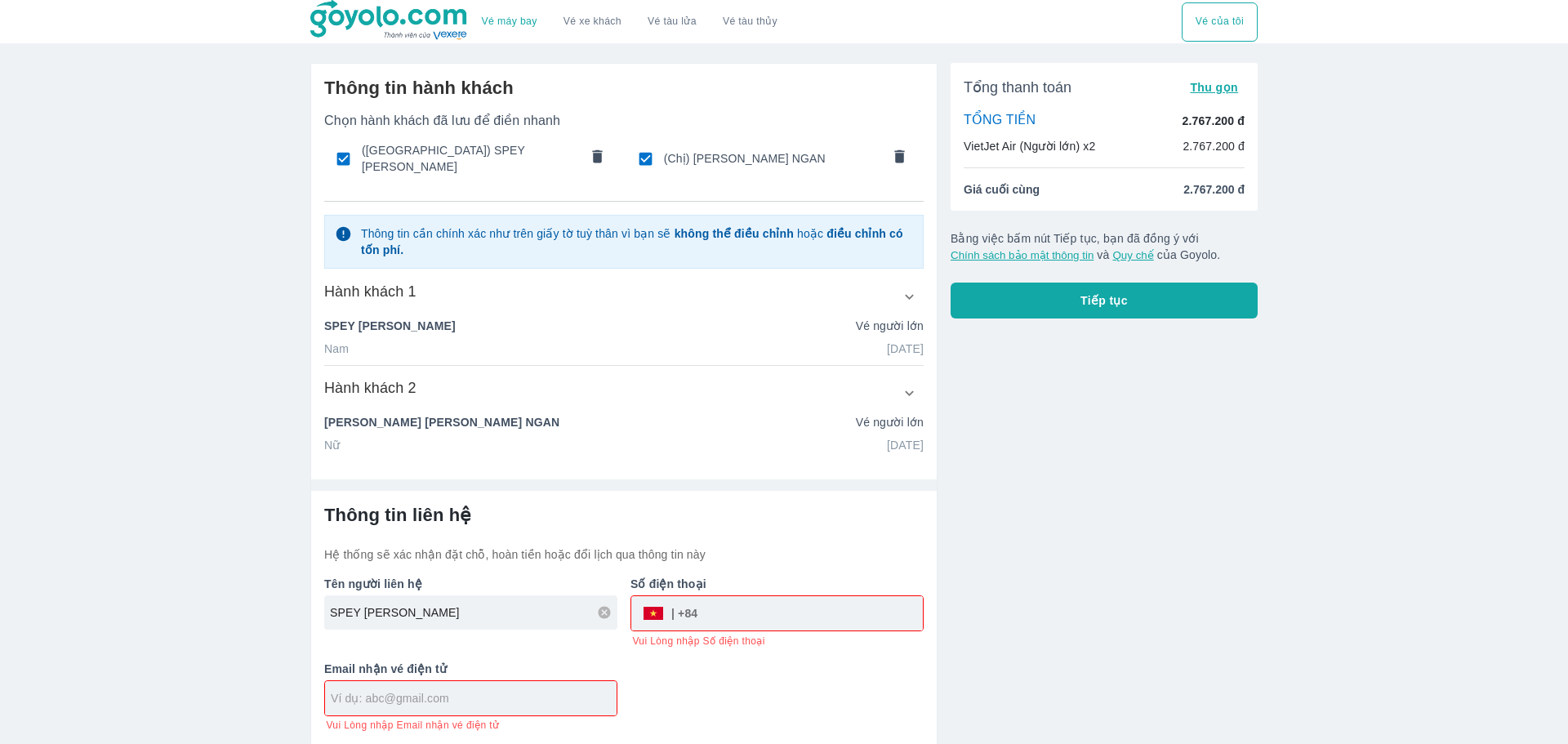
click at [652, 608] on div "​" at bounding box center [777, 613] width 292 height 34
click at [651, 608] on div "​" at bounding box center [777, 613] width 292 height 34
click at [700, 608] on input "tel" at bounding box center [810, 613] width 225 height 39
click at [656, 608] on div "​" at bounding box center [777, 613] width 292 height 34
click at [649, 608] on div "​" at bounding box center [777, 613] width 292 height 34
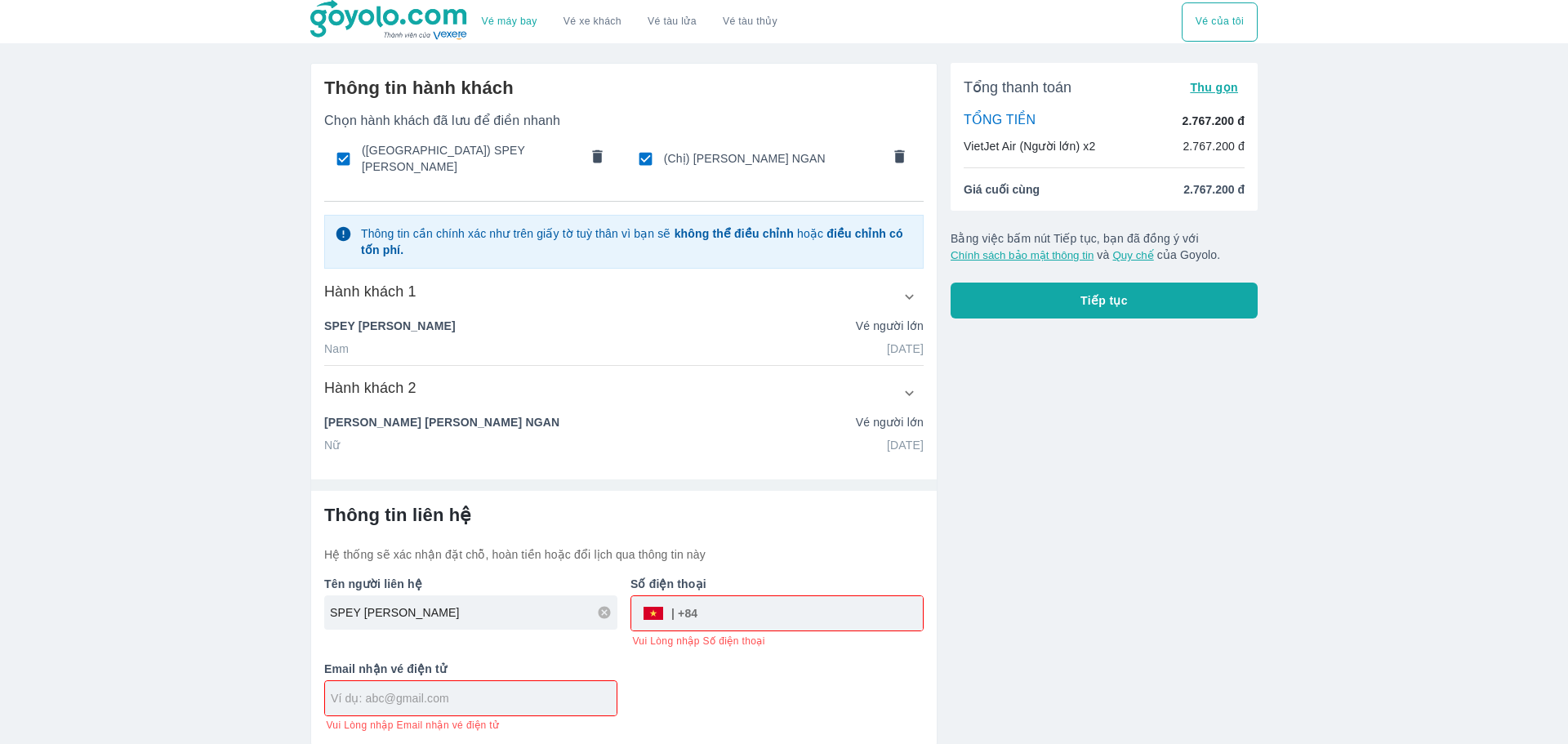
click at [649, 608] on div "​" at bounding box center [777, 613] width 292 height 34
type input "4"
click at [710, 690] on div "Tên người liên hệ SPEY ANDREAS MARVIN Số điện thoại ​ Vui Lòng nhập Số điện tho…" at bounding box center [617, 648] width 612 height 169
click at [424, 690] on input "text" at bounding box center [474, 698] width 286 height 17
click at [698, 682] on div "Tên người liên hệ SPEY ANDREAS MARVIN Số điện thoại ​ Vui Lòng nhập Số điện tho…" at bounding box center [617, 648] width 612 height 169
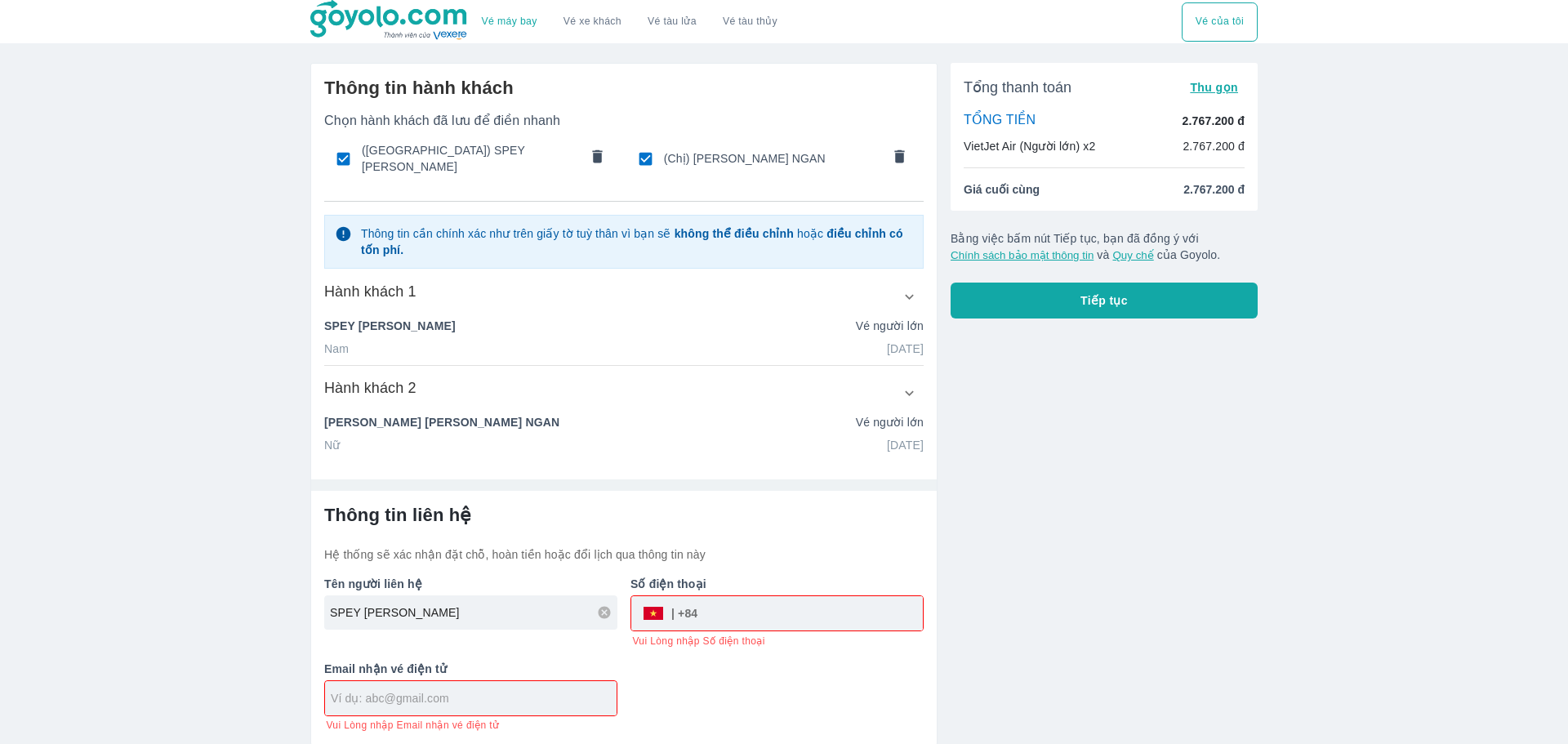
drag, startPoint x: 475, startPoint y: 600, endPoint x: 292, endPoint y: 612, distance: 183.4
click at [292, 612] on div "Vé máy bay Vé xe khách Vé tàu lửa Vé tàu thủy Vé của tôi Thông tin hành khách C…" at bounding box center [784, 372] width 1568 height 746
paste input "NGAN KIM"
click at [331, 610] on input "NGAN KIM" at bounding box center [474, 612] width 288 height 17
drag, startPoint x: 400, startPoint y: 608, endPoint x: 269, endPoint y: 592, distance: 132.0
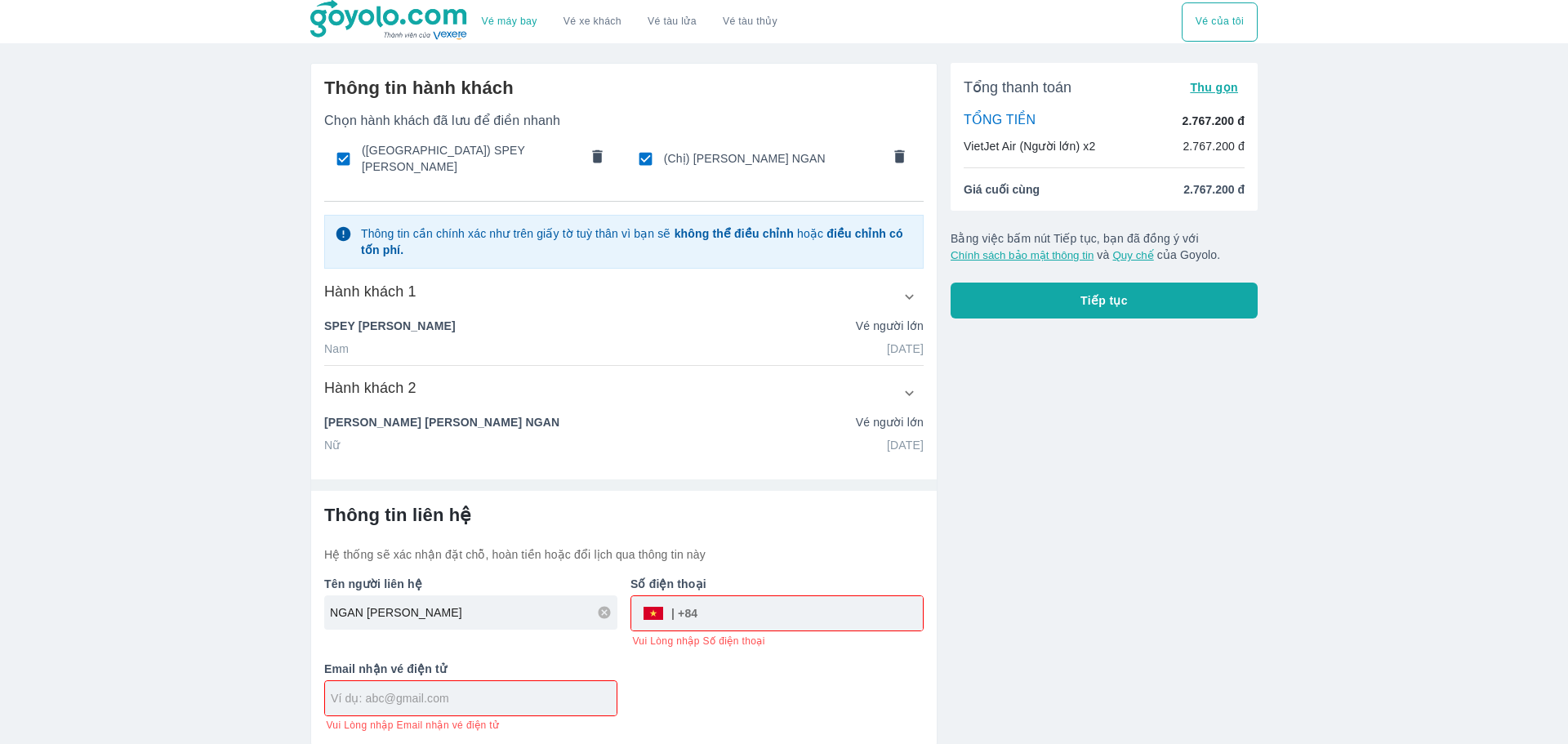
click at [269, 592] on div "Vé máy bay Vé xe khách Vé tàu lửa Vé tàu thủy Vé của tôi Thông tin hành khách C…" at bounding box center [784, 372] width 1568 height 746
type input "NGUYEN KIM NGAN"
click at [433, 699] on input "text" at bounding box center [474, 698] width 286 height 17
click at [709, 603] on input "tel" at bounding box center [810, 613] width 225 height 39
click at [550, 704] on div at bounding box center [471, 698] width 292 height 34
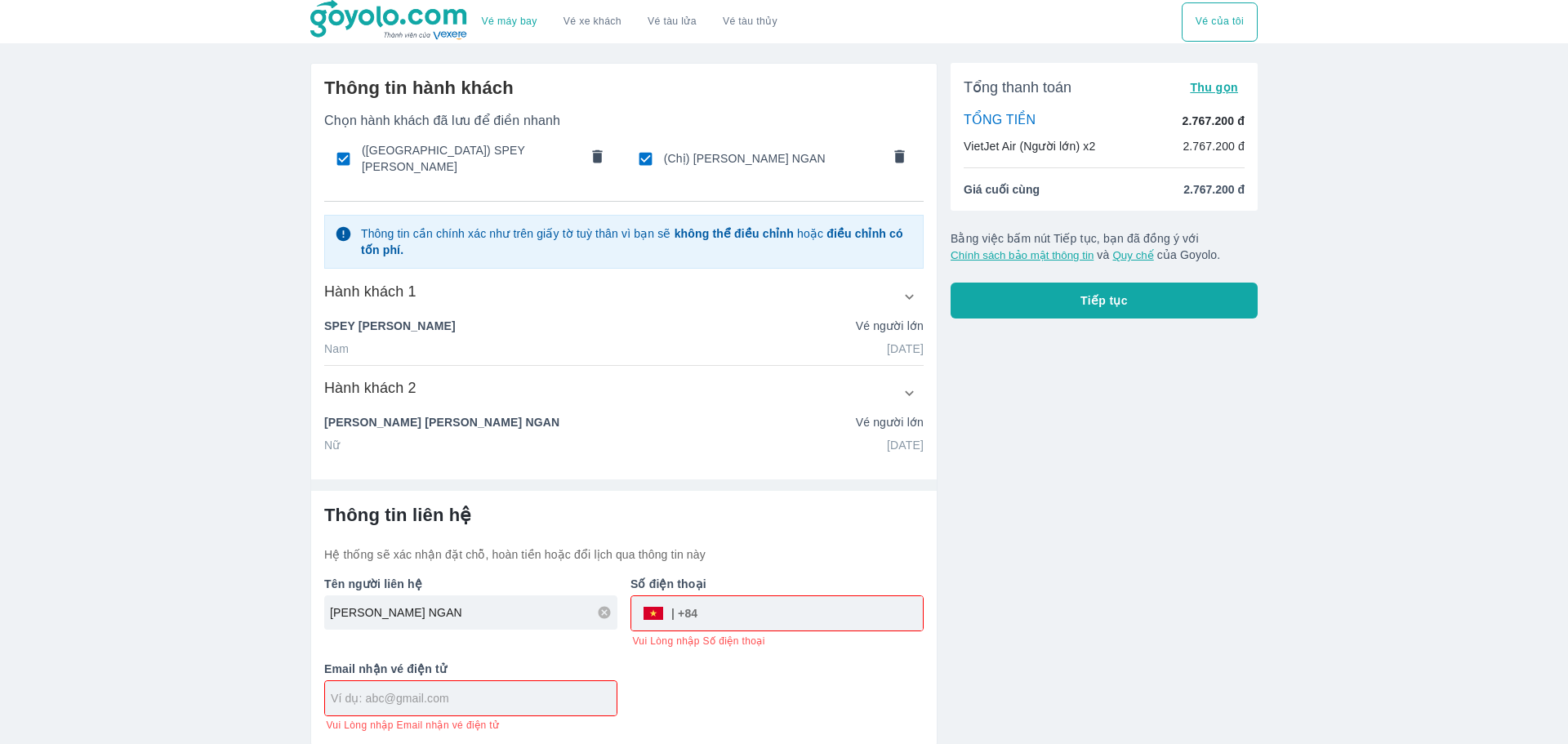
click at [753, 605] on input "tel" at bounding box center [810, 613] width 225 height 39
paste input "0939146442"
type input "0939146442"
click at [802, 664] on div "Tên người liên hệ NGUYEN KIM NGAN Số điện thoại ​ 0939146442 Vui Lòng nhập Số đ…" at bounding box center [617, 648] width 612 height 169
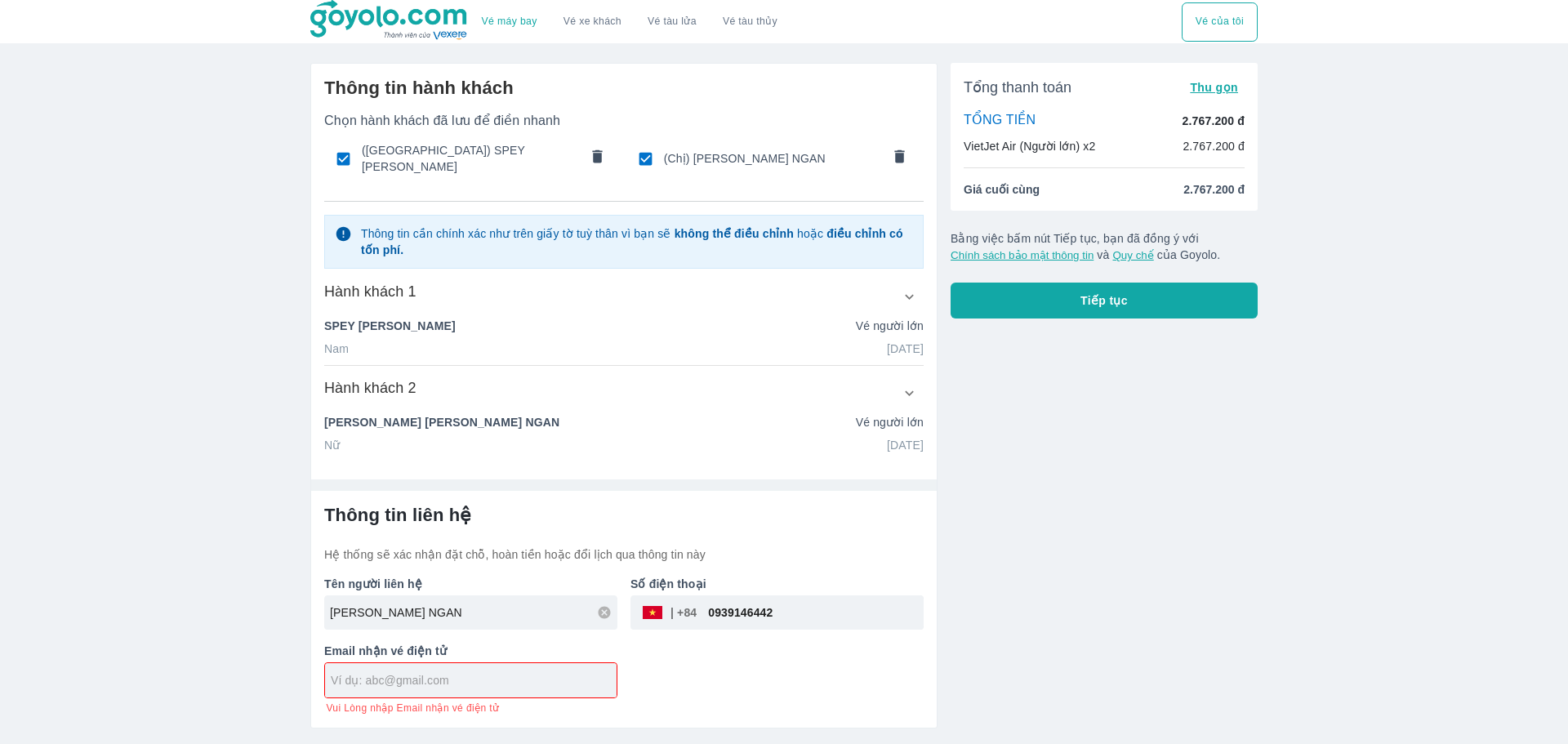
click at [485, 663] on div at bounding box center [471, 680] width 292 height 34
paste input "nguyenkimngan290804@gmail.com"
type input "nguyenkimngan290804@gmail.com"
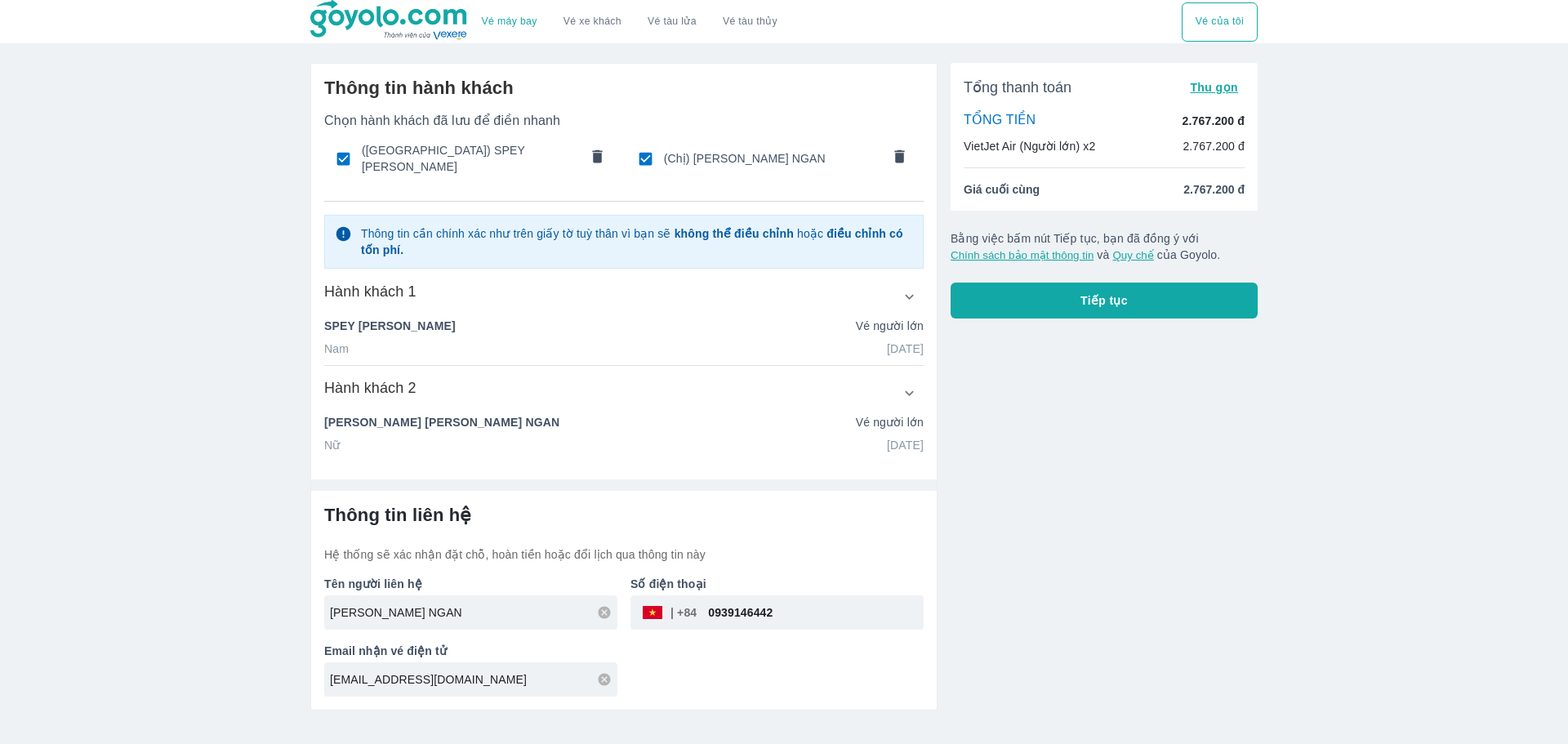
drag, startPoint x: 448, startPoint y: 609, endPoint x: 293, endPoint y: 605, distance: 155.1
click at [295, 605] on div "Vé máy bay Vé xe khách Vé tàu lửa Vé tàu thủy Vé của tôi Thông tin hành khách C…" at bounding box center [784, 372] width 1568 height 744
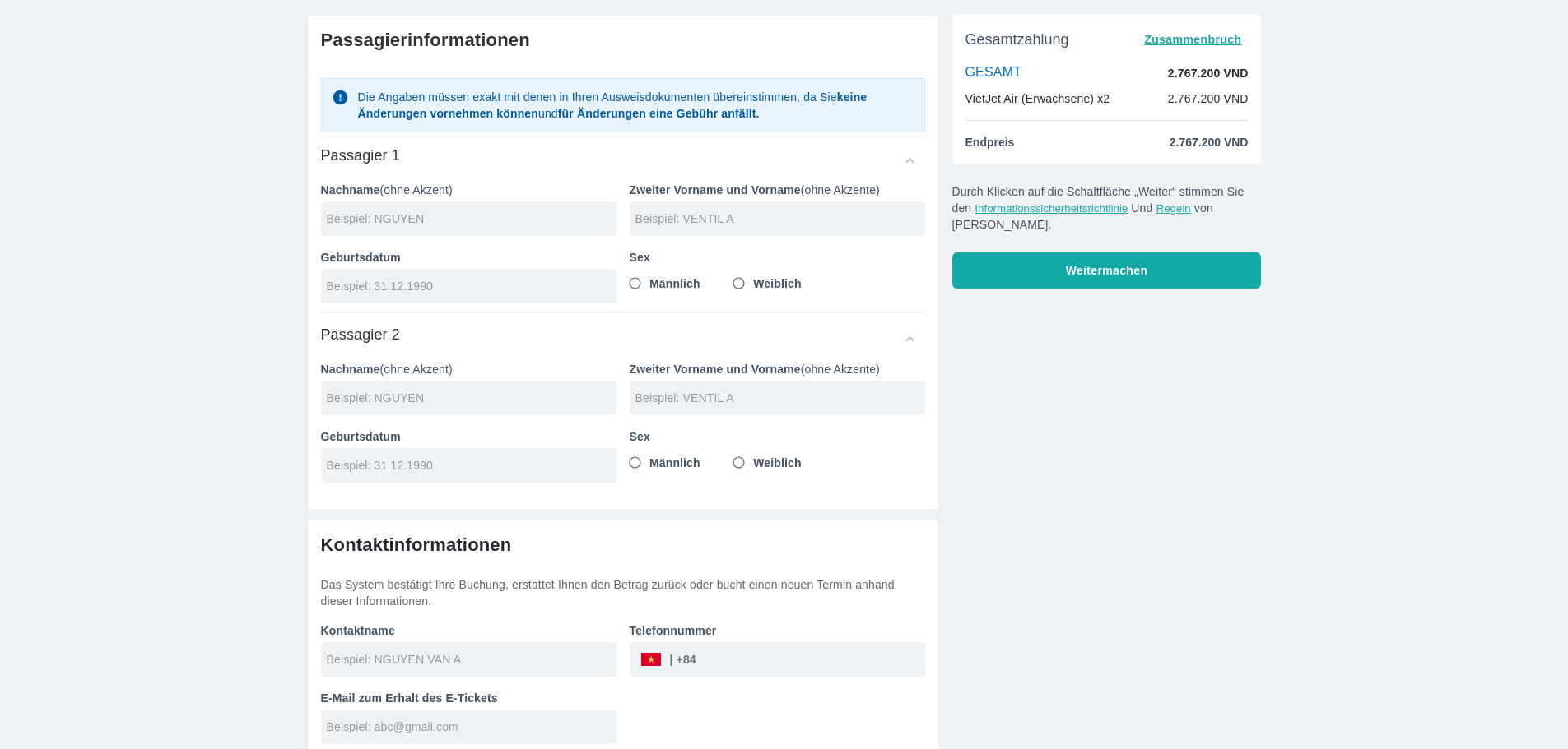
scroll to position [58, 0]
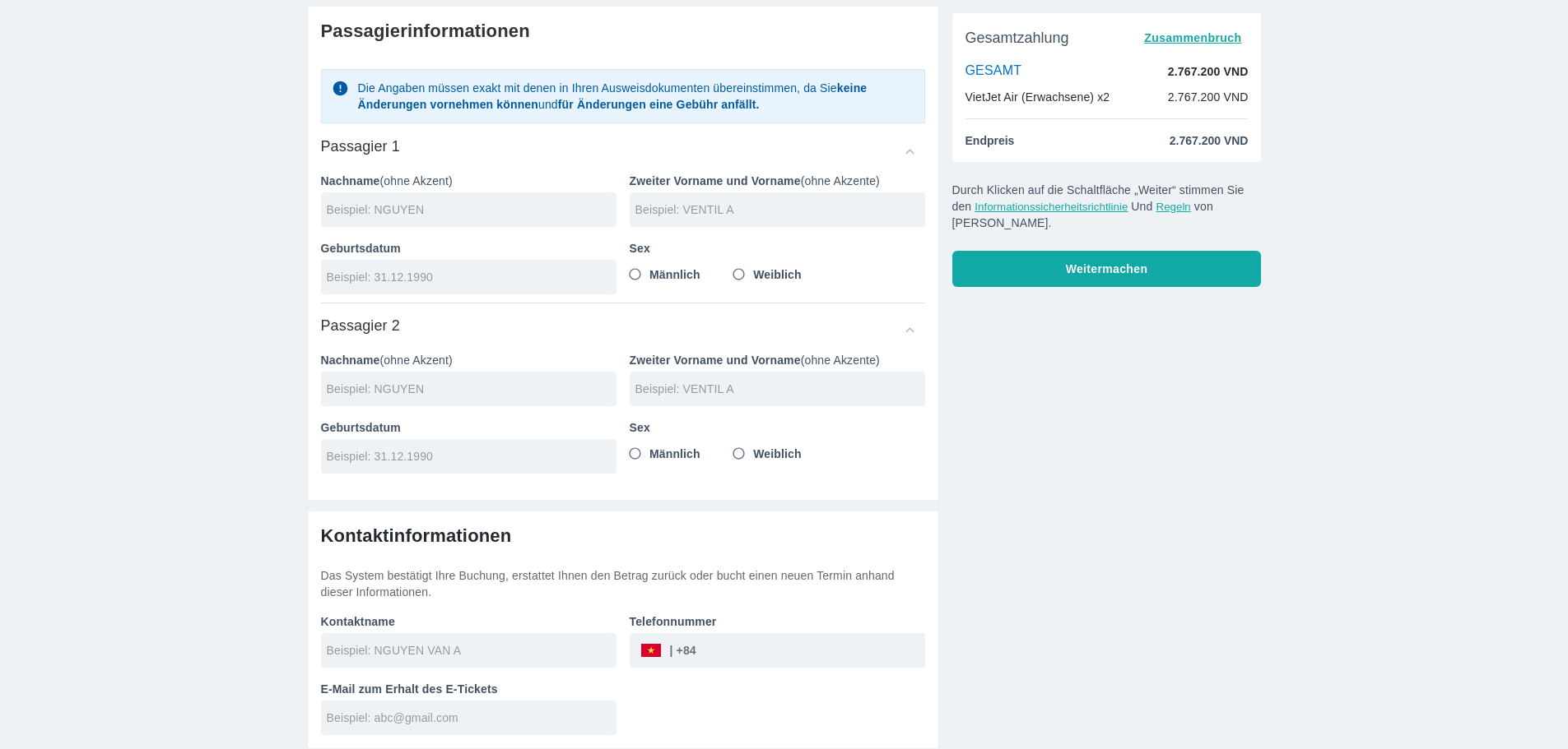
click at [765, 665] on input "tel" at bounding box center [810, 651] width 229 height 40
click at [759, 649] on input "tel" at bounding box center [810, 651] width 229 height 40
click at [654, 647] on div "​" at bounding box center [777, 650] width 295 height 35
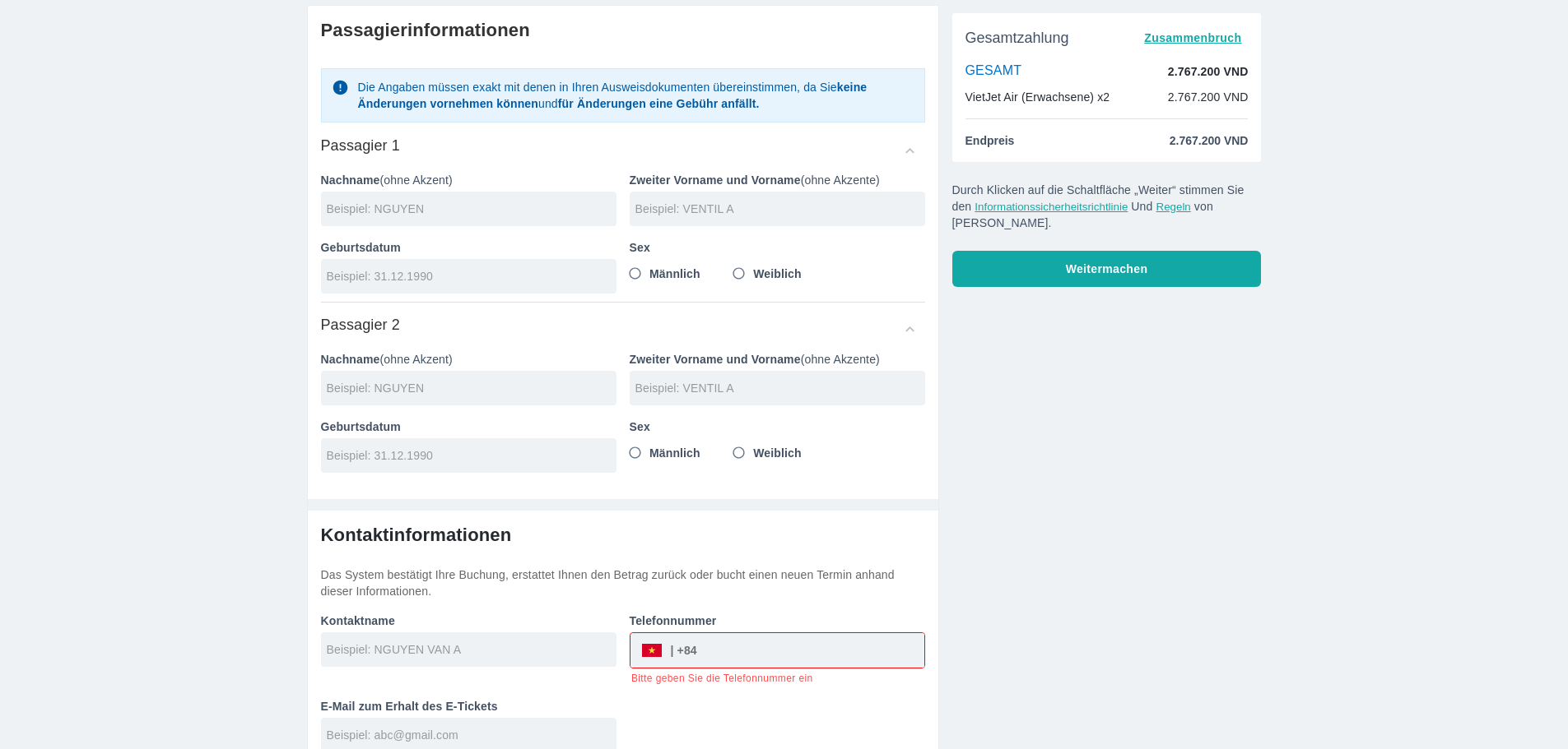
click at [710, 646] on input "tel" at bounding box center [810, 651] width 227 height 40
click at [665, 650] on div "​" at bounding box center [777, 650] width 294 height 35
click at [646, 648] on div "​" at bounding box center [777, 650] width 294 height 35
click at [644, 648] on div "​" at bounding box center [777, 650] width 294 height 35
click at [641, 619] on font "Telefonnummer" at bounding box center [673, 620] width 87 height 13
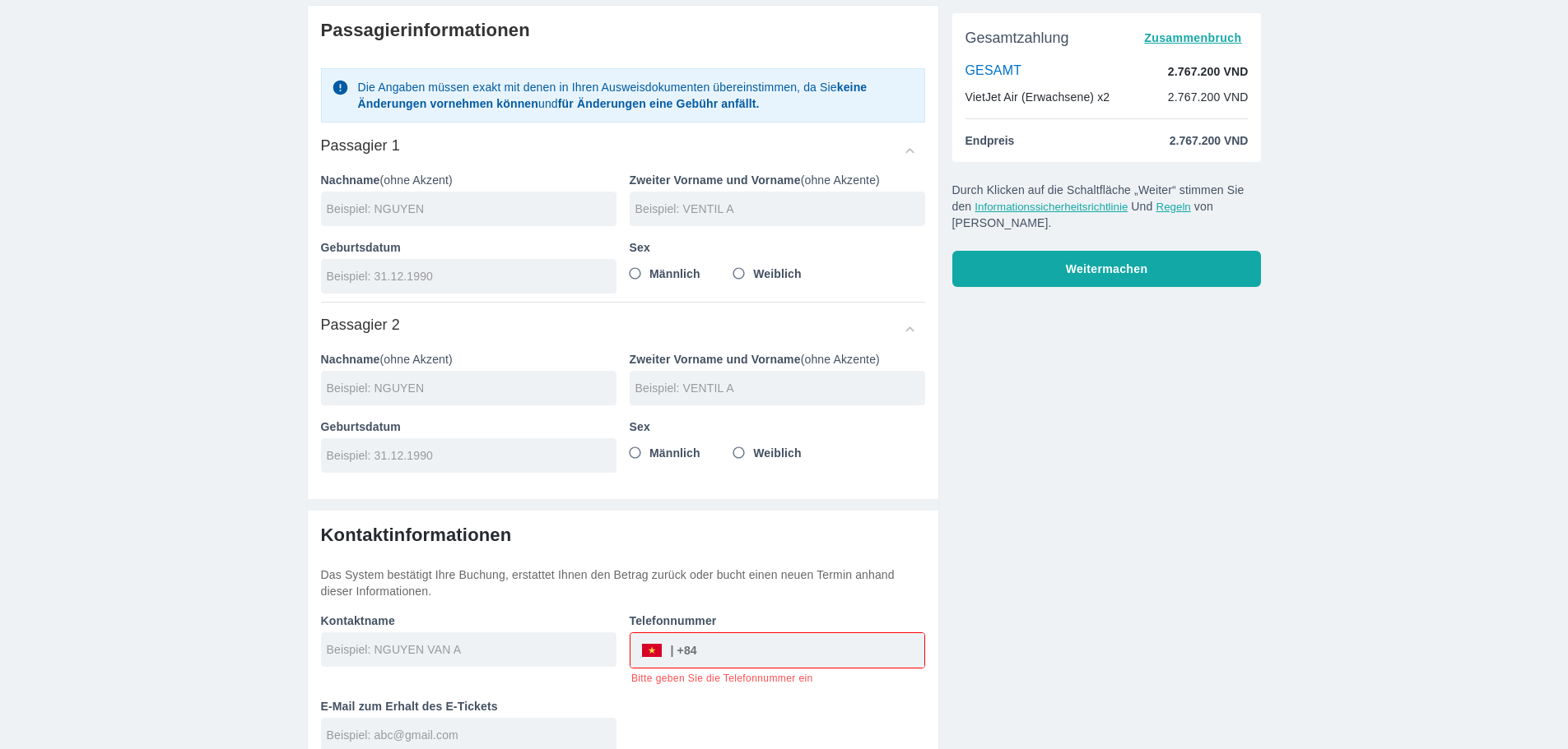
click at [650, 655] on div "​" at bounding box center [777, 650] width 294 height 35
